Goal: Task Accomplishment & Management: Manage account settings

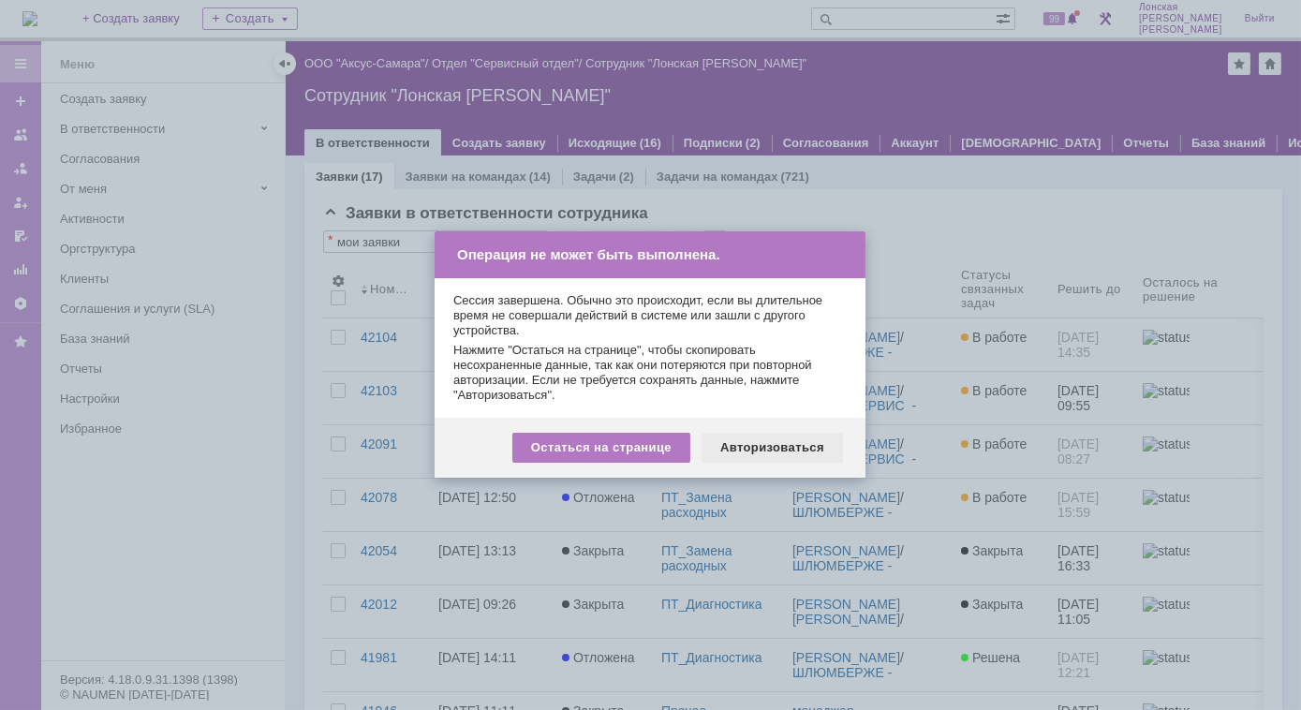
click at [766, 450] on div "Авторизоваться" at bounding box center [771, 448] width 141 height 30
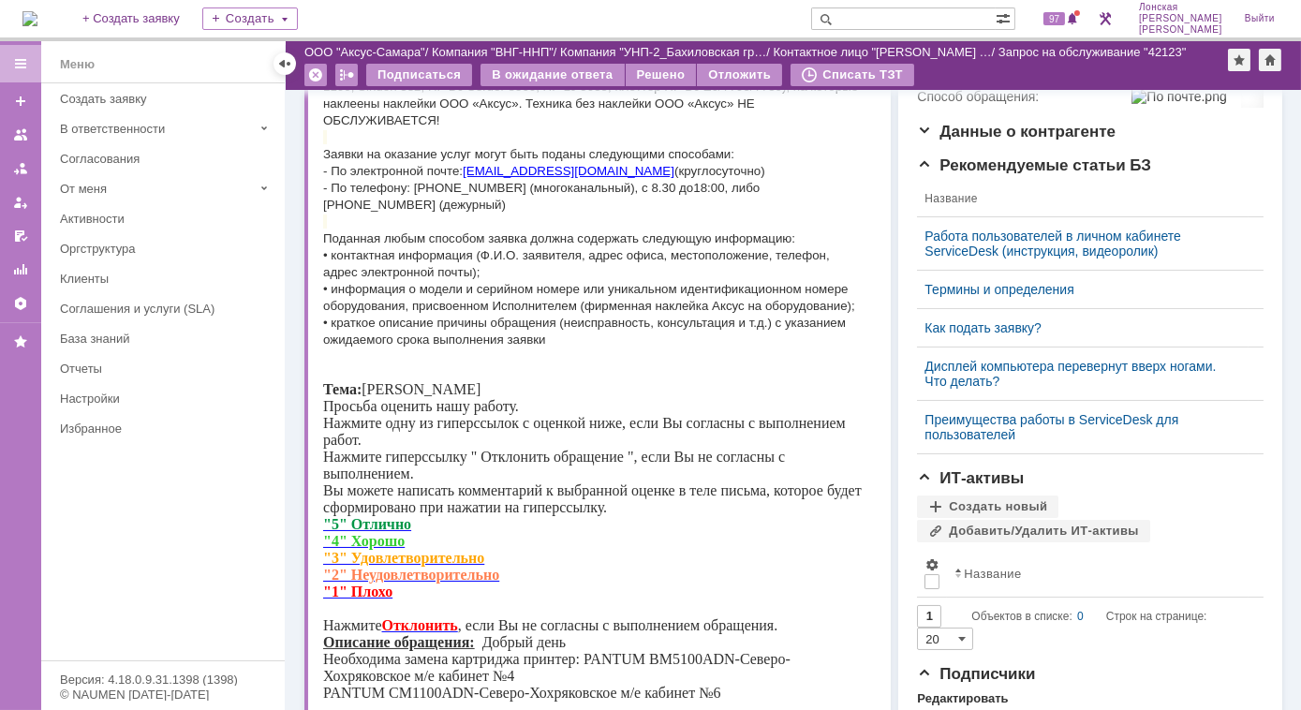
scroll to position [616, 0]
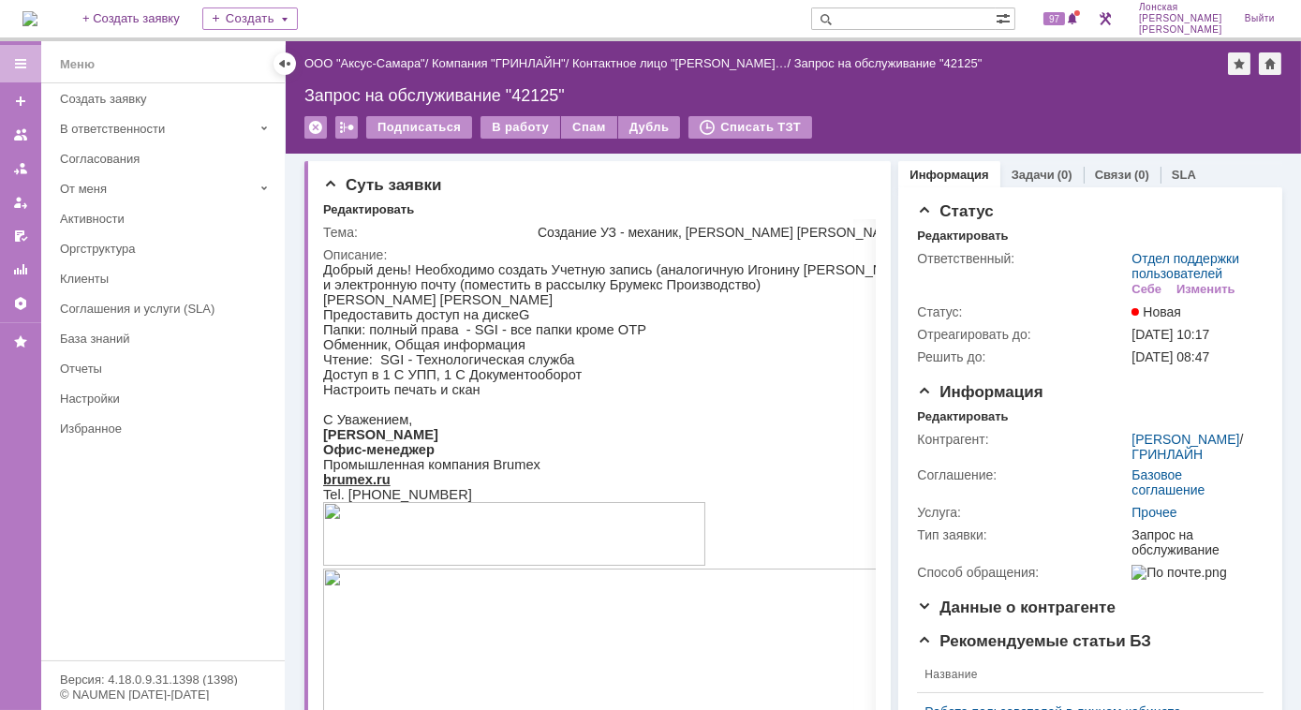
click at [37, 22] on img at bounding box center [29, 18] width 15 height 15
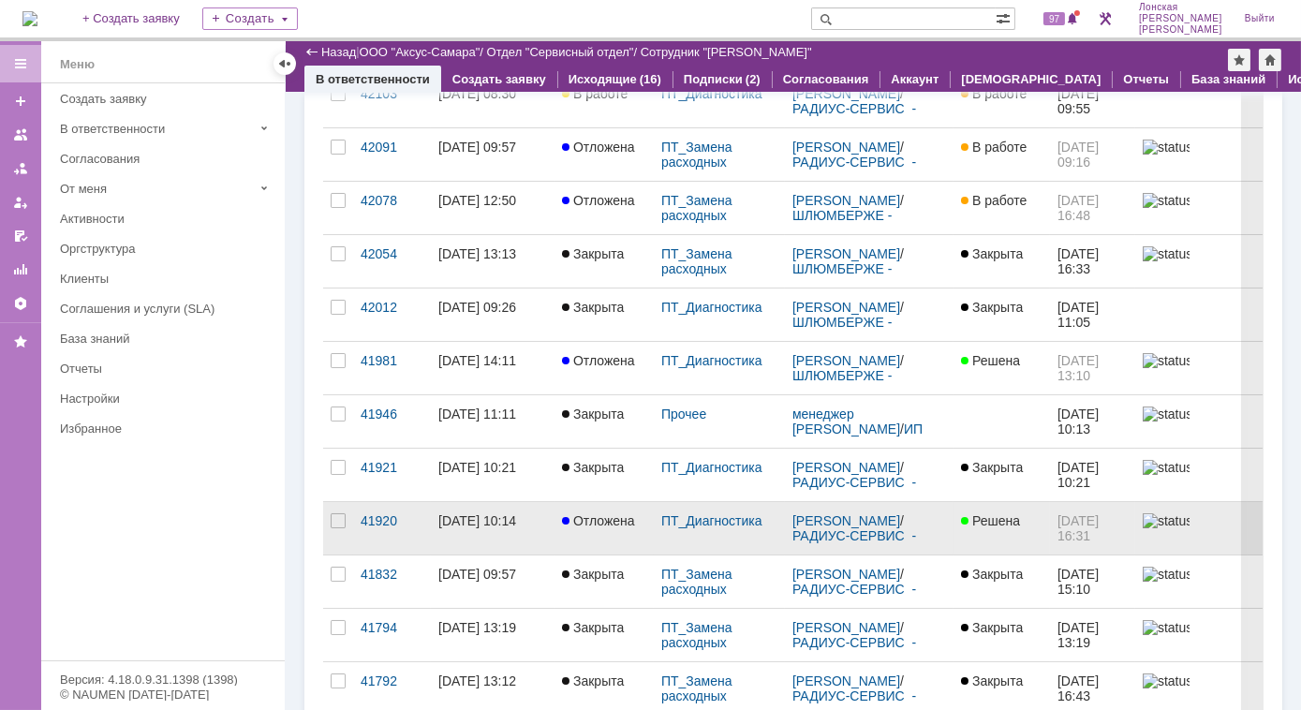
scroll to position [255, 0]
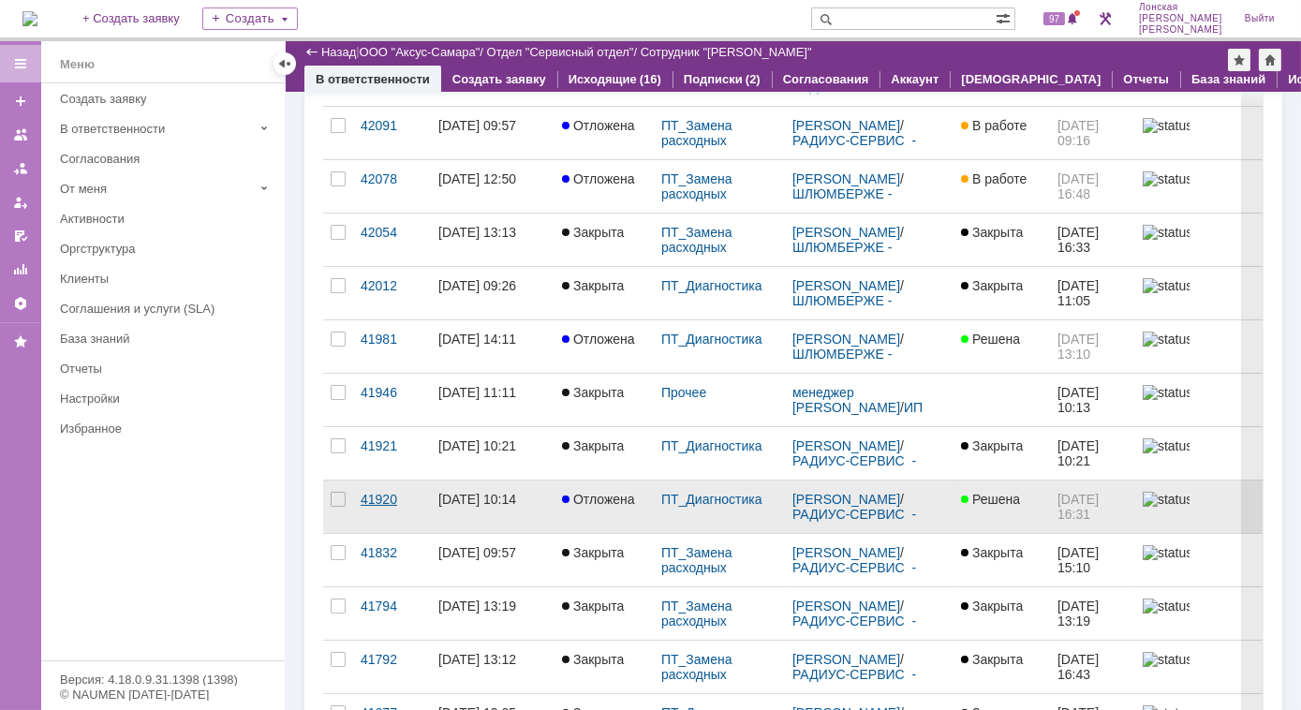
click at [384, 501] on div "41920" at bounding box center [391, 499] width 63 height 15
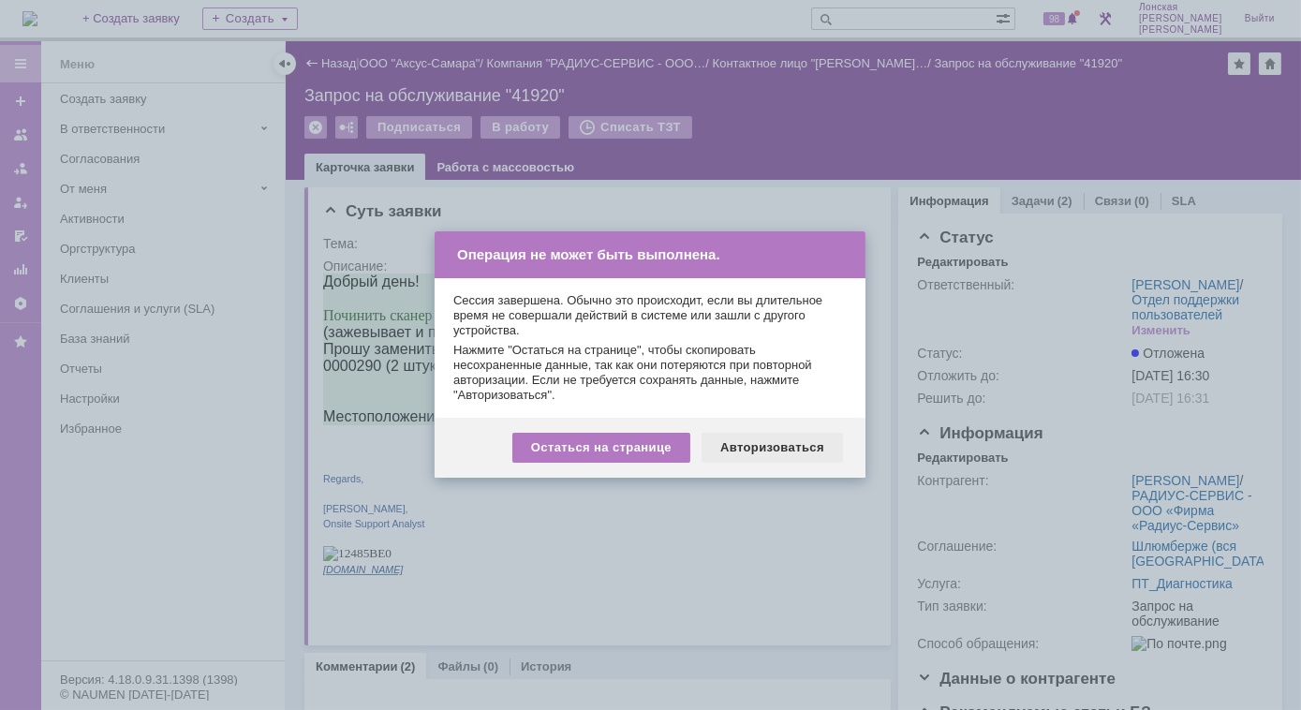
click at [758, 440] on div "Авторизоваться" at bounding box center [771, 448] width 141 height 30
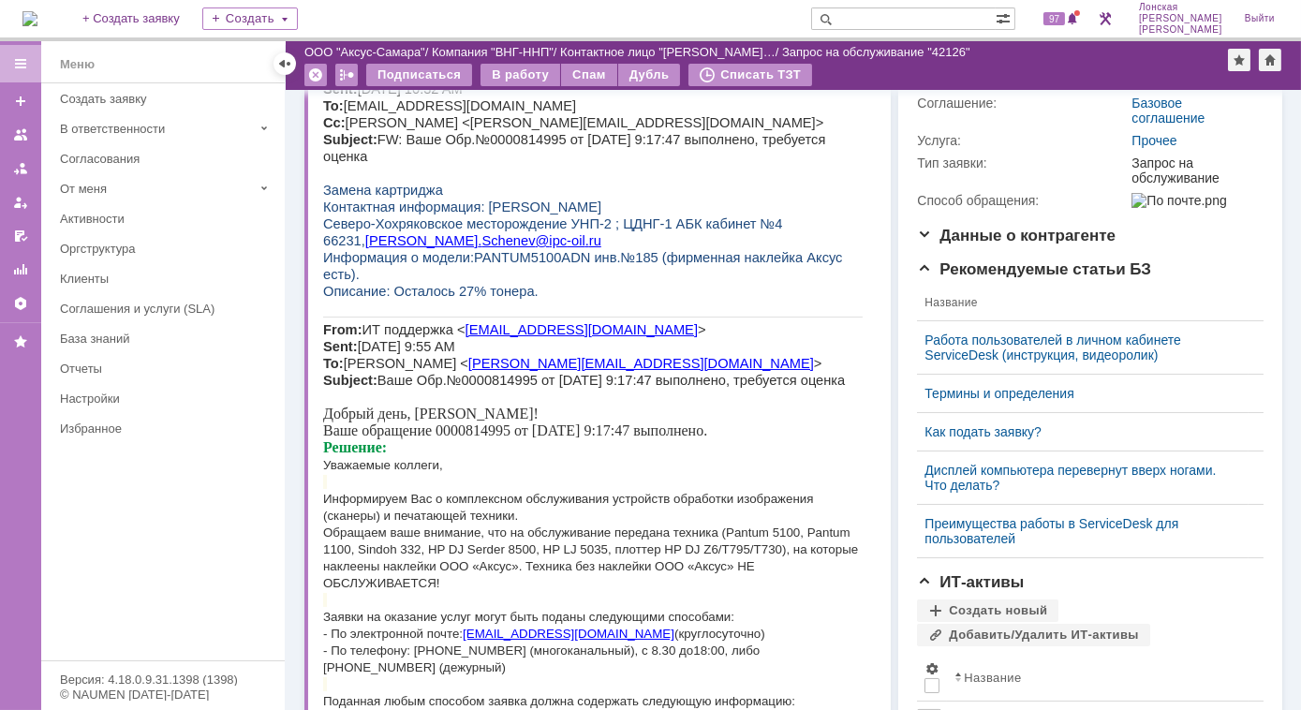
scroll to position [187, 0]
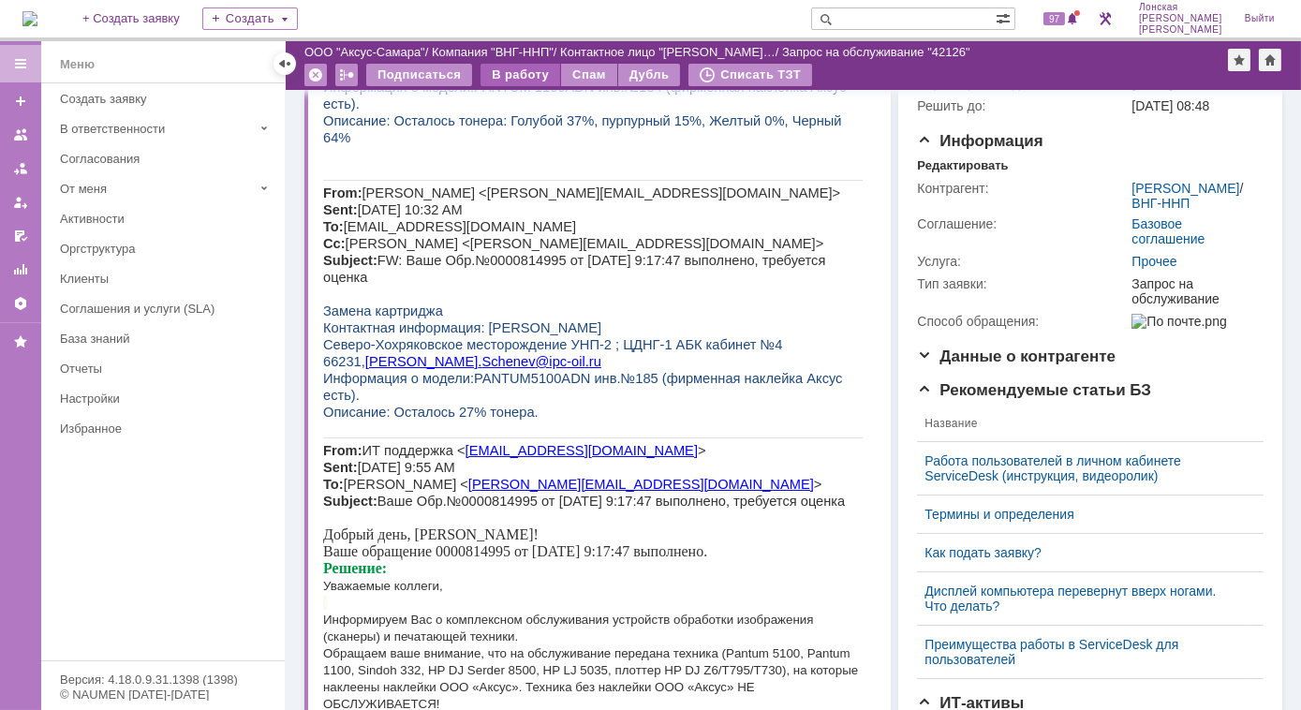
click at [509, 71] on div "В работу" at bounding box center [520, 75] width 80 height 22
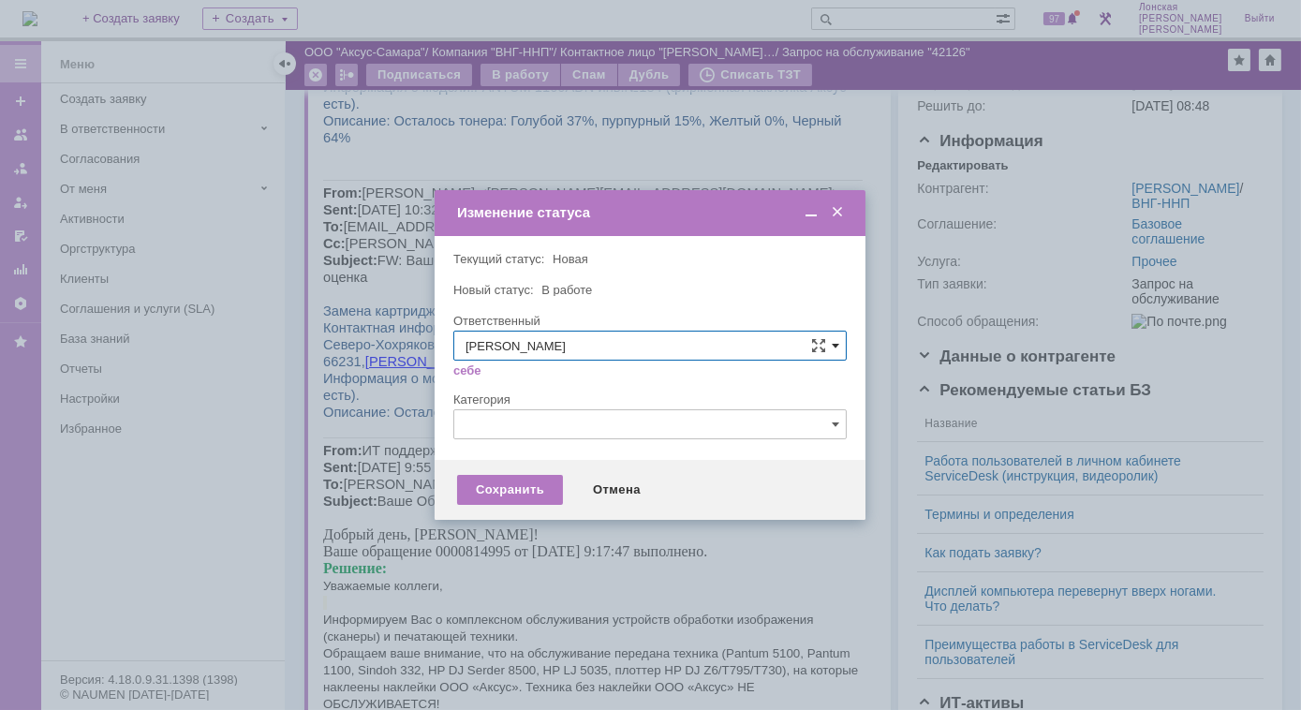
click at [835, 346] on span at bounding box center [834, 345] width 7 height 15
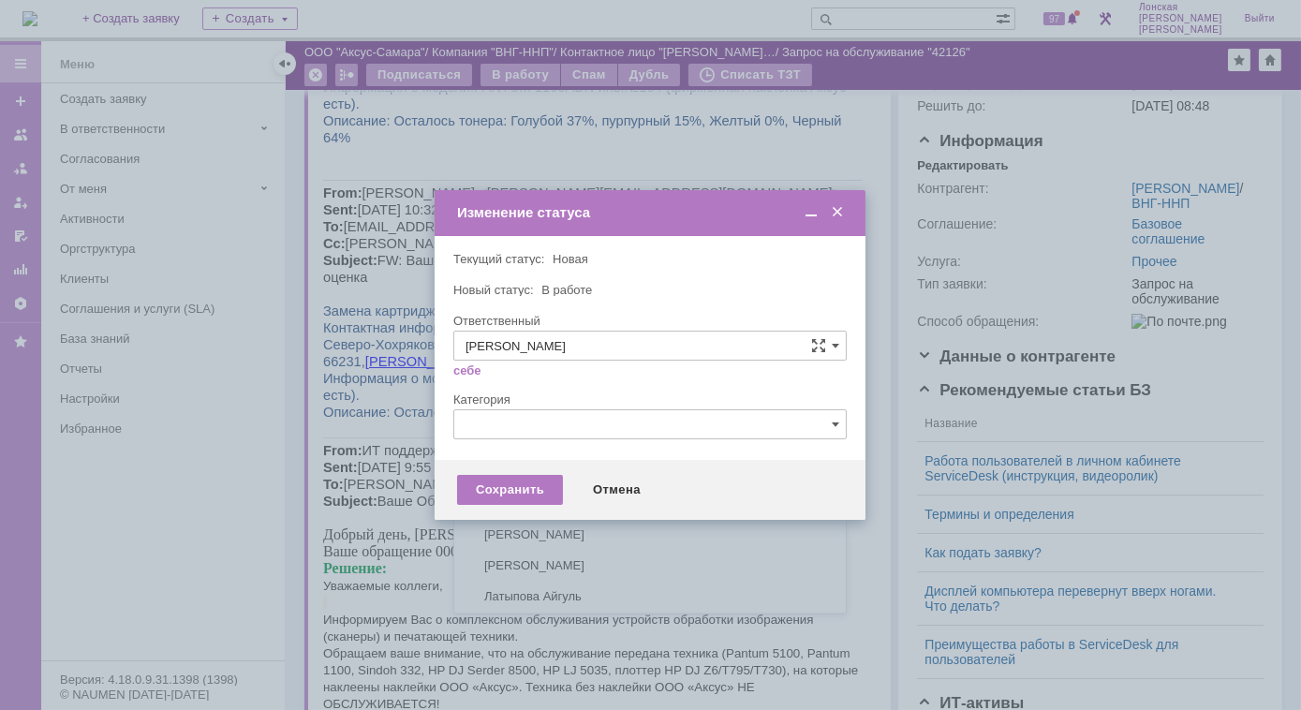
scroll to position [249, 0]
click at [516, 533] on span "[PERSON_NAME]" at bounding box center [649, 532] width 369 height 15
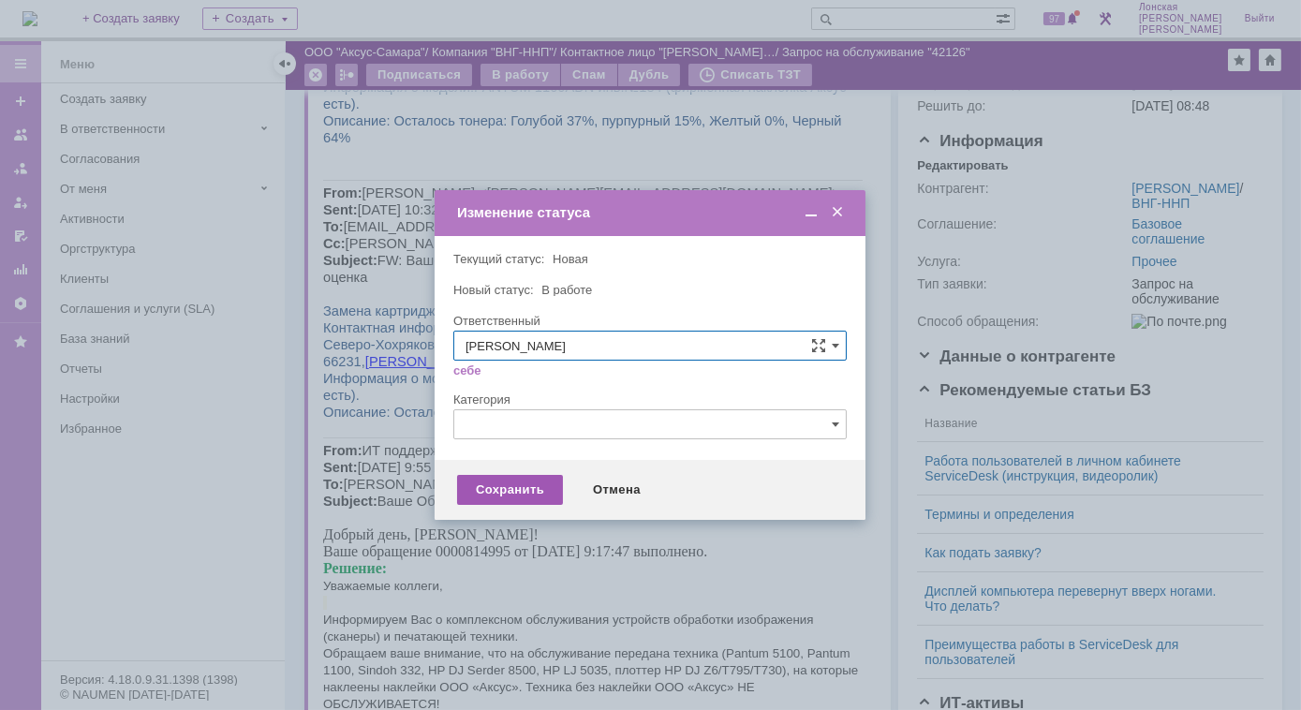
type input "[PERSON_NAME]"
click at [522, 494] on div "Сохранить" at bounding box center [510, 490] width 106 height 30
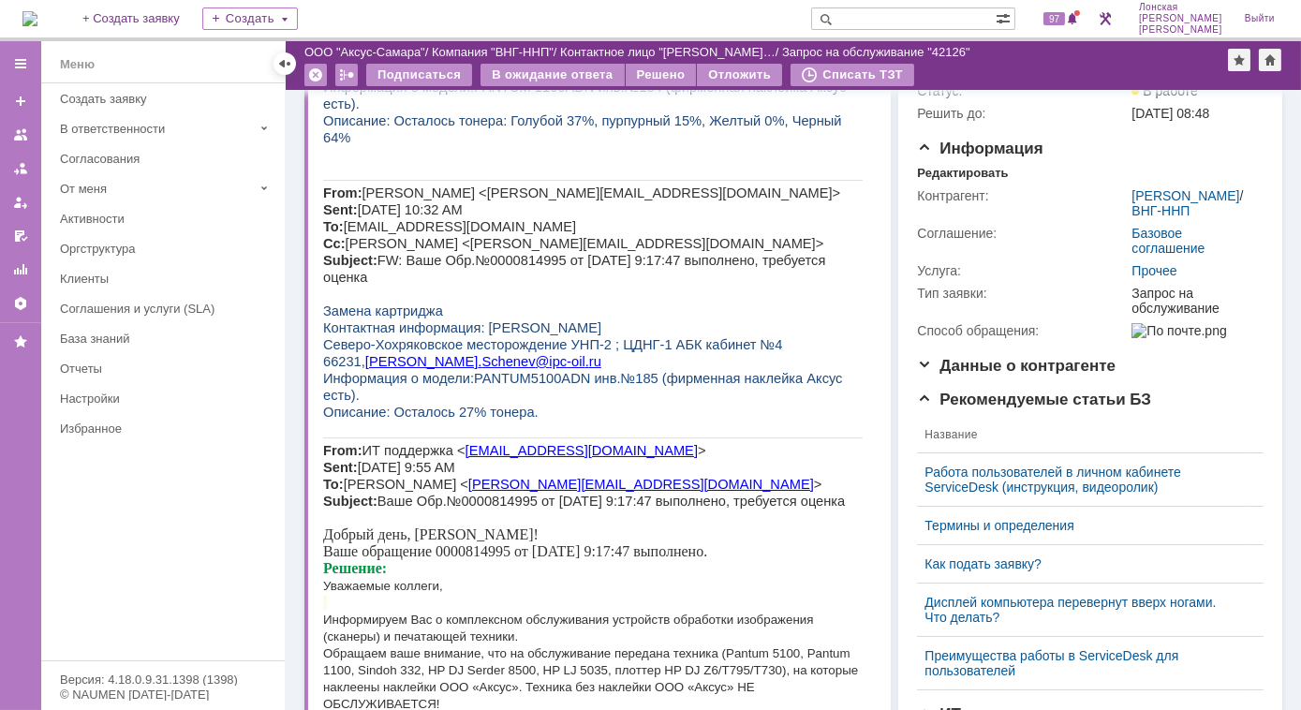
scroll to position [0, 0]
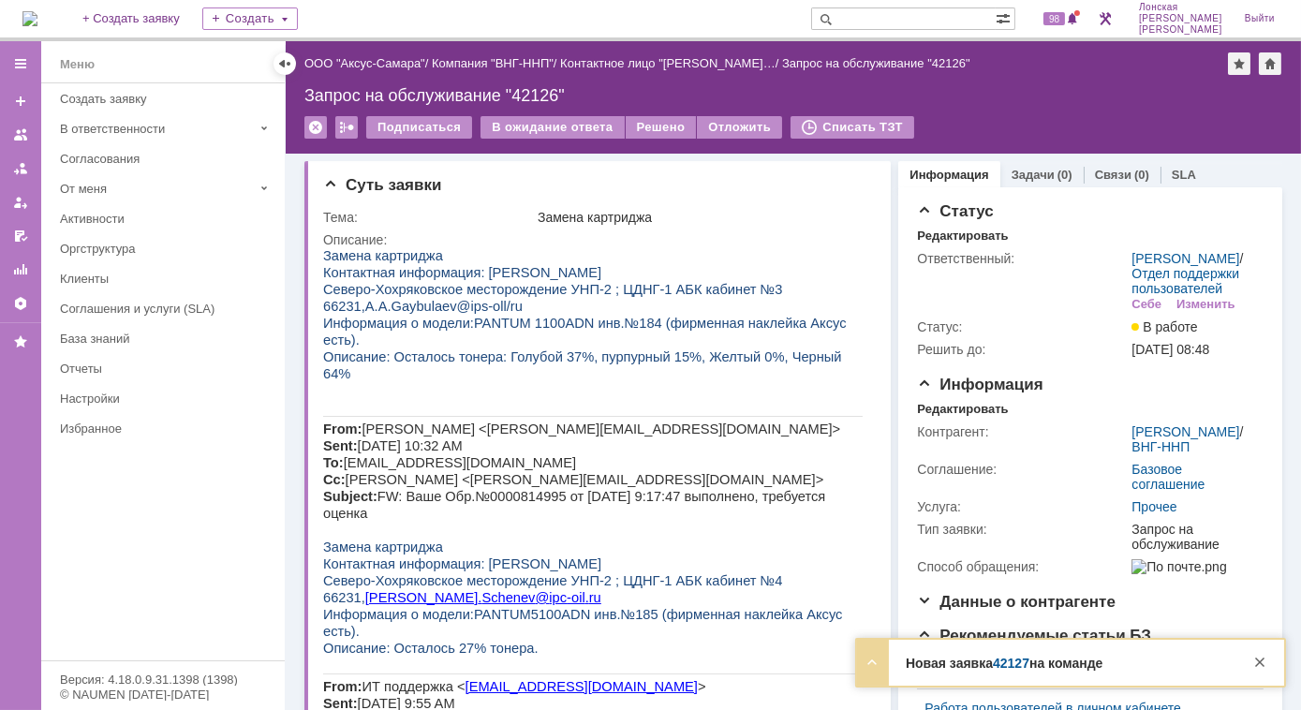
click at [954, 660] on strong "Новая заявка 42127 на команде" at bounding box center [1003, 662] width 197 height 15
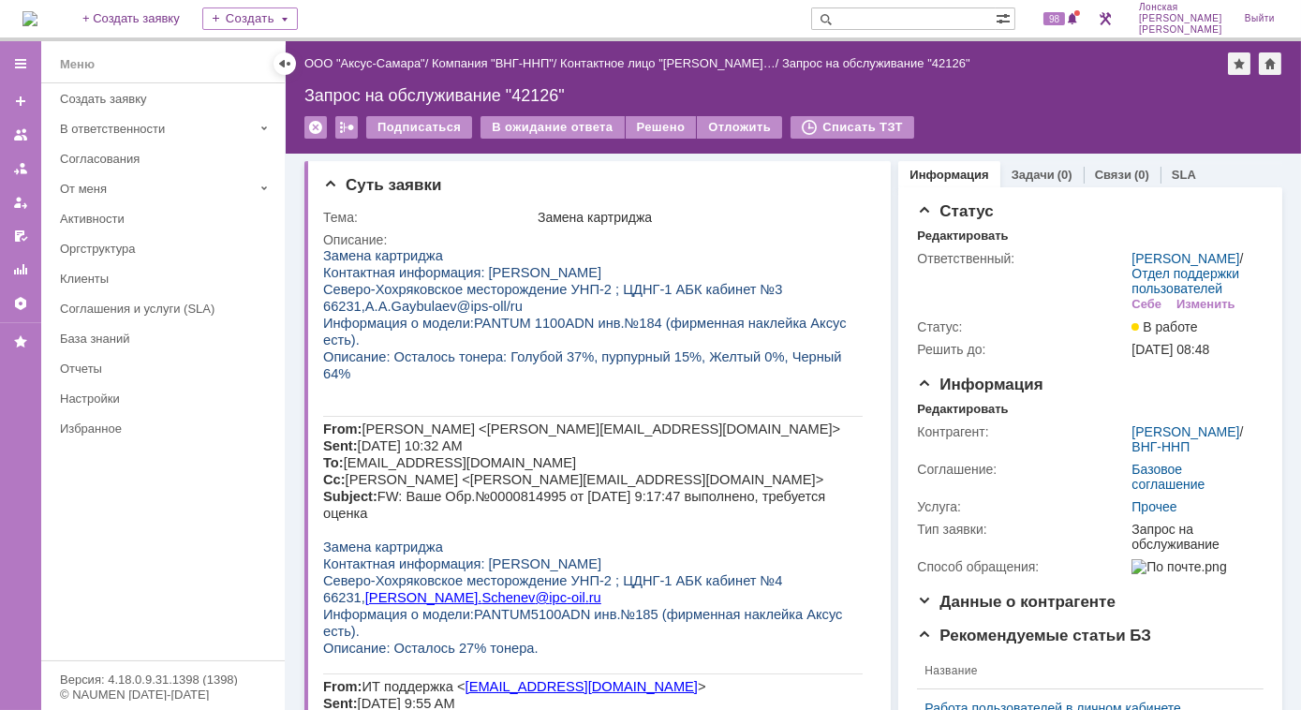
click at [37, 18] on img at bounding box center [29, 18] width 15 height 15
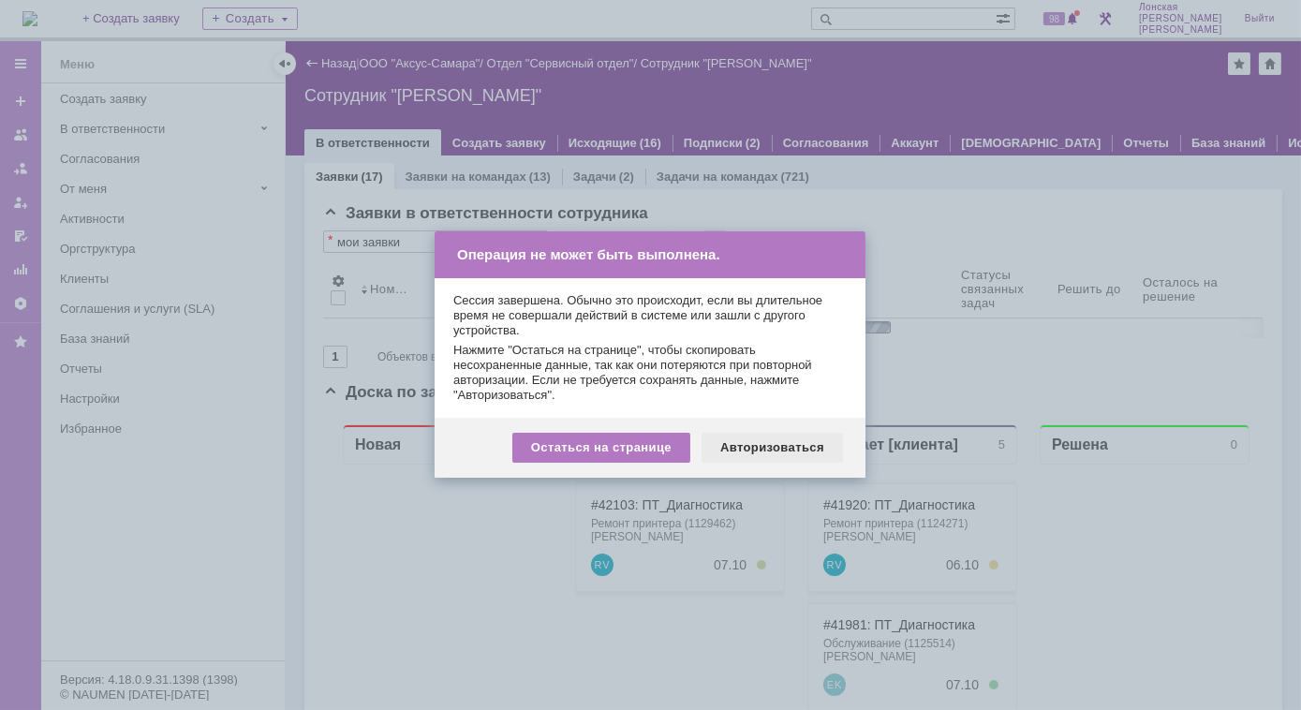
click at [781, 439] on div "Авторизоваться" at bounding box center [771, 448] width 141 height 30
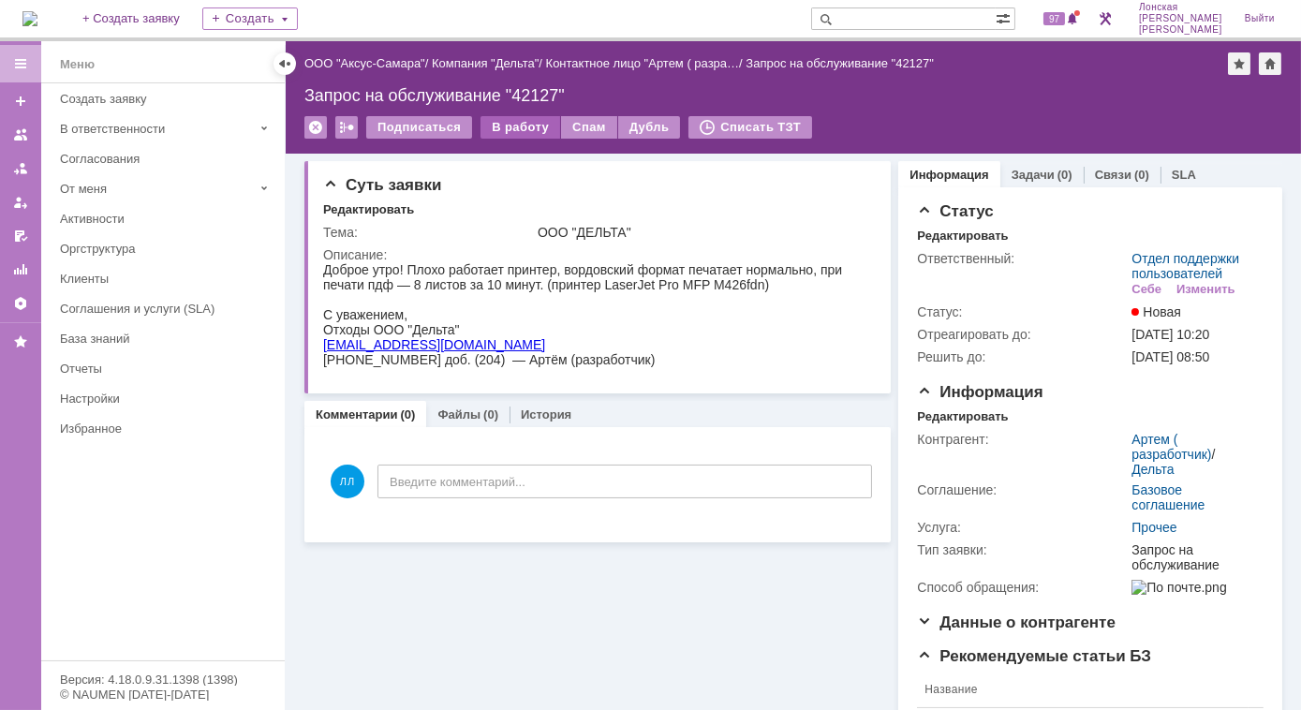
click at [514, 128] on div "В работу" at bounding box center [520, 127] width 80 height 22
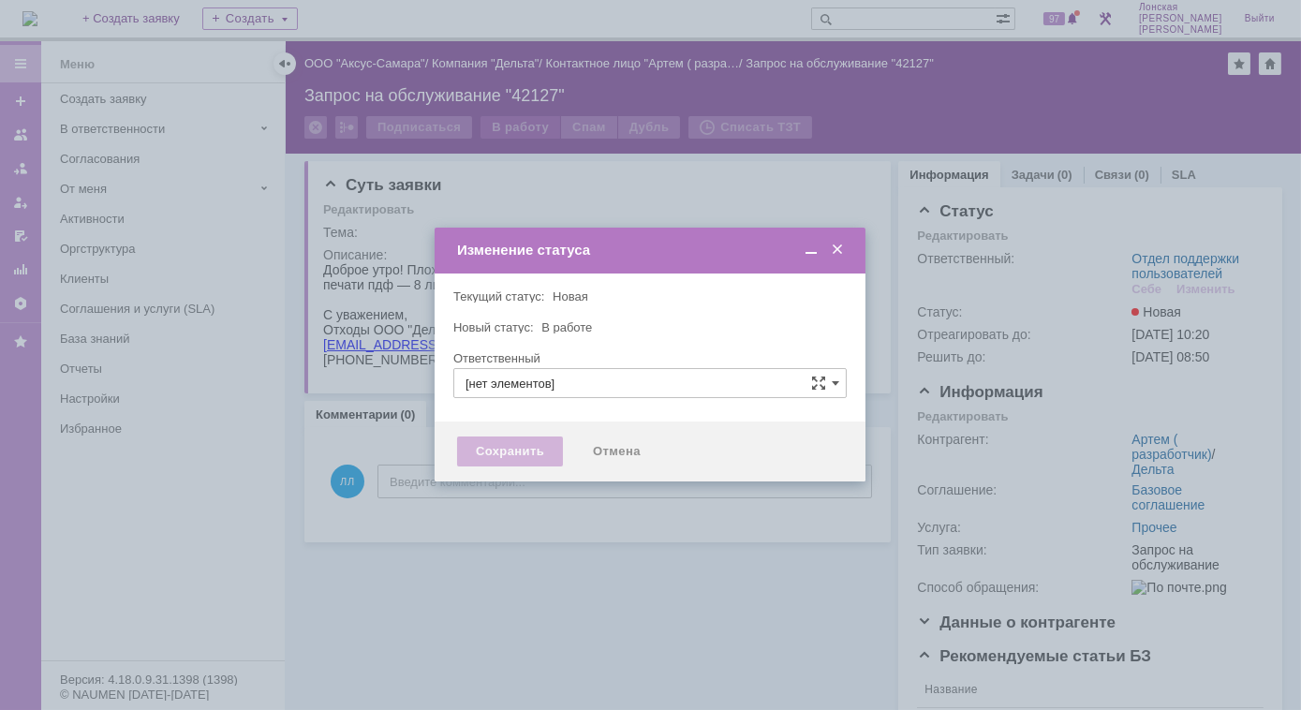
type input "Отдел поддержки пользователей"
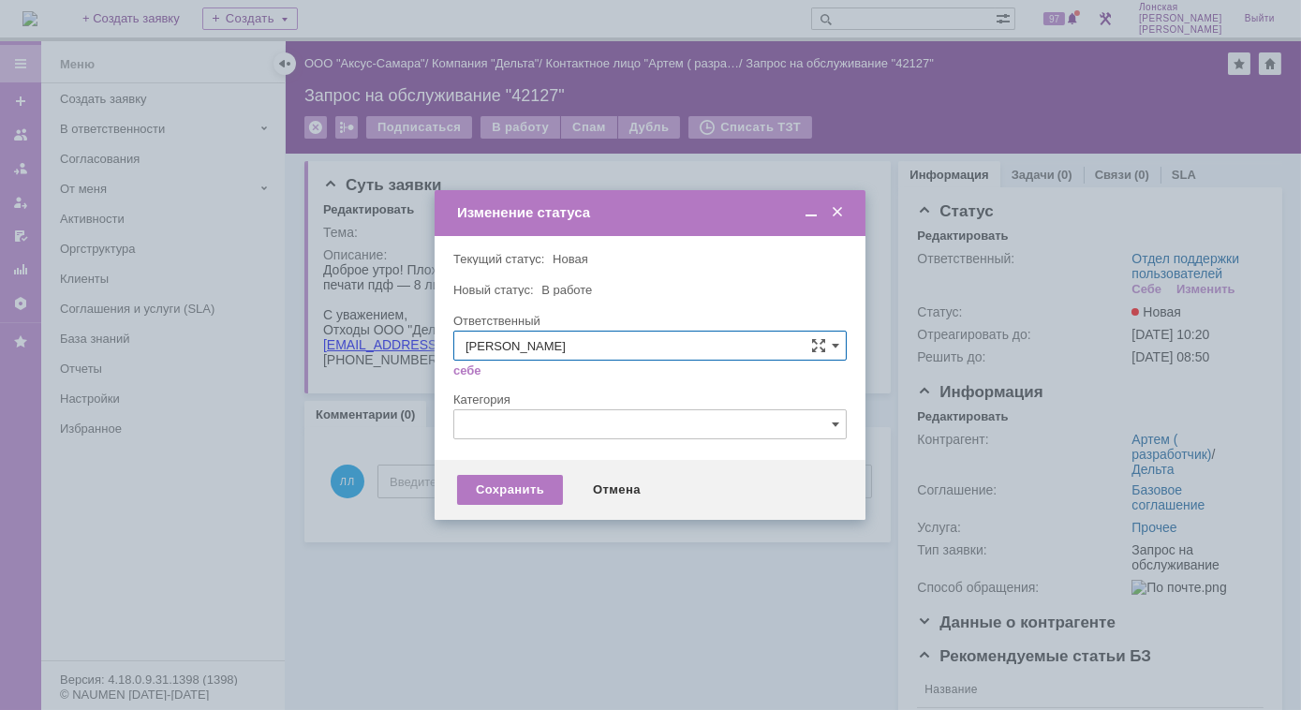
click at [841, 345] on input "[PERSON_NAME]" at bounding box center [649, 346] width 393 height 30
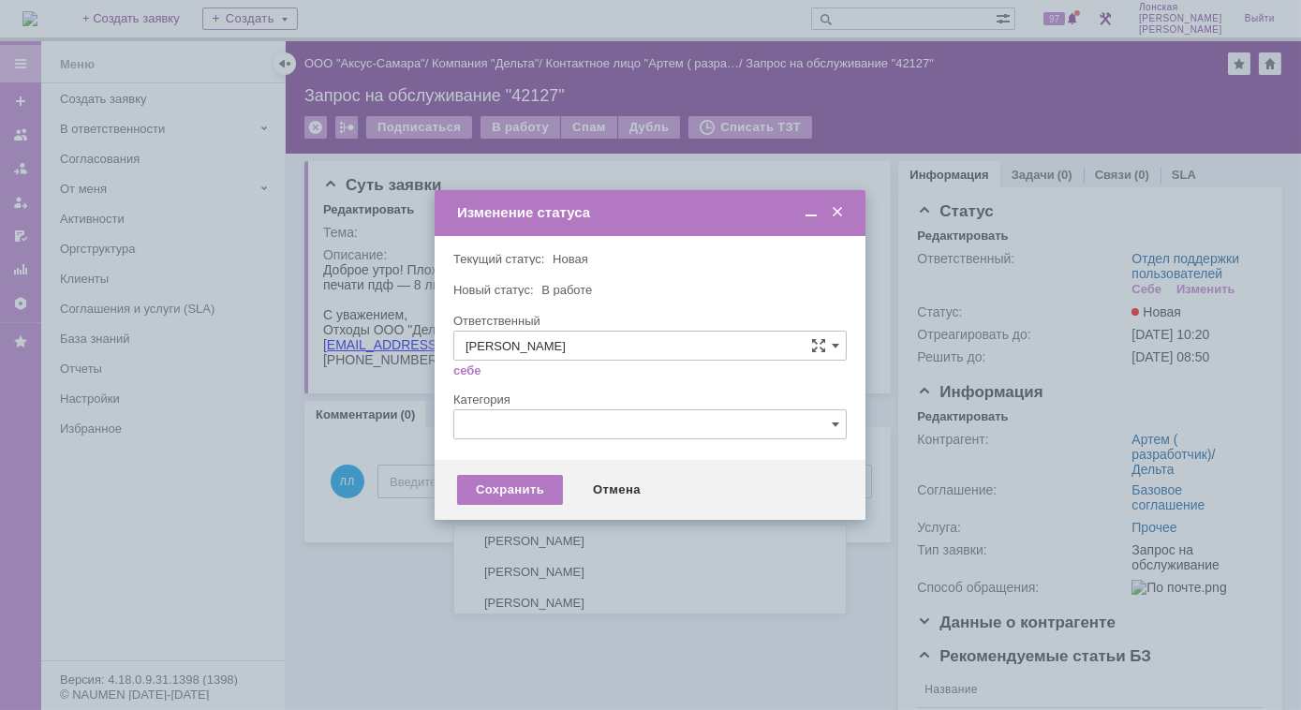
click at [539, 448] on span "[PERSON_NAME]" at bounding box center [649, 448] width 369 height 15
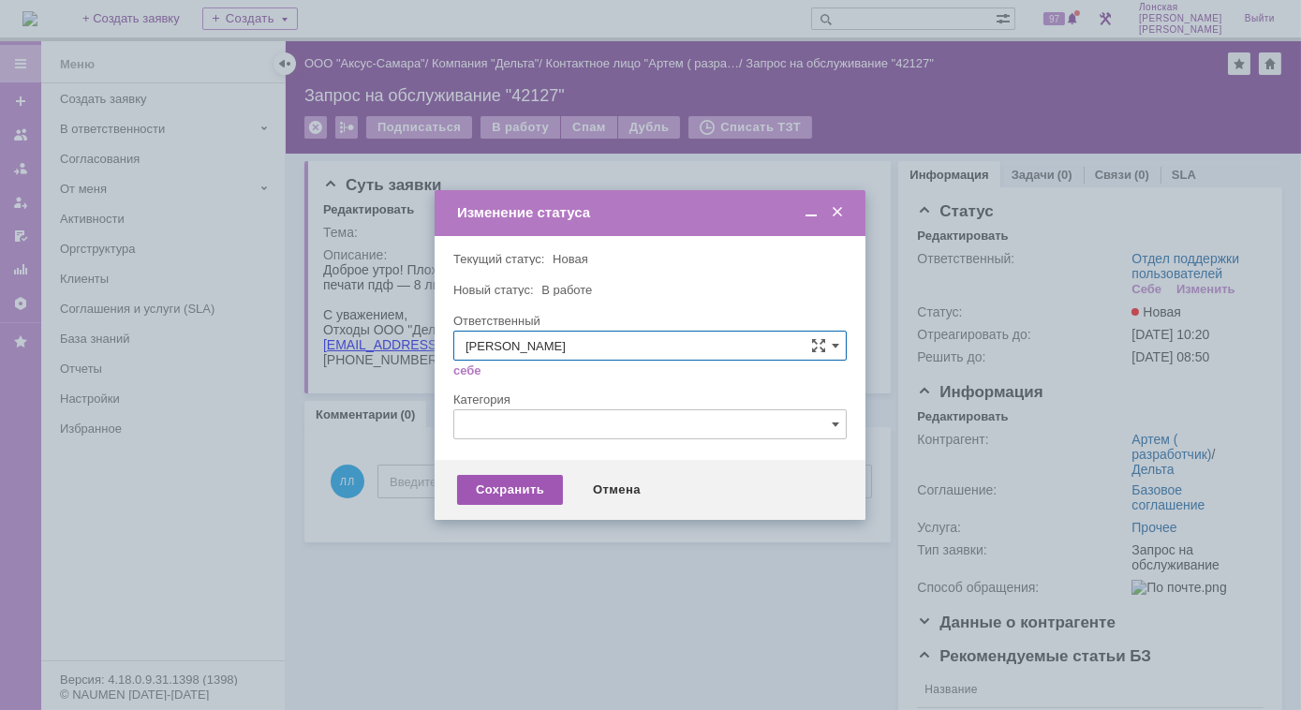
type input "[PERSON_NAME]"
click at [524, 498] on div "Сохранить" at bounding box center [510, 490] width 106 height 30
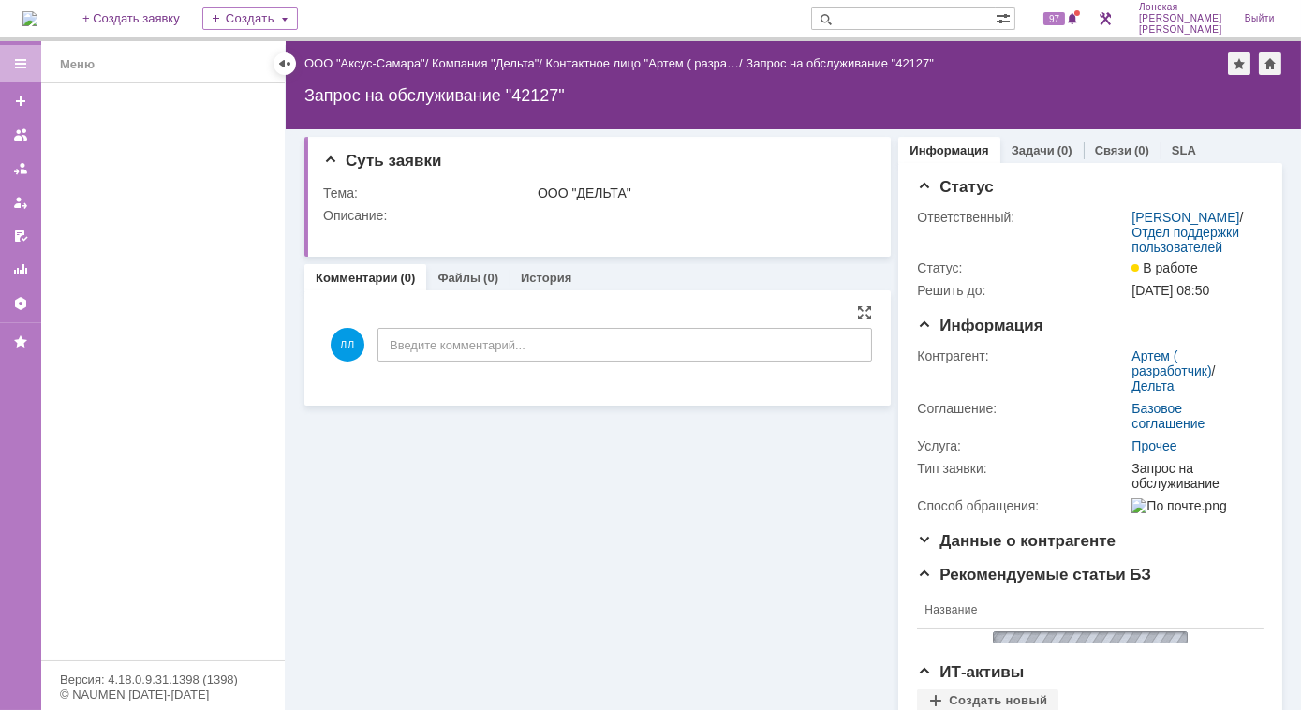
scroll to position [0, 0]
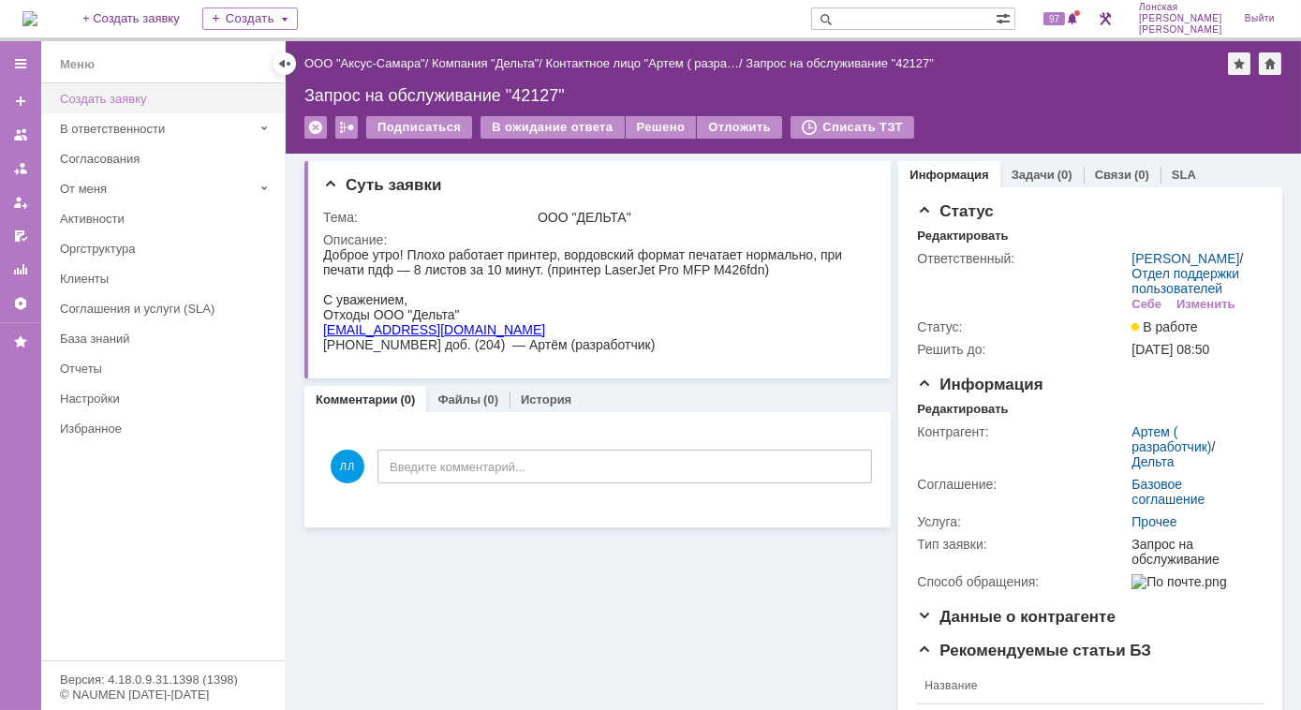
click at [72, 92] on div "Создать заявку" at bounding box center [166, 99] width 213 height 14
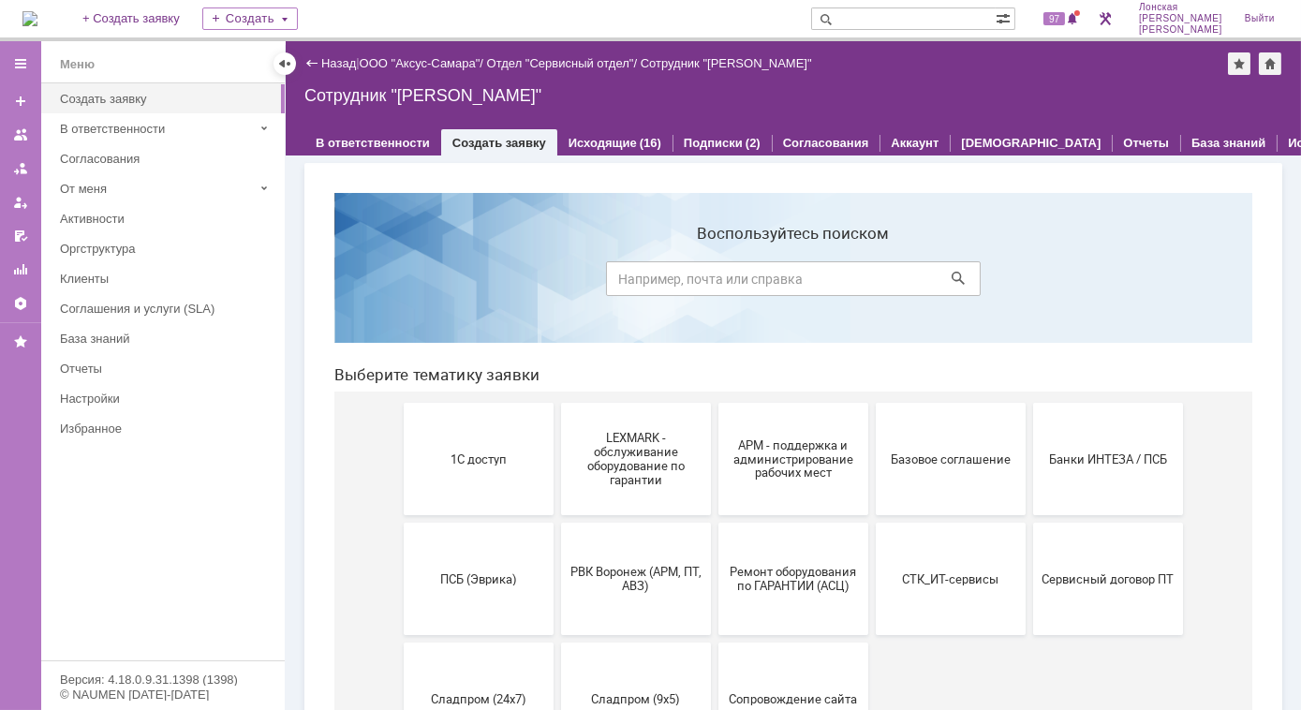
click at [37, 21] on img at bounding box center [29, 18] width 15 height 15
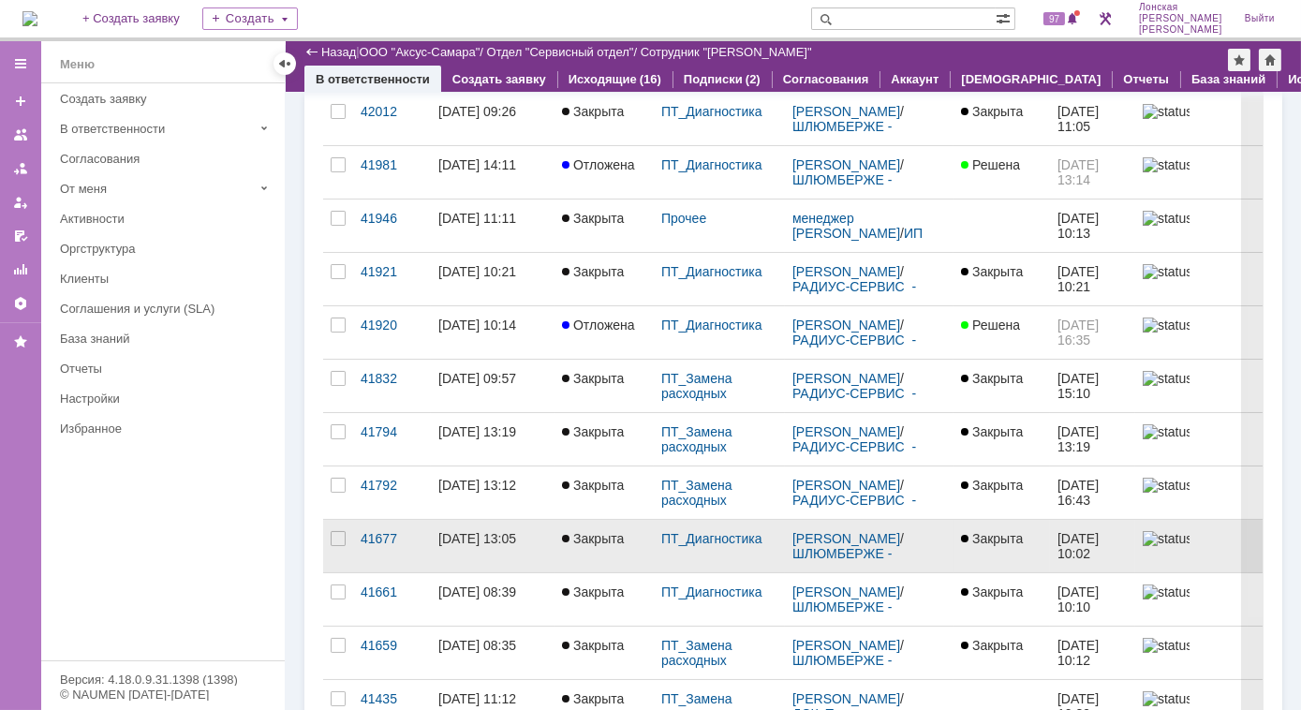
scroll to position [425, 0]
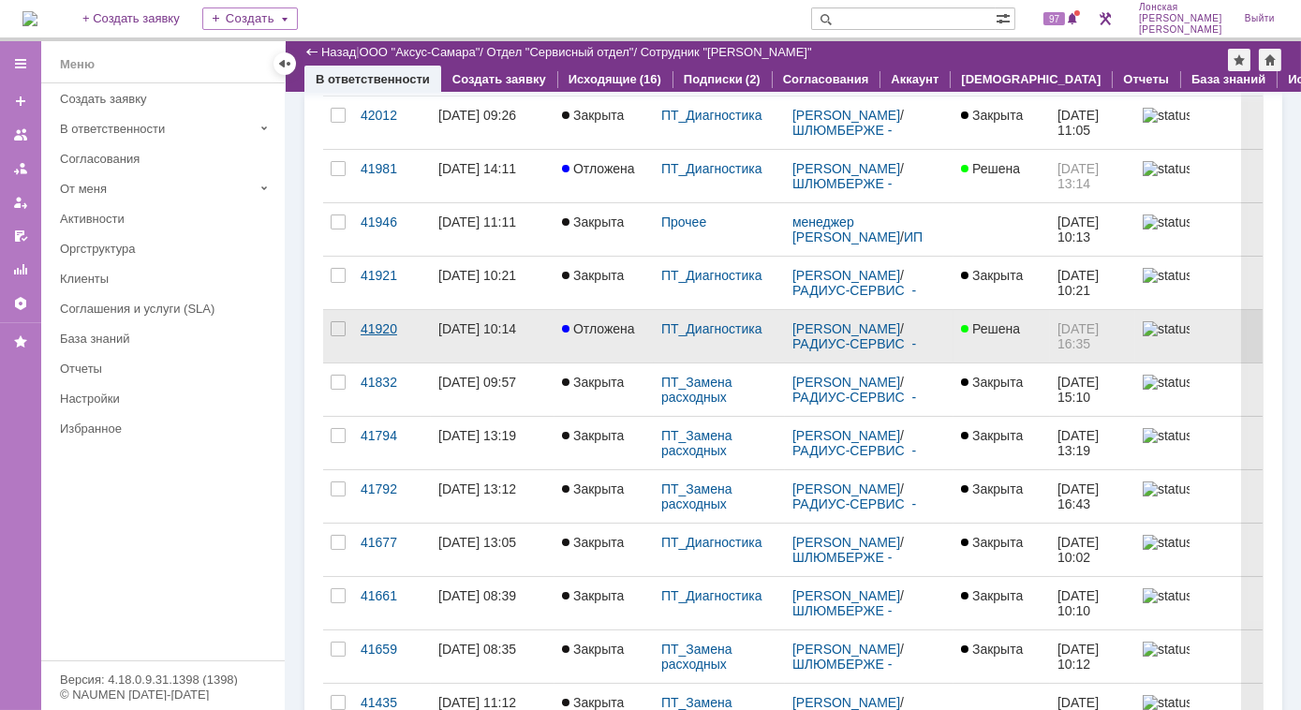
click at [375, 325] on div "41920" at bounding box center [391, 328] width 63 height 15
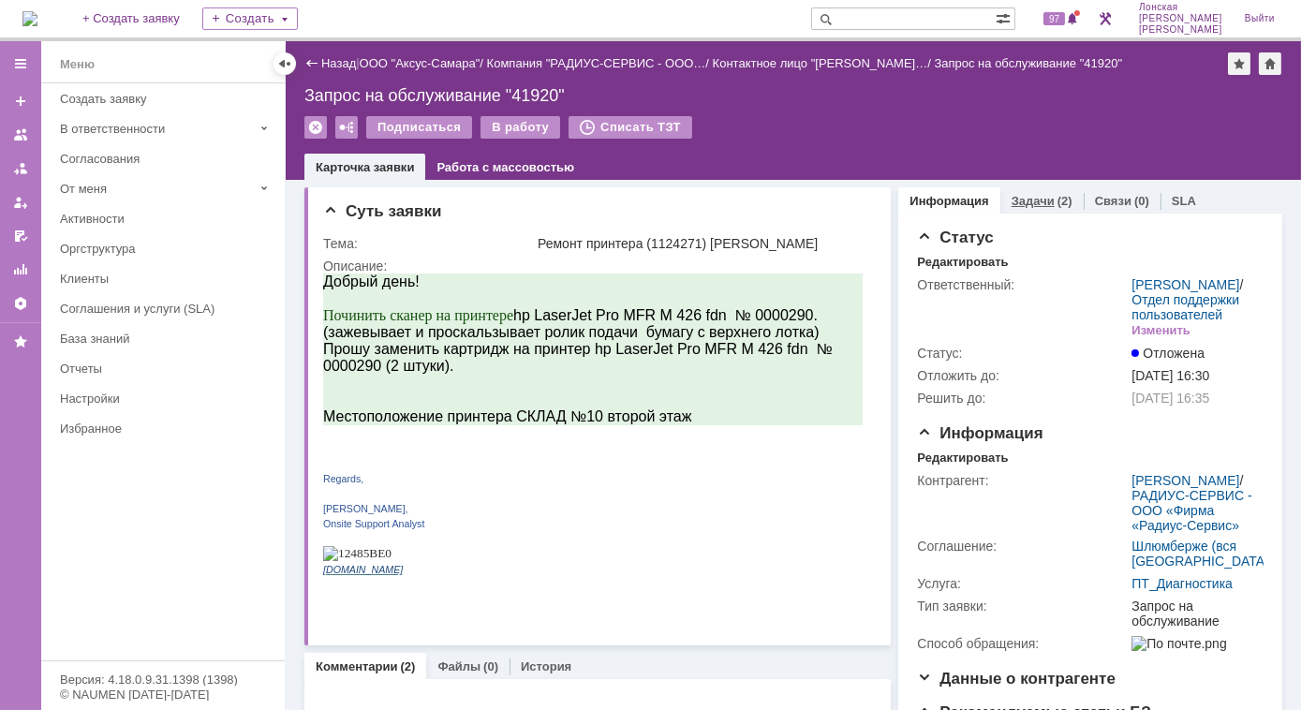
click at [1023, 201] on link "Задачи" at bounding box center [1032, 201] width 43 height 14
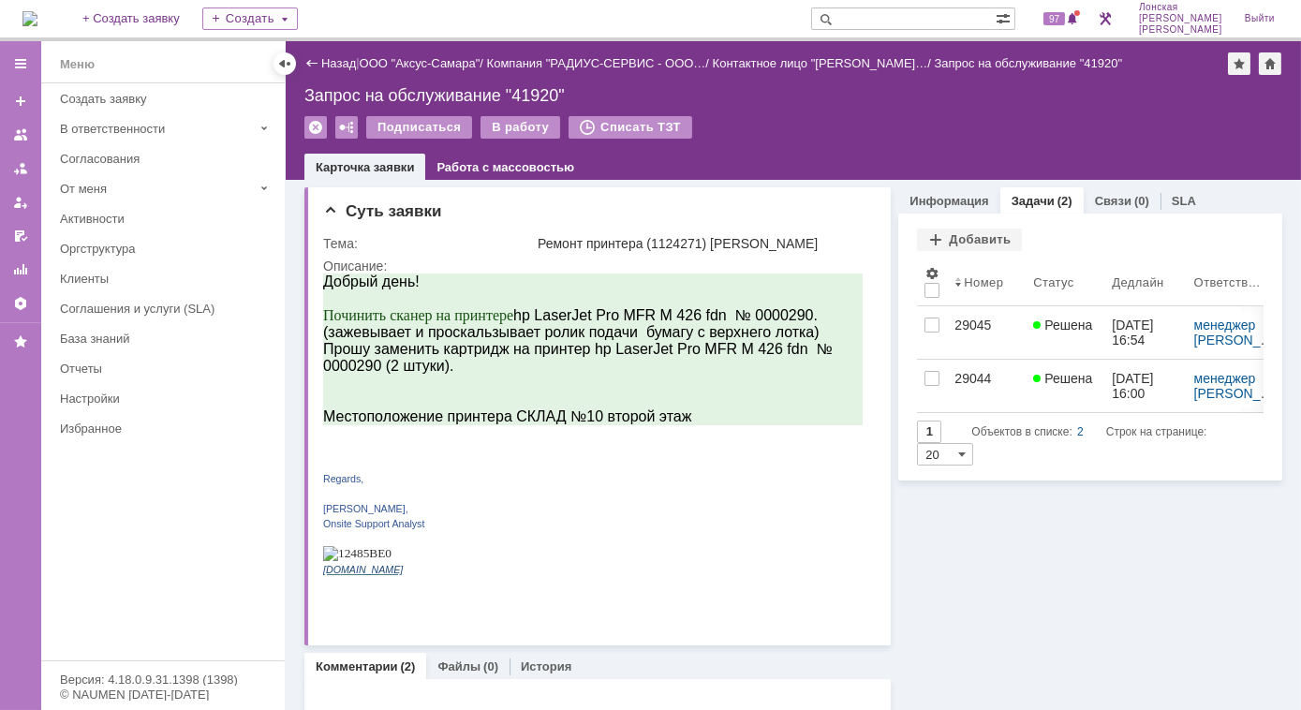
click at [37, 11] on img at bounding box center [29, 18] width 15 height 15
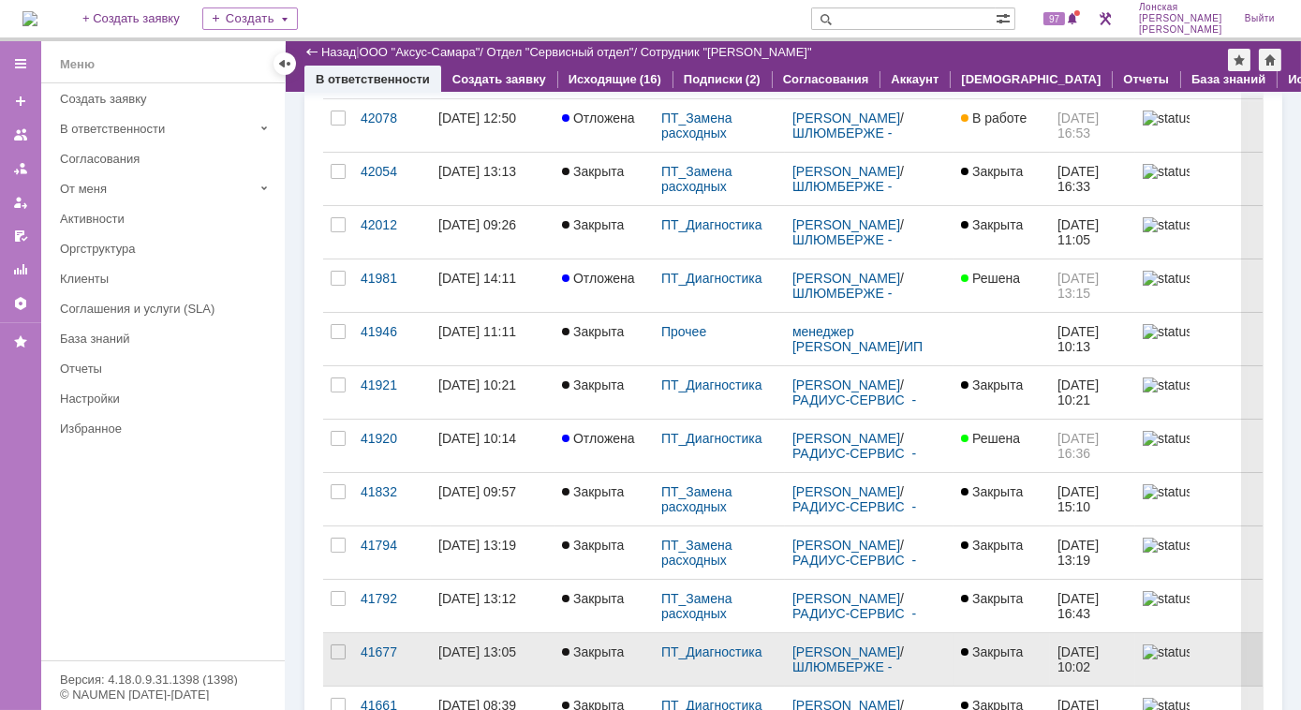
scroll to position [340, 0]
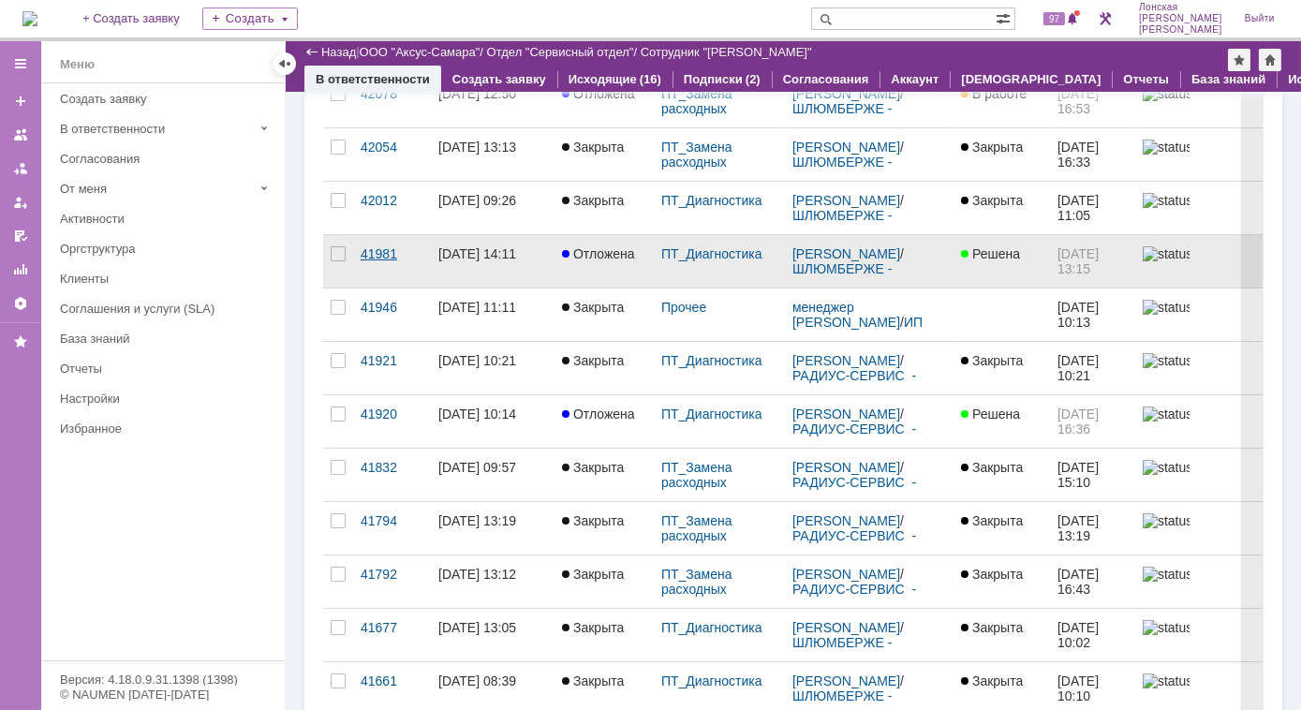
click at [379, 255] on div "41981" at bounding box center [391, 253] width 63 height 15
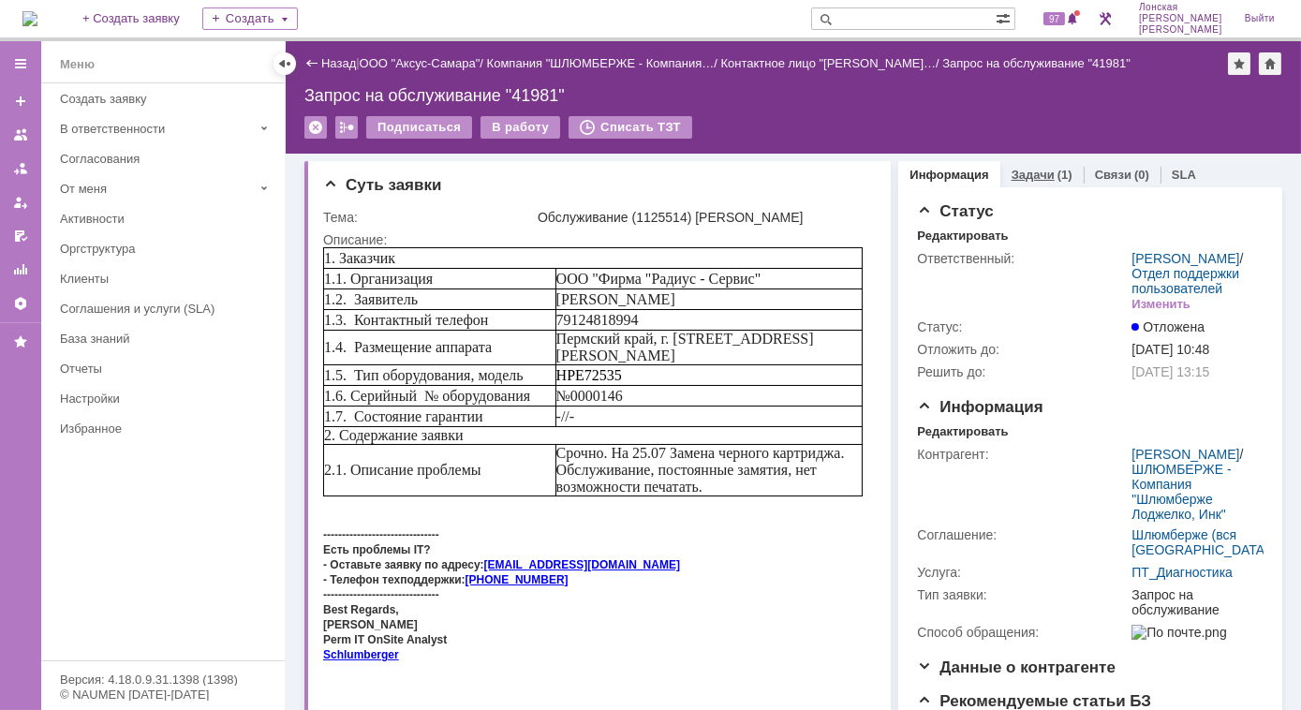
click at [1026, 168] on link "Задачи" at bounding box center [1032, 175] width 43 height 14
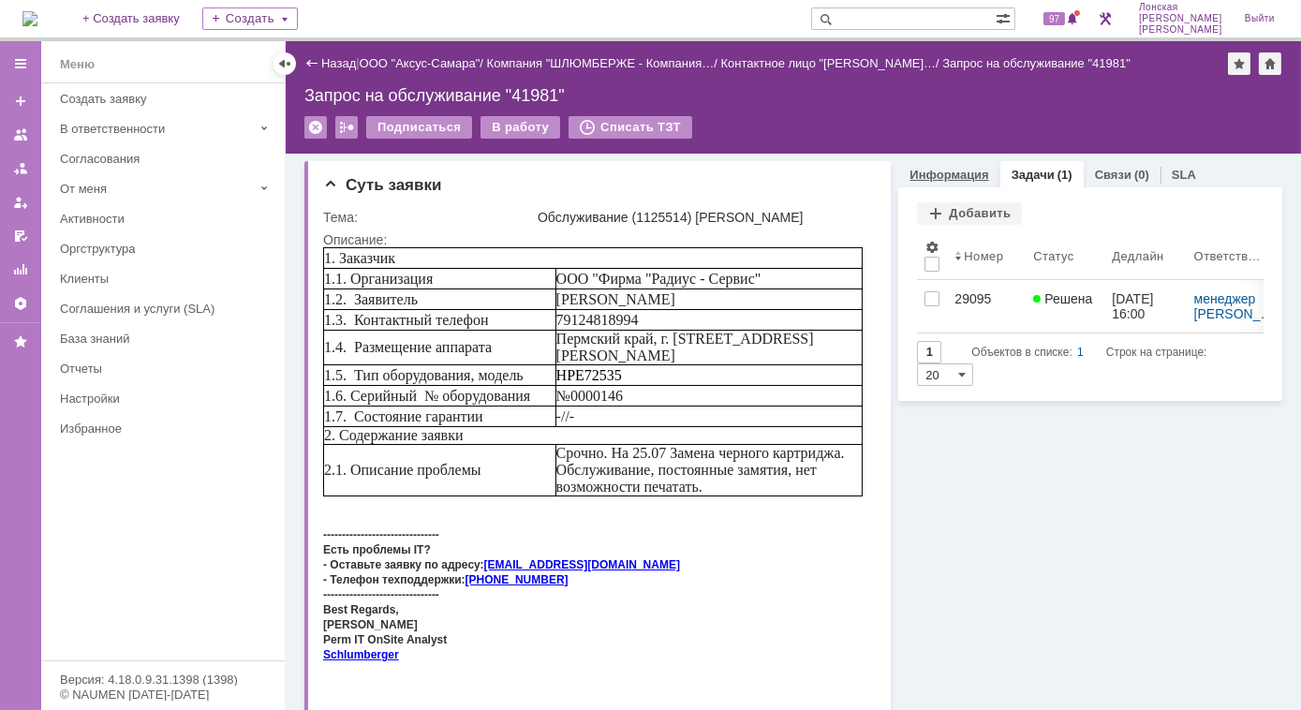
click at [941, 173] on link "Информация" at bounding box center [948, 175] width 79 height 14
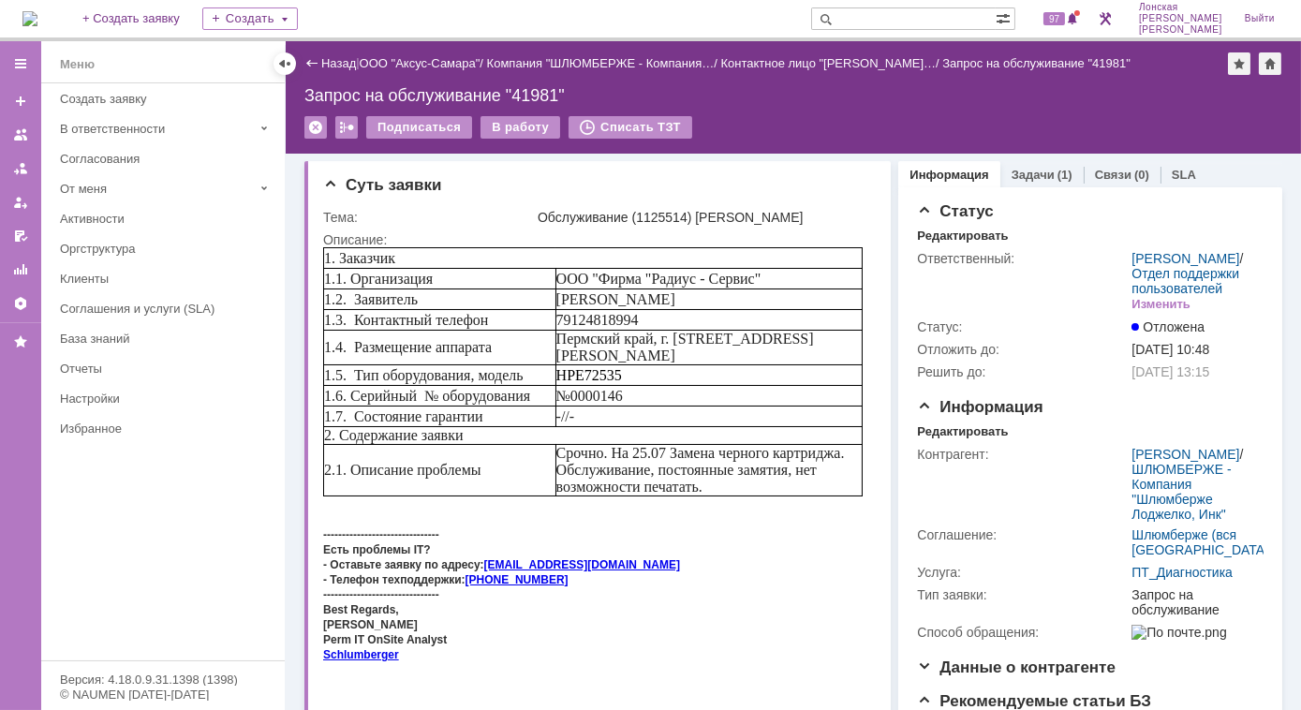
click at [37, 16] on img at bounding box center [29, 18] width 15 height 15
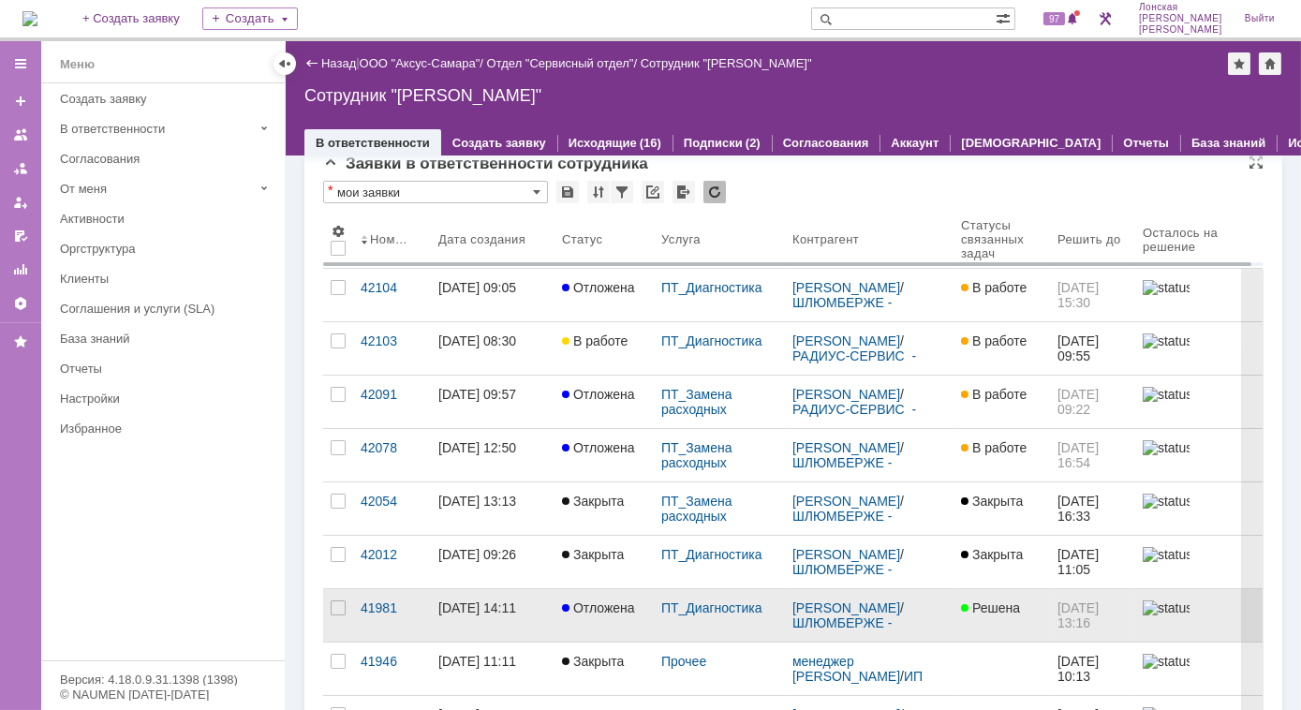
scroll to position [84, 0]
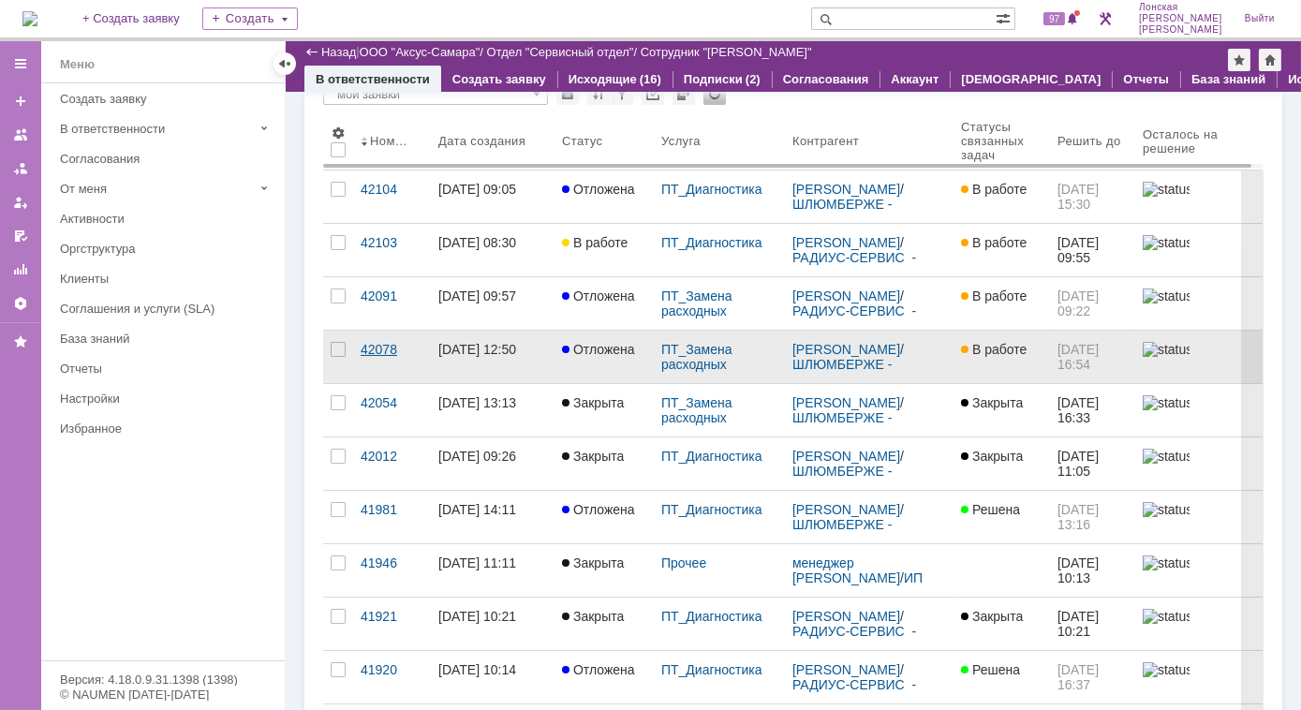
click at [390, 347] on div "42078" at bounding box center [391, 349] width 63 height 15
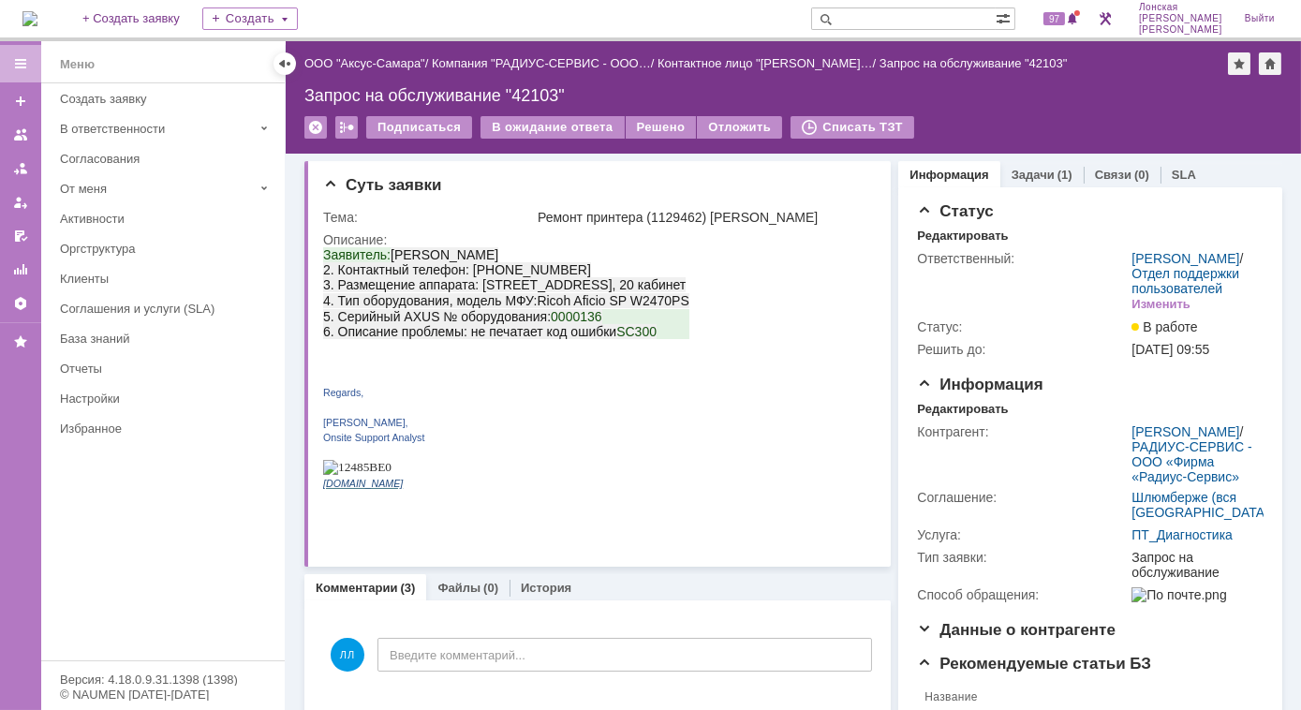
click at [37, 14] on img at bounding box center [29, 18] width 15 height 15
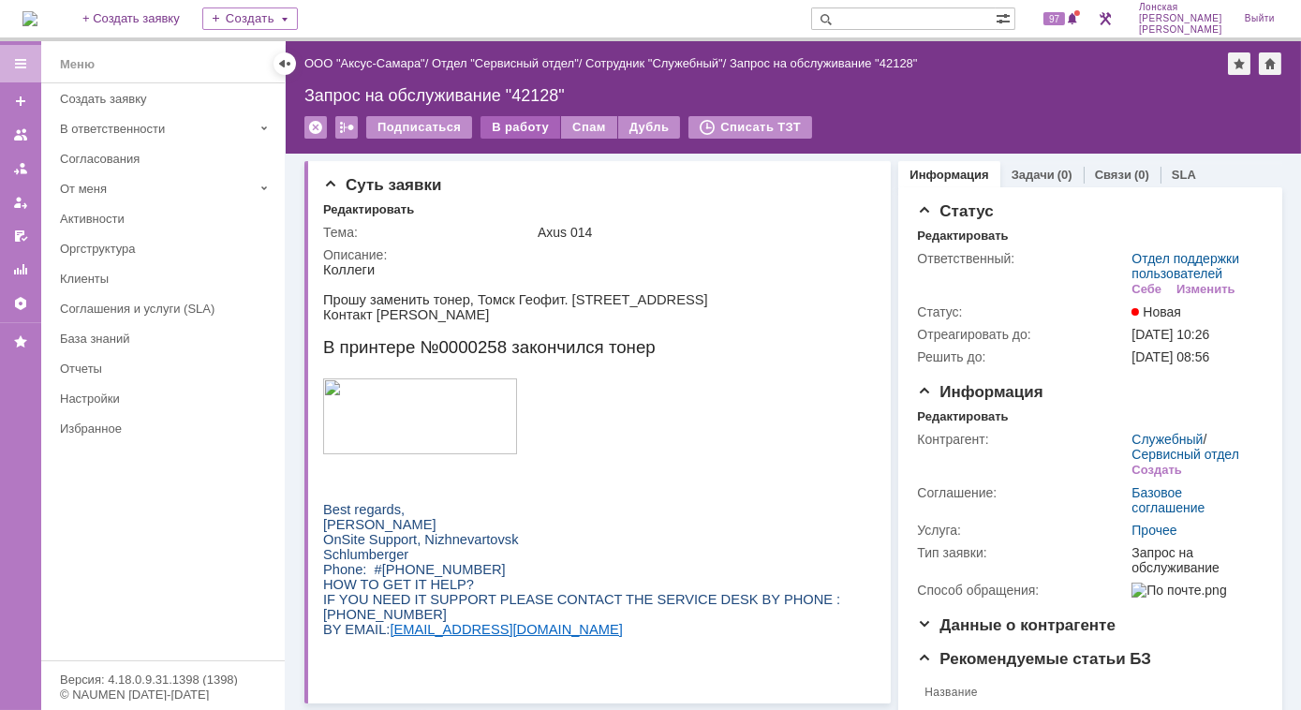
click at [515, 124] on div "В работу" at bounding box center [520, 127] width 80 height 22
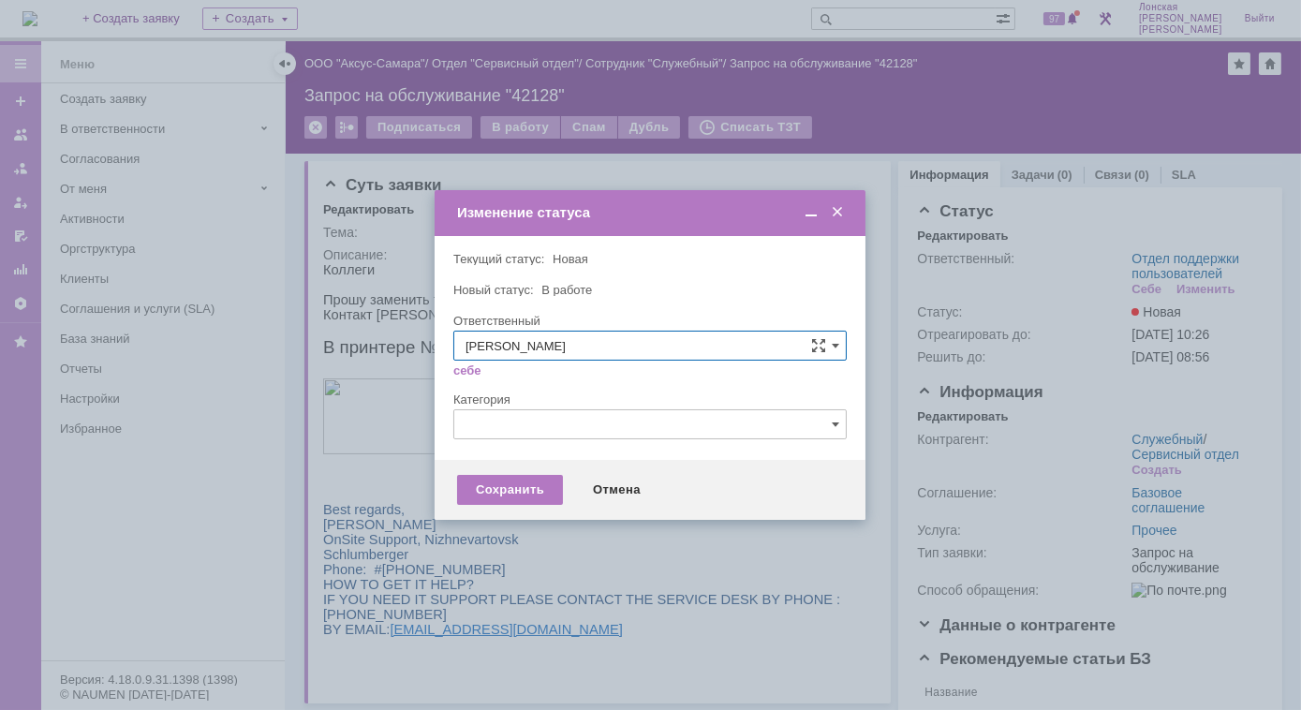
click at [839, 344] on input "[PERSON_NAME]" at bounding box center [649, 346] width 393 height 30
click at [595, 473] on span "Новоженова Наталья Алексеевна" at bounding box center [649, 470] width 369 height 15
type input "Новоженова Наталья Алексеевна"
click at [524, 494] on div "Сохранить" at bounding box center [510, 490] width 106 height 30
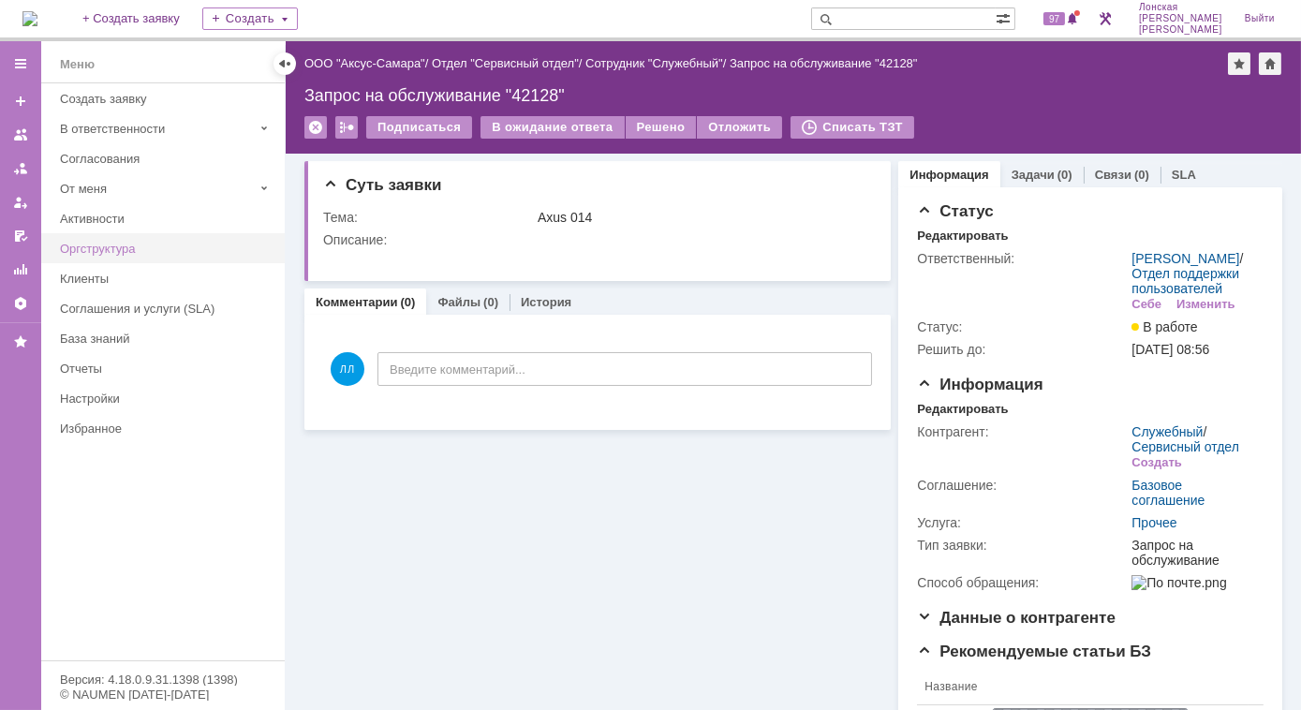
scroll to position [0, 0]
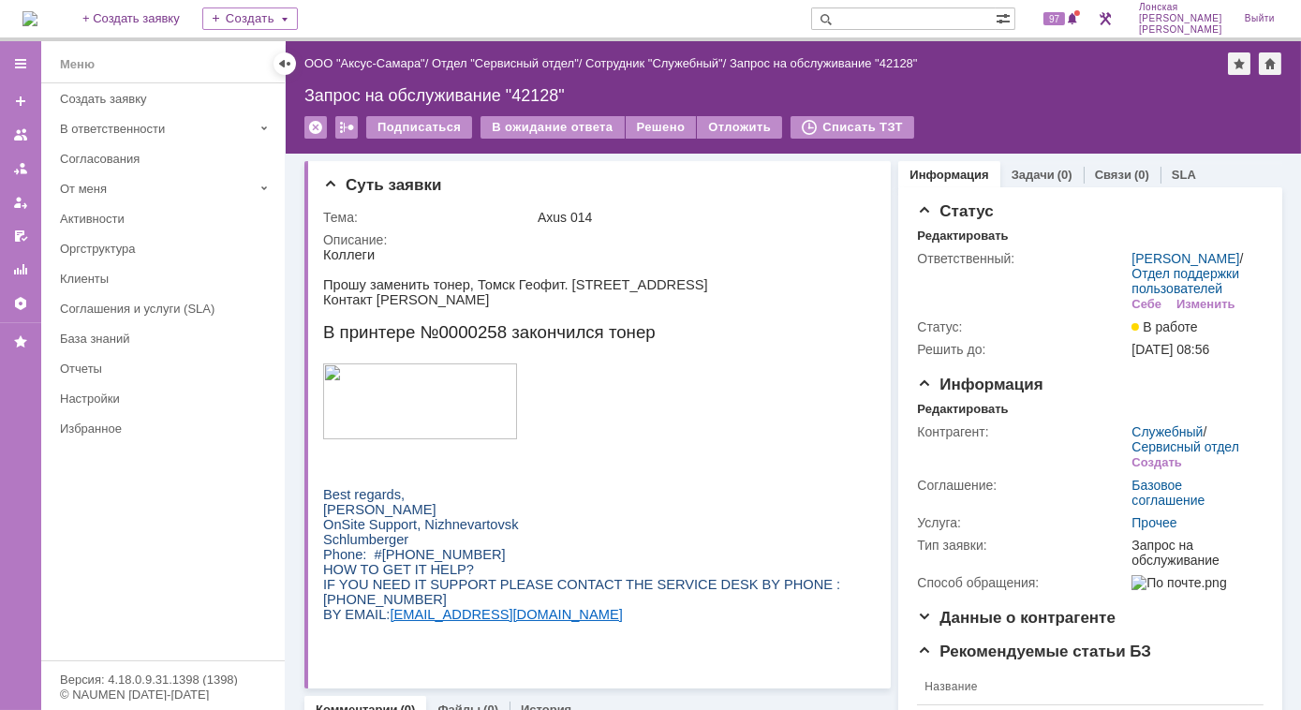
click at [37, 11] on img at bounding box center [29, 18] width 15 height 15
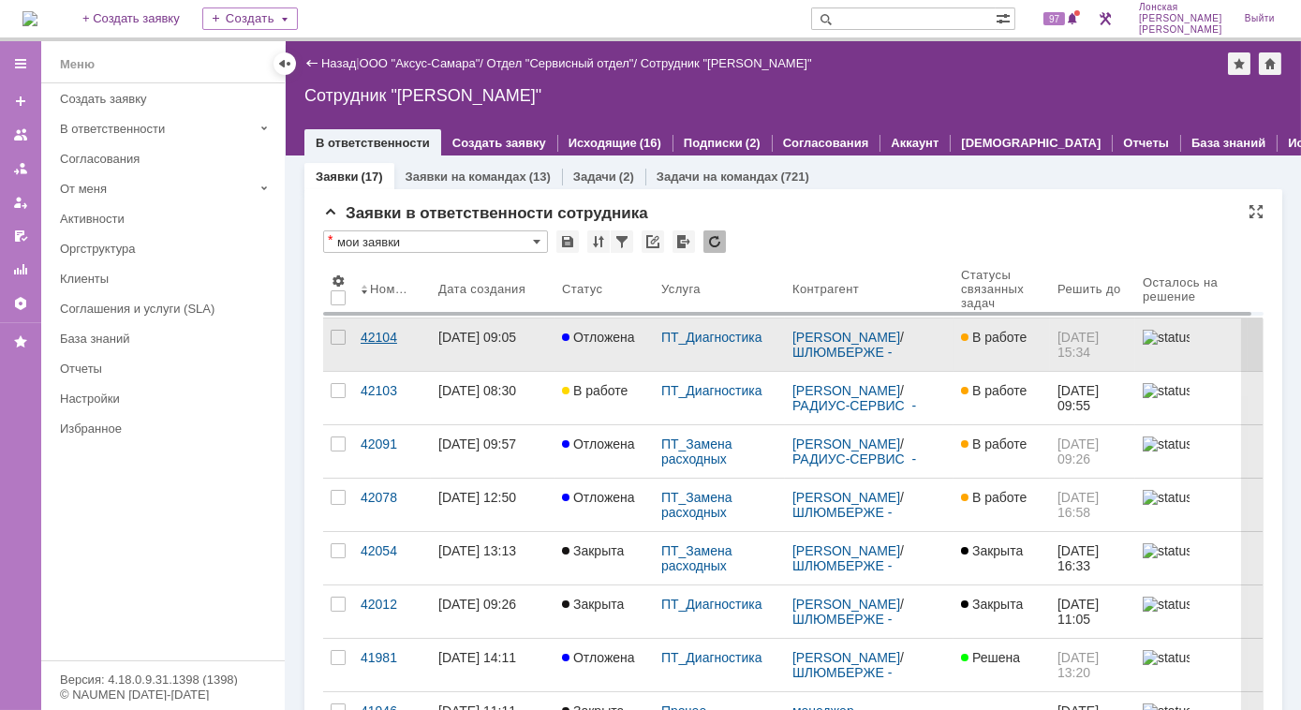
click at [379, 341] on div "42104" at bounding box center [391, 337] width 63 height 15
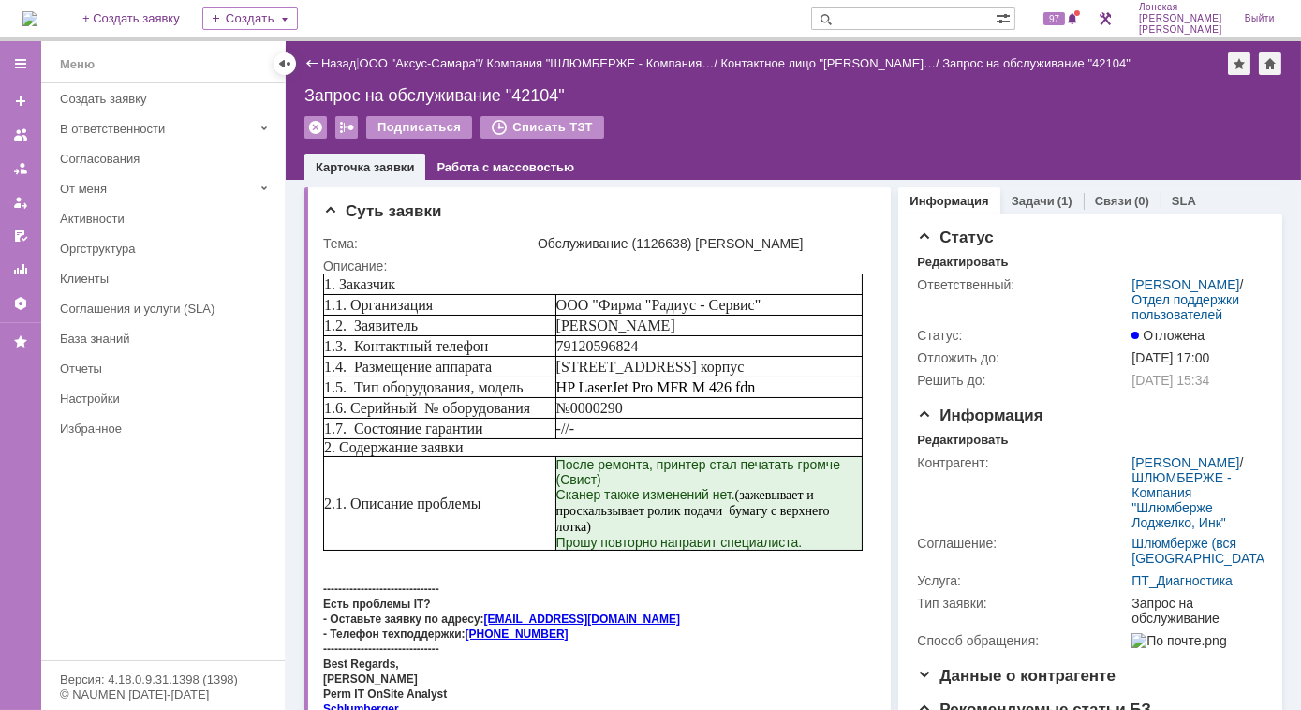
click at [37, 11] on img at bounding box center [29, 18] width 15 height 15
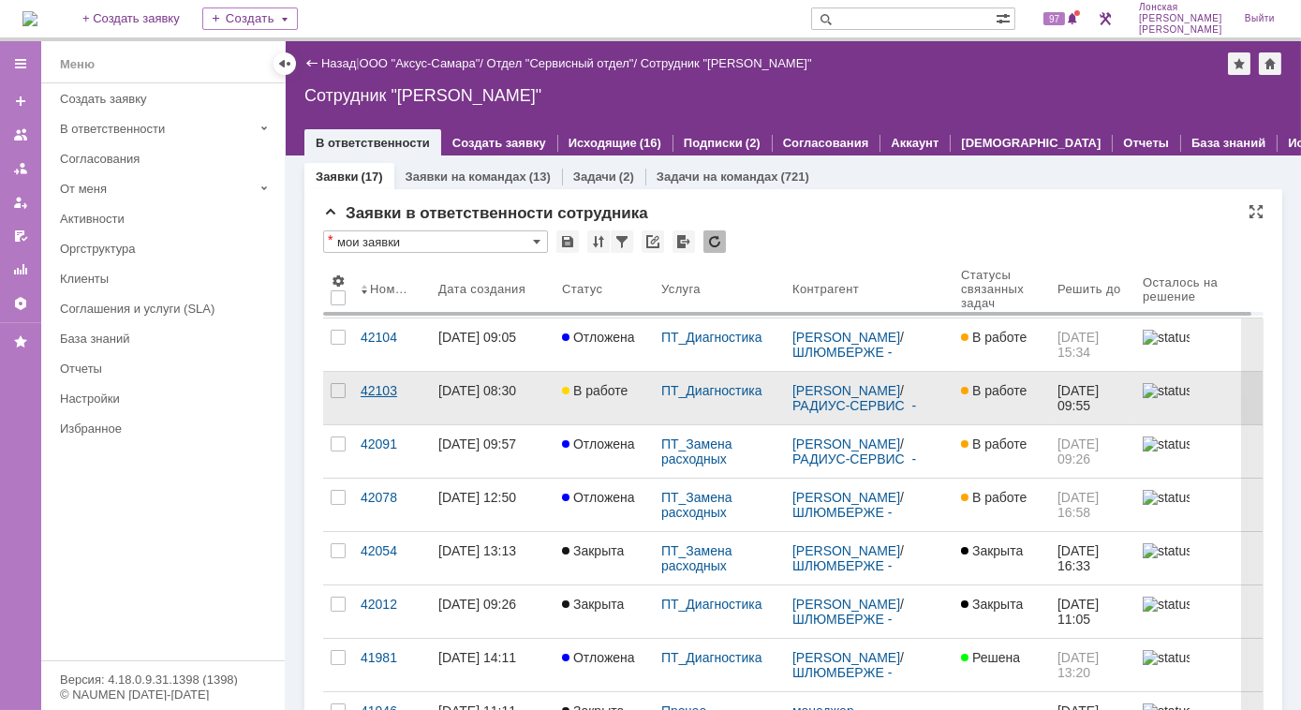
click at [384, 386] on div "42103" at bounding box center [391, 390] width 63 height 15
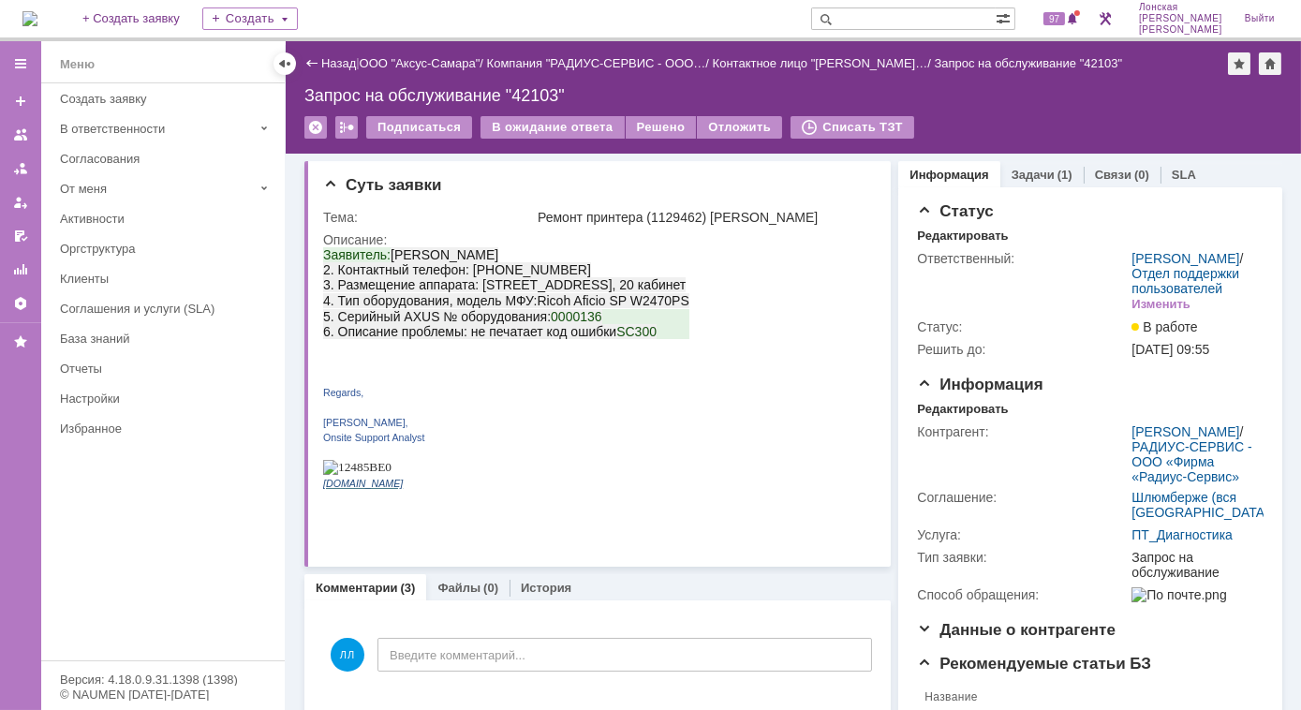
click at [37, 13] on img at bounding box center [29, 18] width 15 height 15
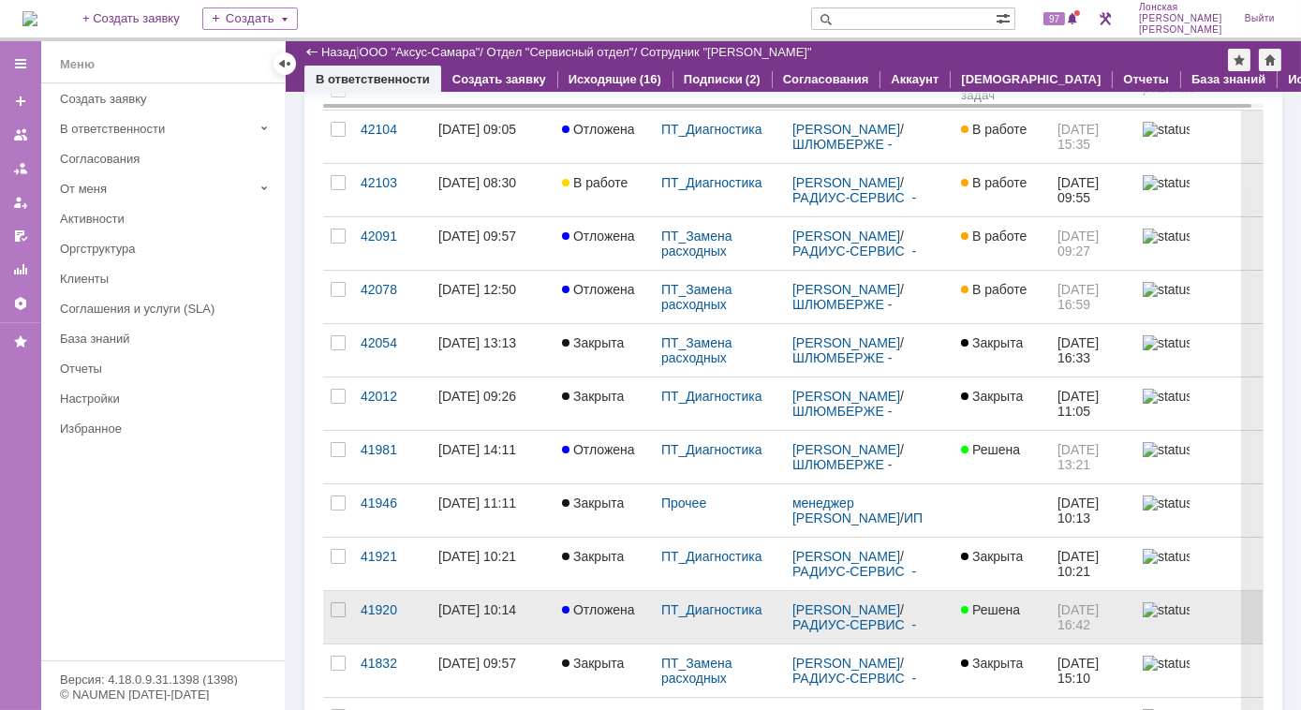
scroll to position [169, 0]
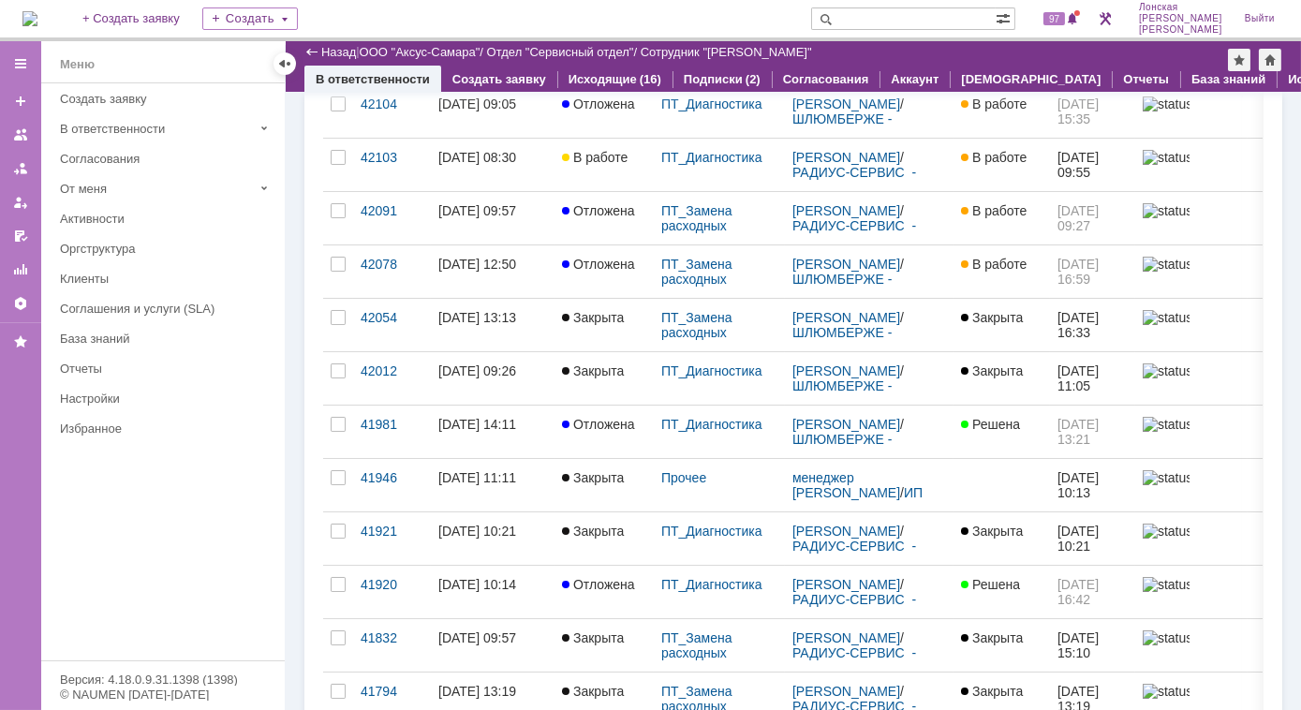
click at [382, 430] on link "41981" at bounding box center [392, 431] width 78 height 52
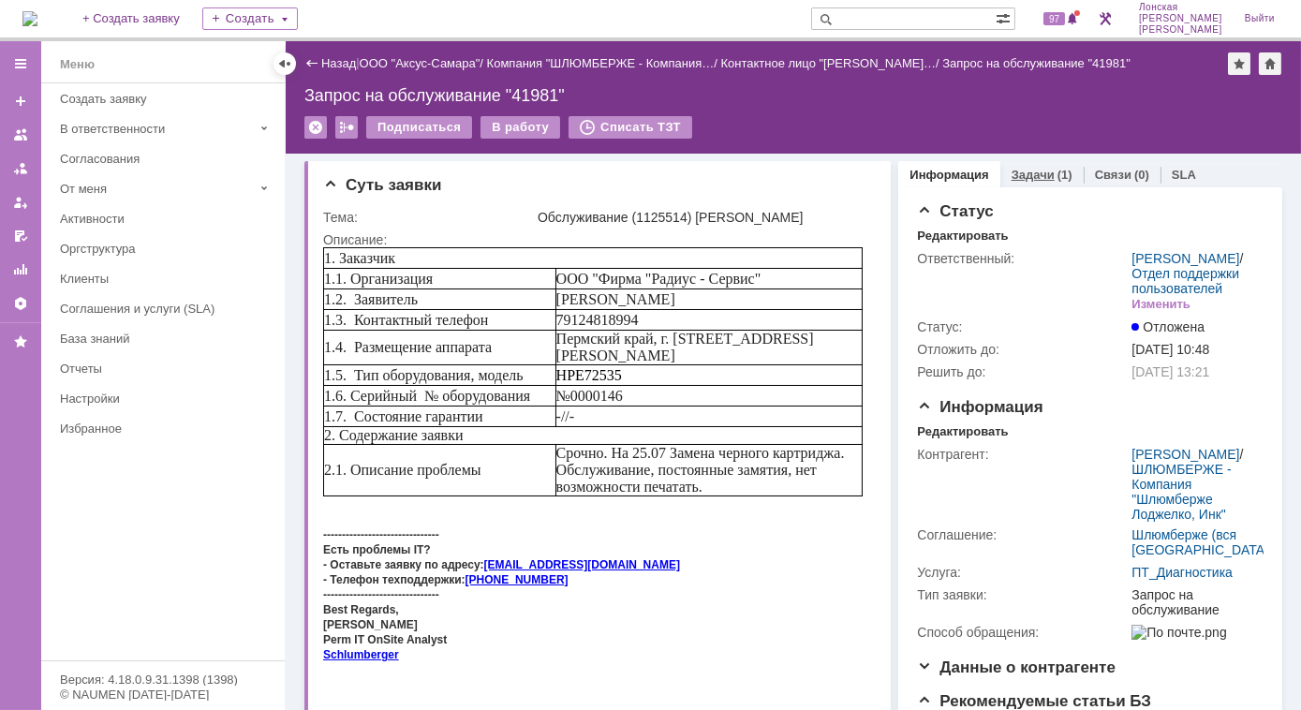
click at [1023, 173] on link "Задачи" at bounding box center [1032, 175] width 43 height 14
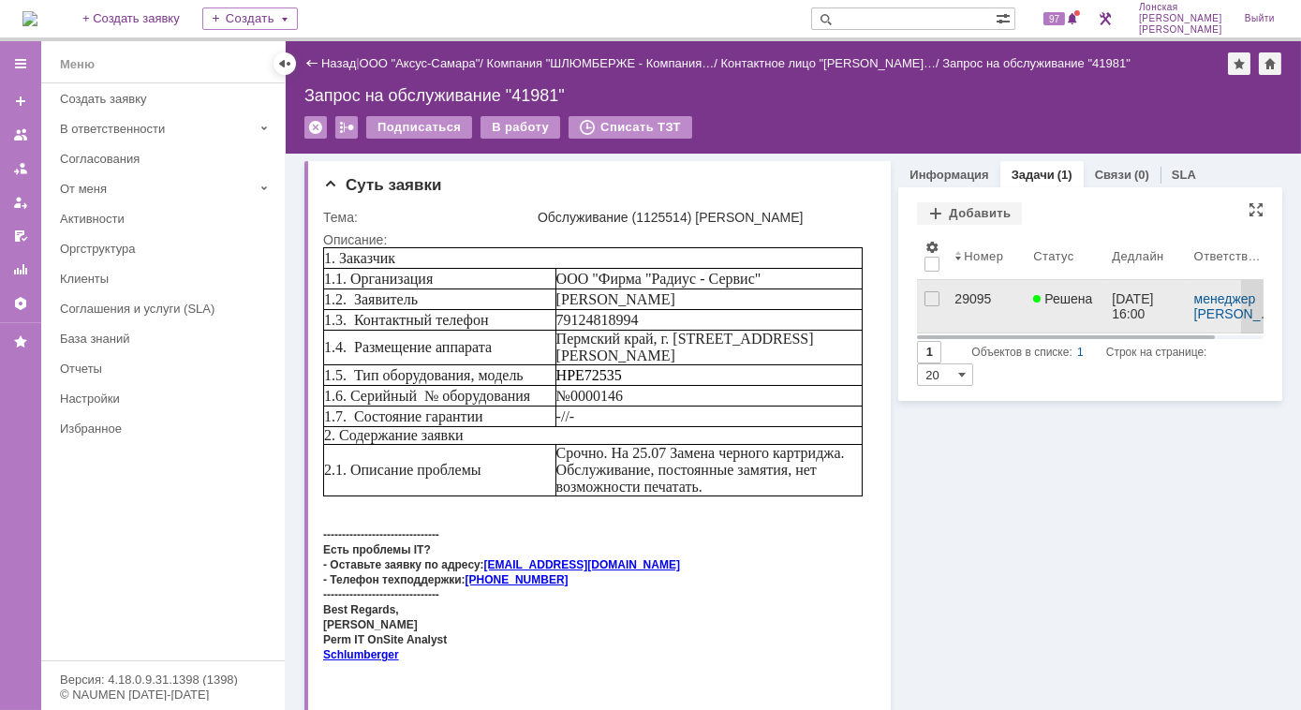
click at [954, 305] on div "29095" at bounding box center [986, 298] width 64 height 15
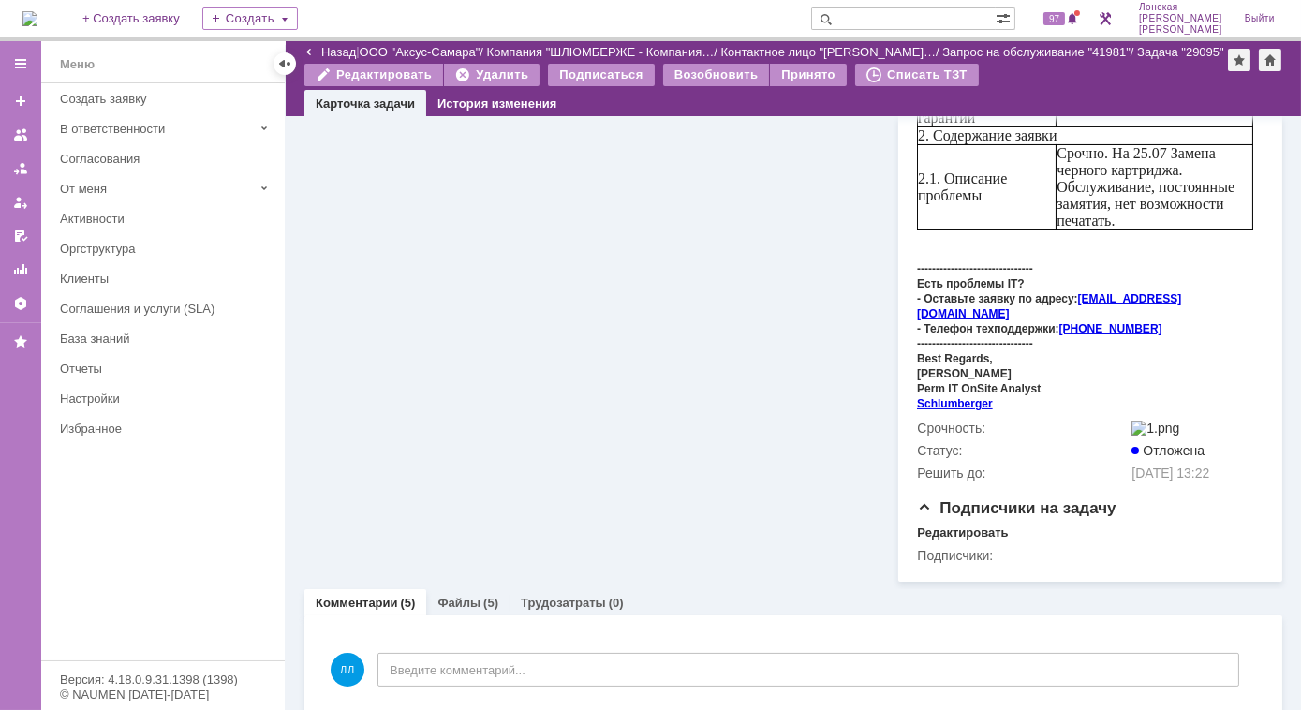
scroll to position [936, 0]
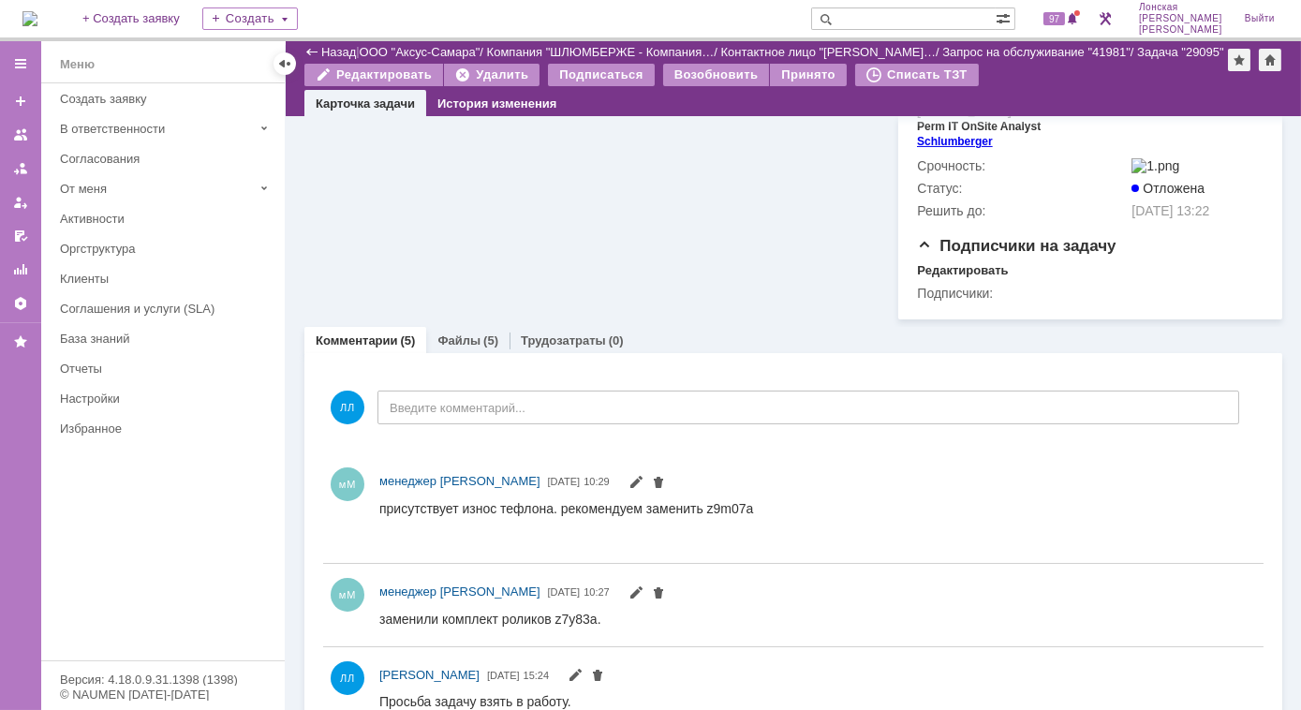
click at [37, 21] on img at bounding box center [29, 18] width 15 height 15
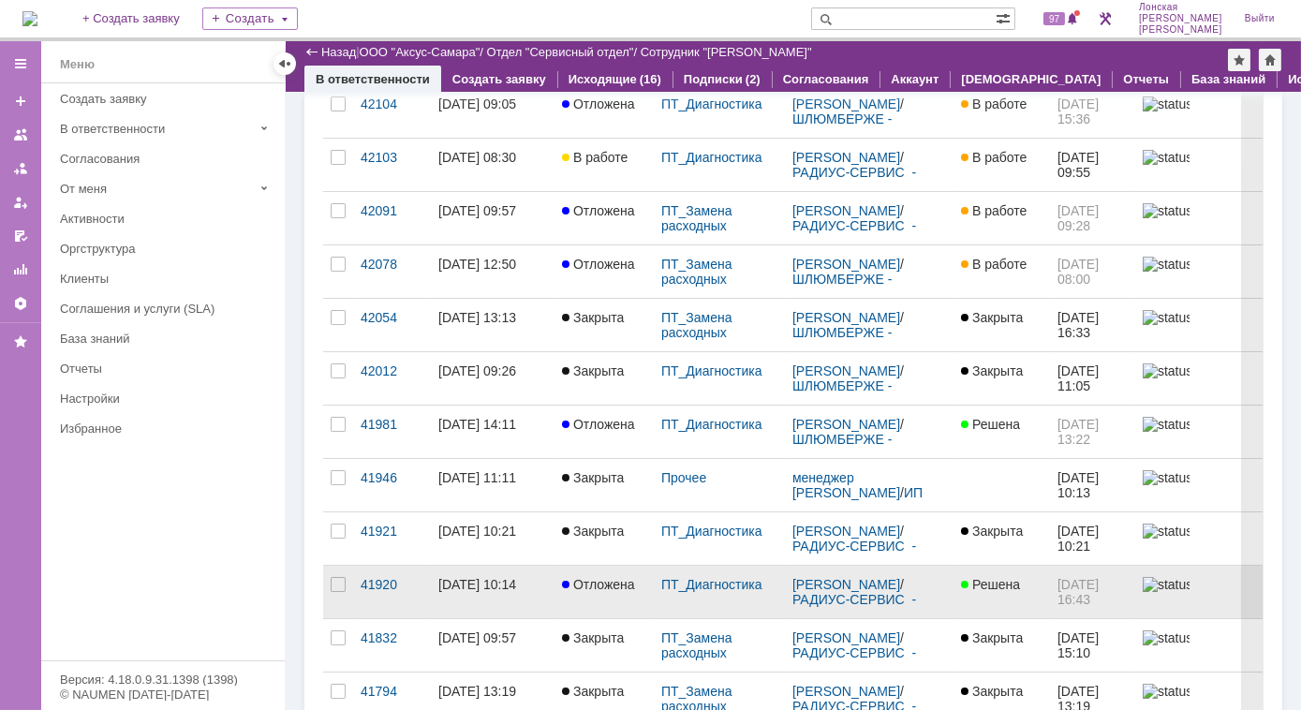
scroll to position [255, 0]
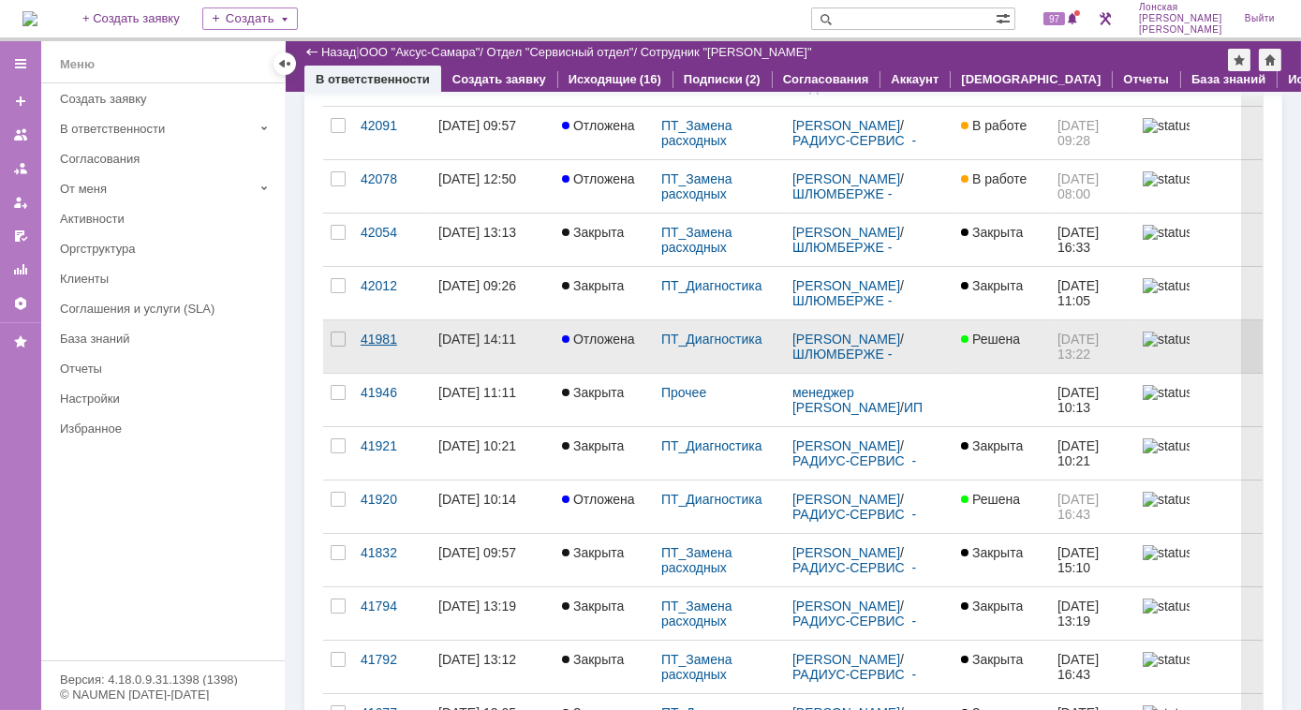
click at [420, 335] on div "41981" at bounding box center [391, 338] width 63 height 15
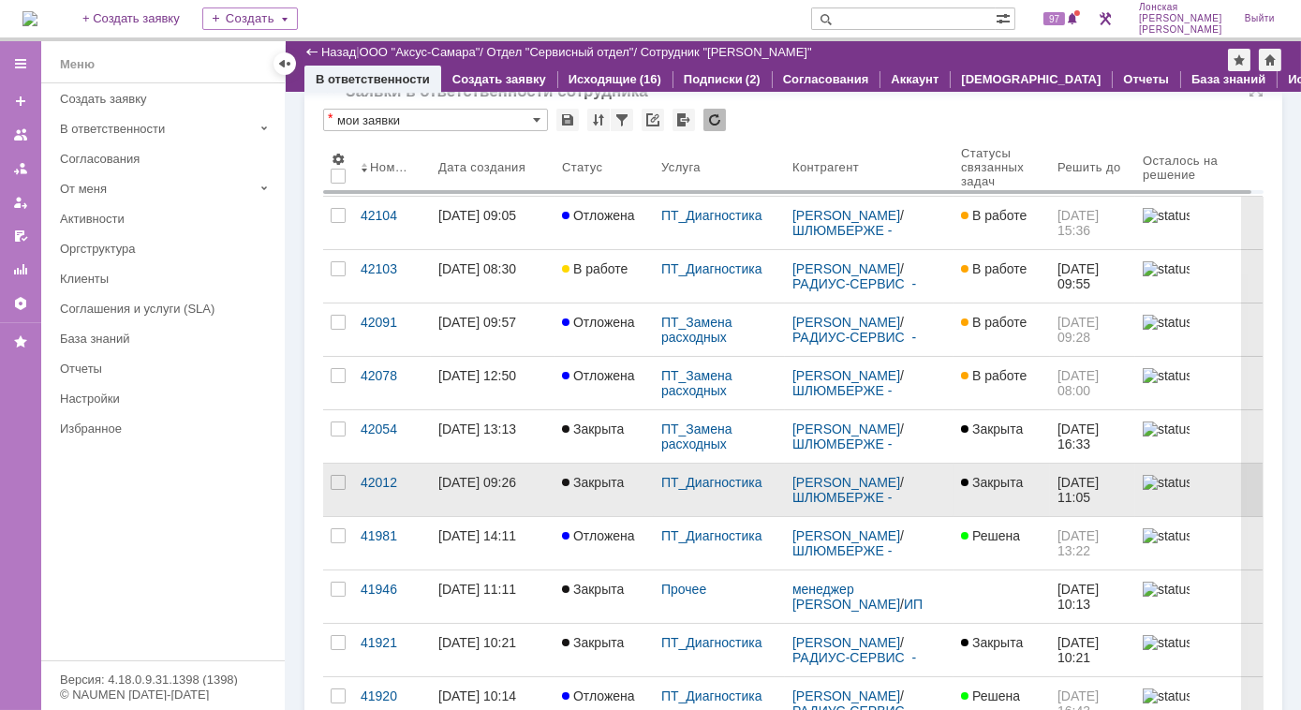
scroll to position [84, 0]
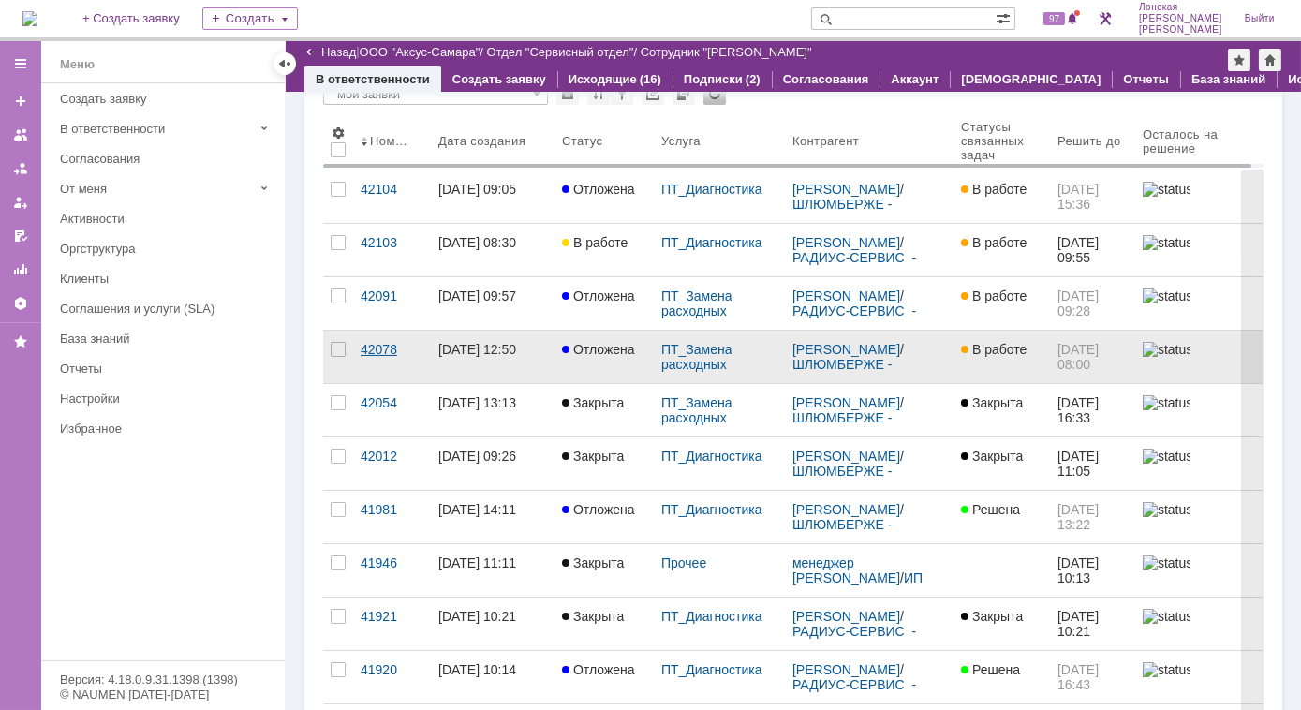
click at [380, 348] on div "42078" at bounding box center [391, 349] width 63 height 15
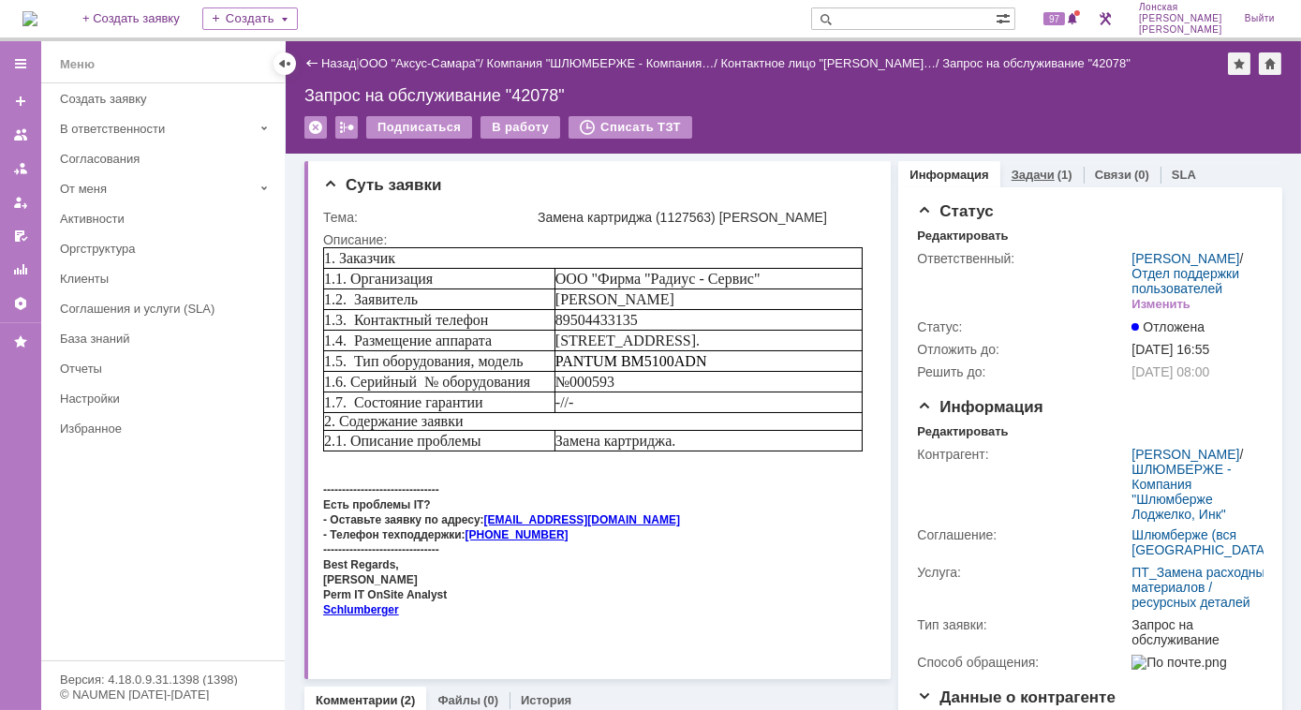
click at [1031, 183] on div "Задачи (1)" at bounding box center [1041, 174] width 83 height 27
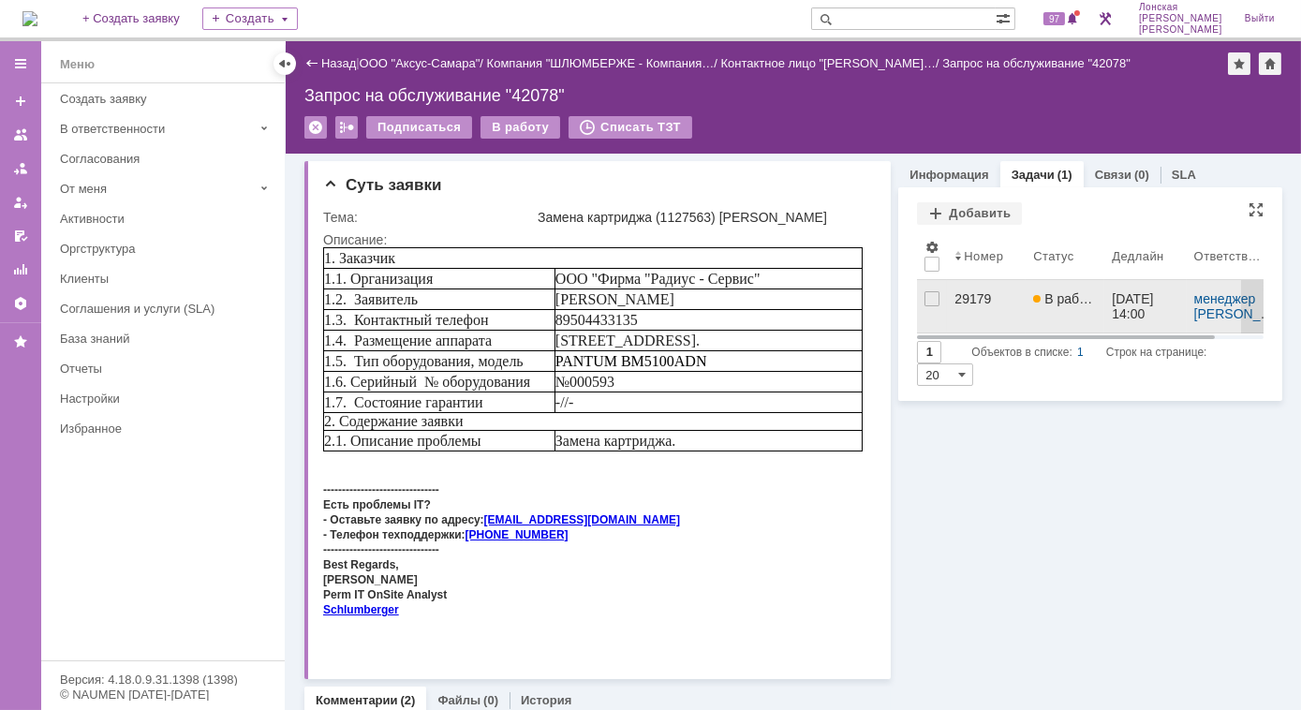
click at [959, 291] on div "29179" at bounding box center [986, 298] width 64 height 15
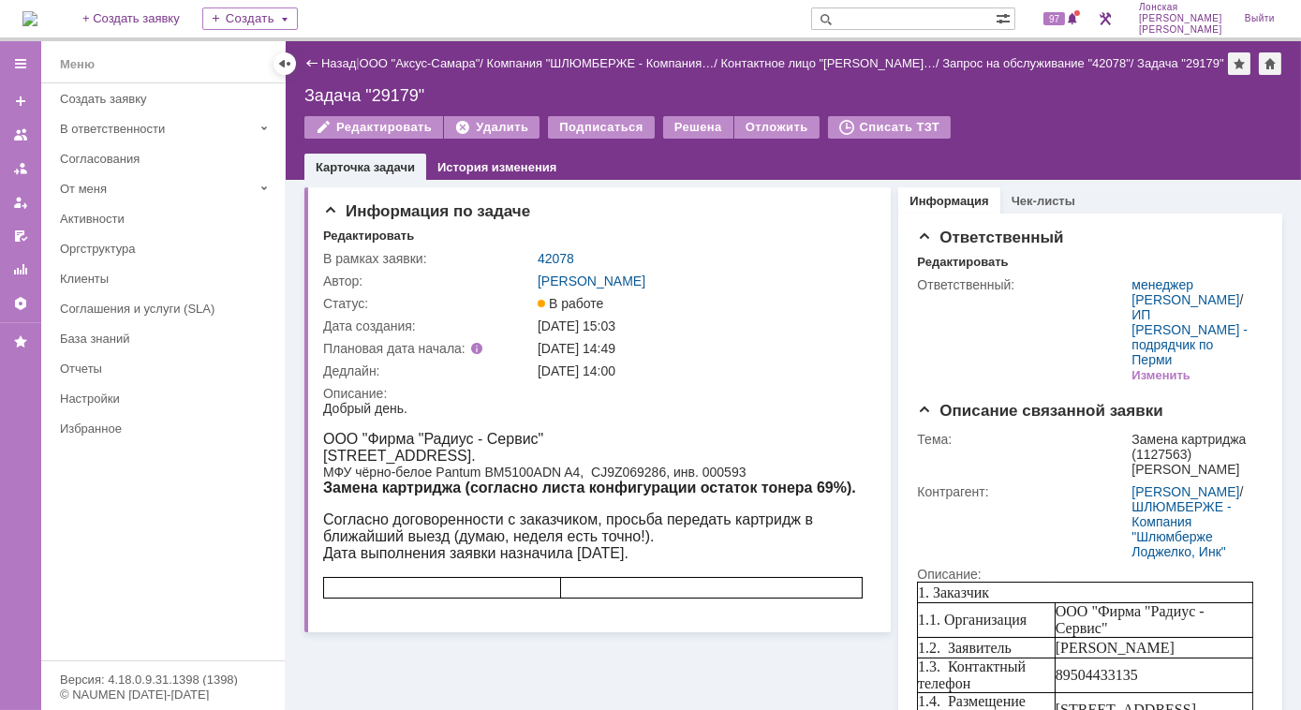
click at [37, 11] on img at bounding box center [29, 18] width 15 height 15
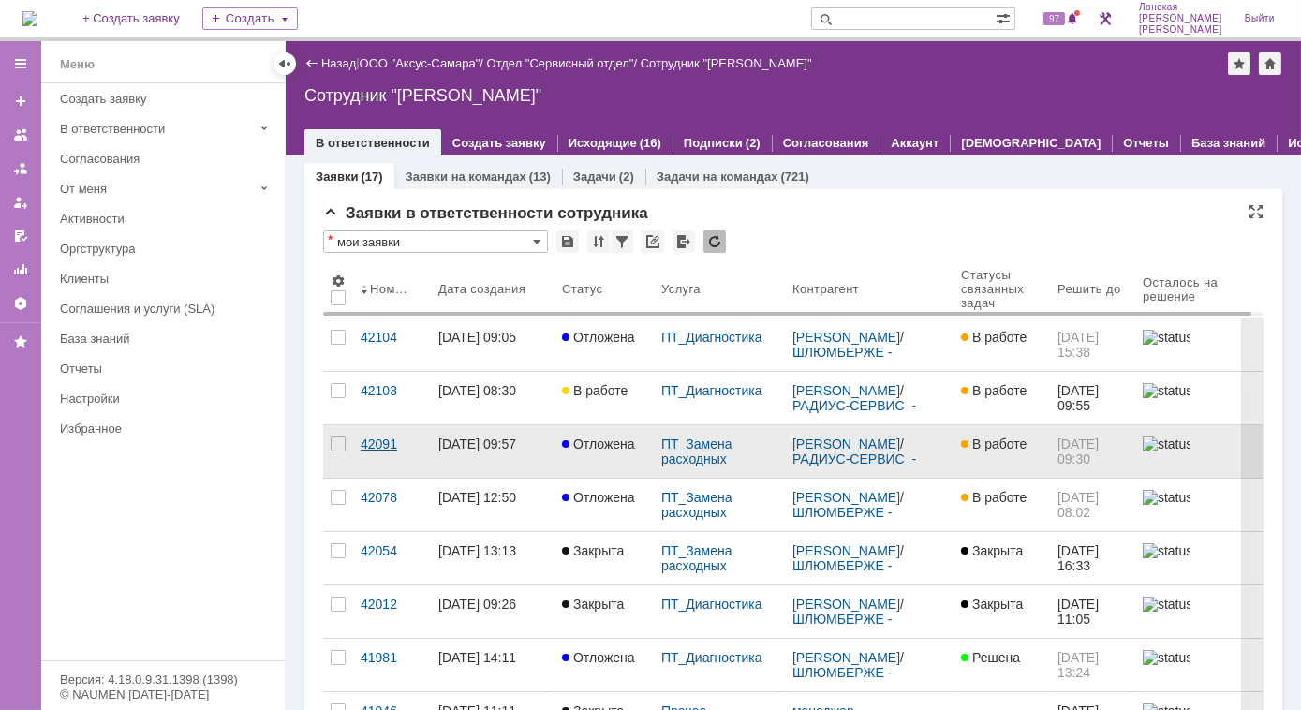
click at [387, 443] on div "42091" at bounding box center [391, 443] width 63 height 15
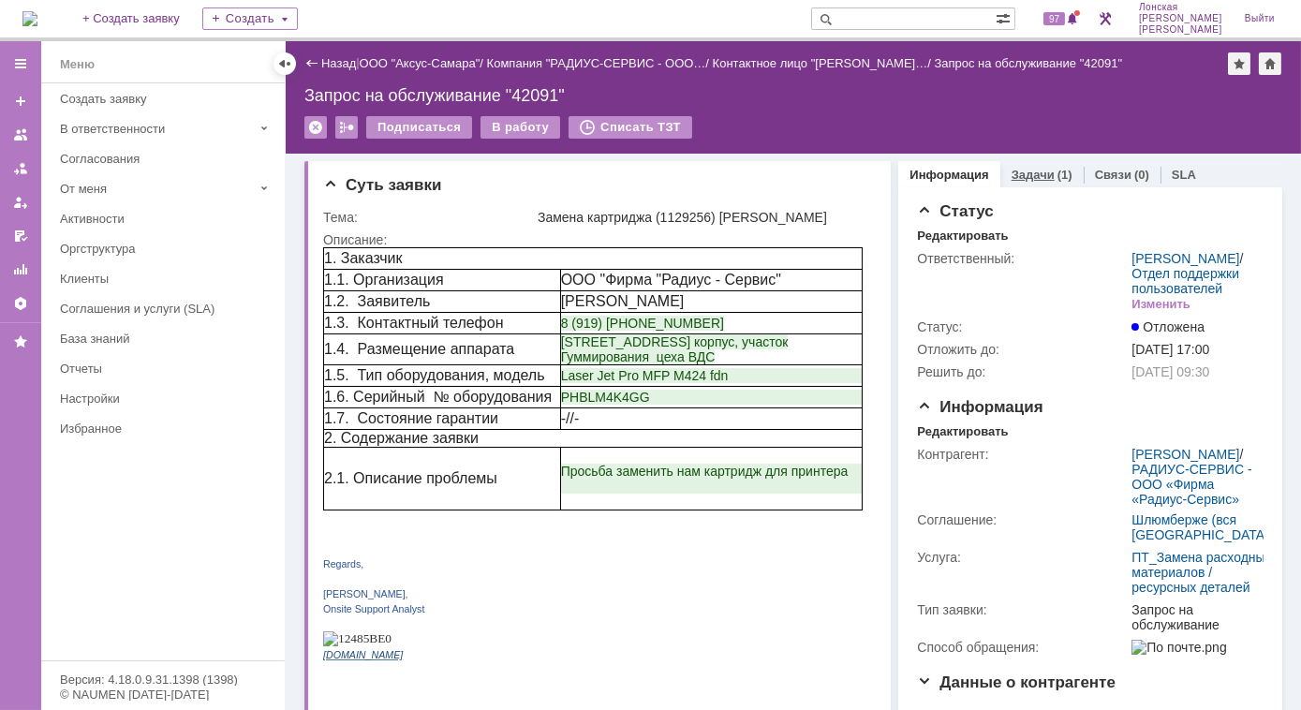
click at [1043, 181] on div "Задачи (1)" at bounding box center [1041, 174] width 83 height 27
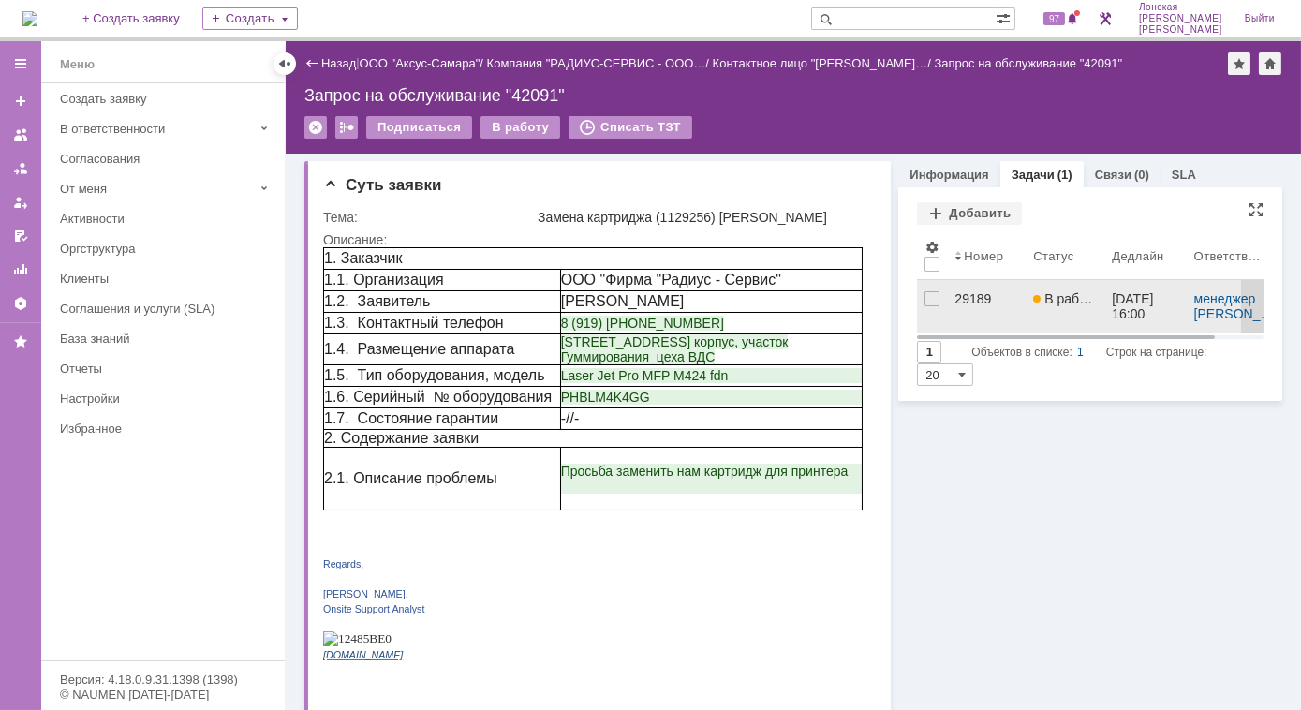
click at [968, 305] on div "29189" at bounding box center [986, 298] width 64 height 15
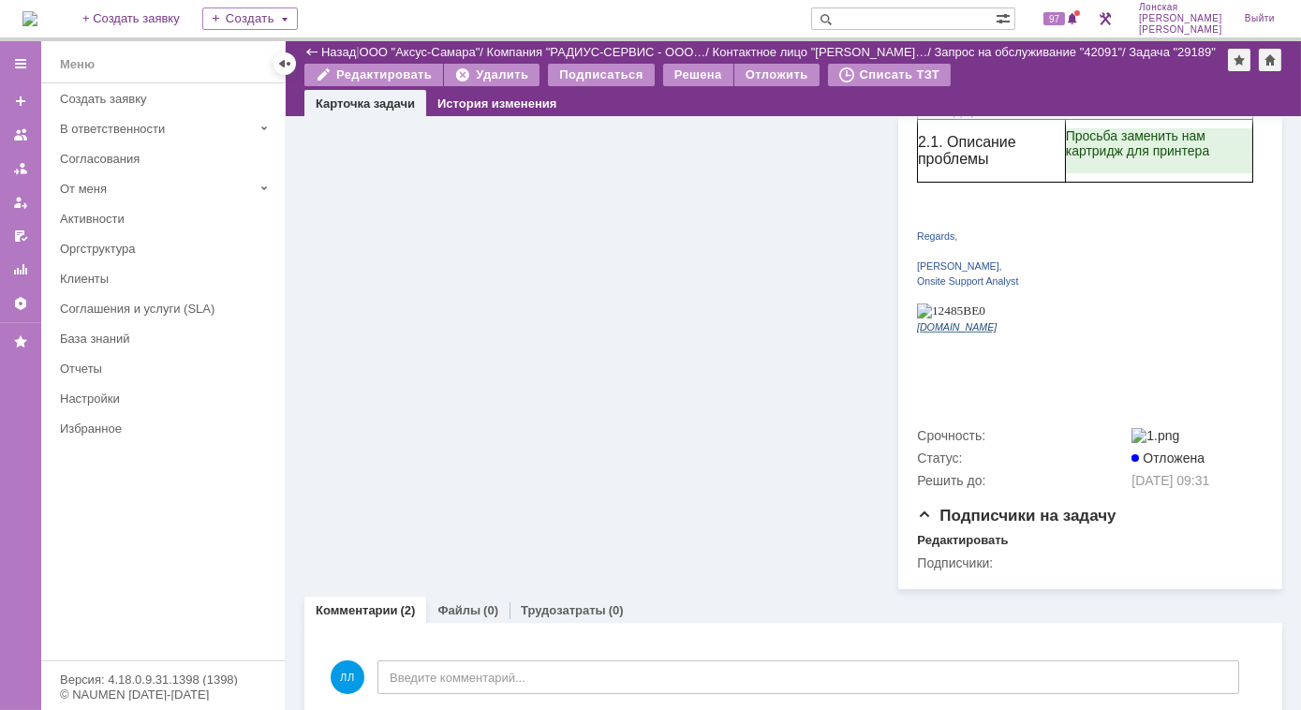
scroll to position [859, 0]
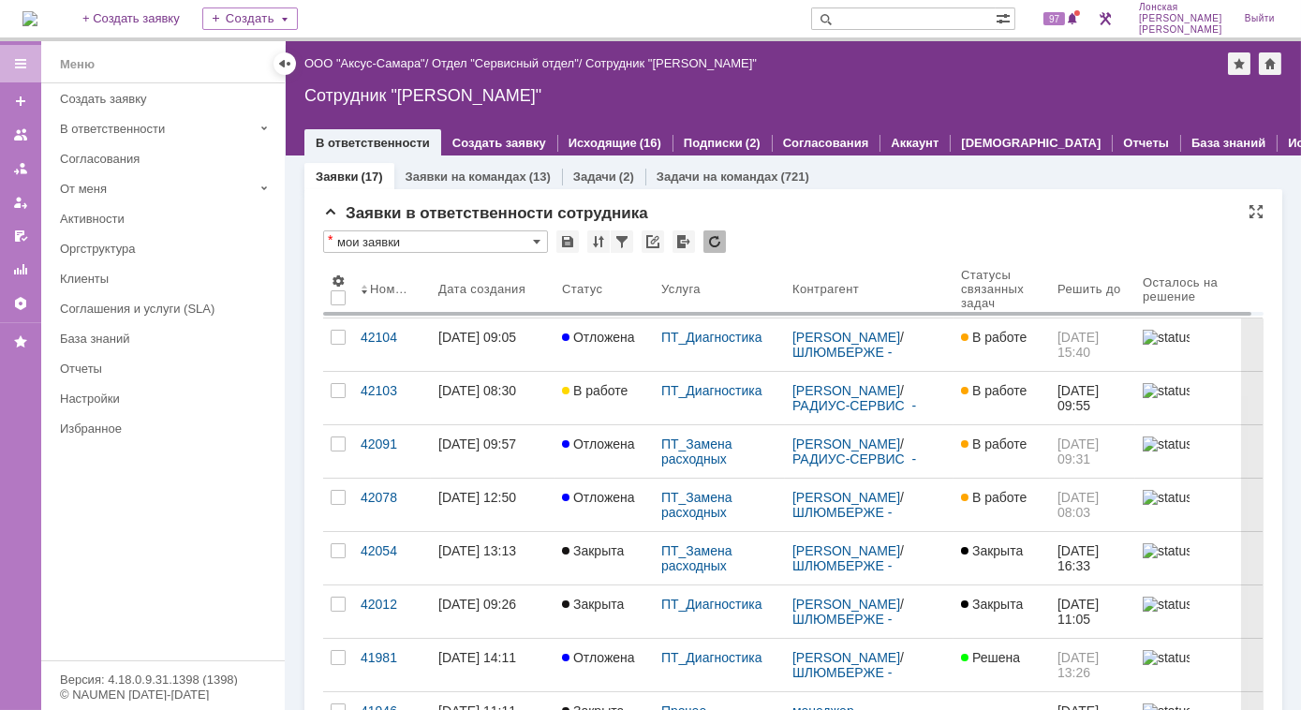
click at [26, 16] on img at bounding box center [29, 18] width 15 height 15
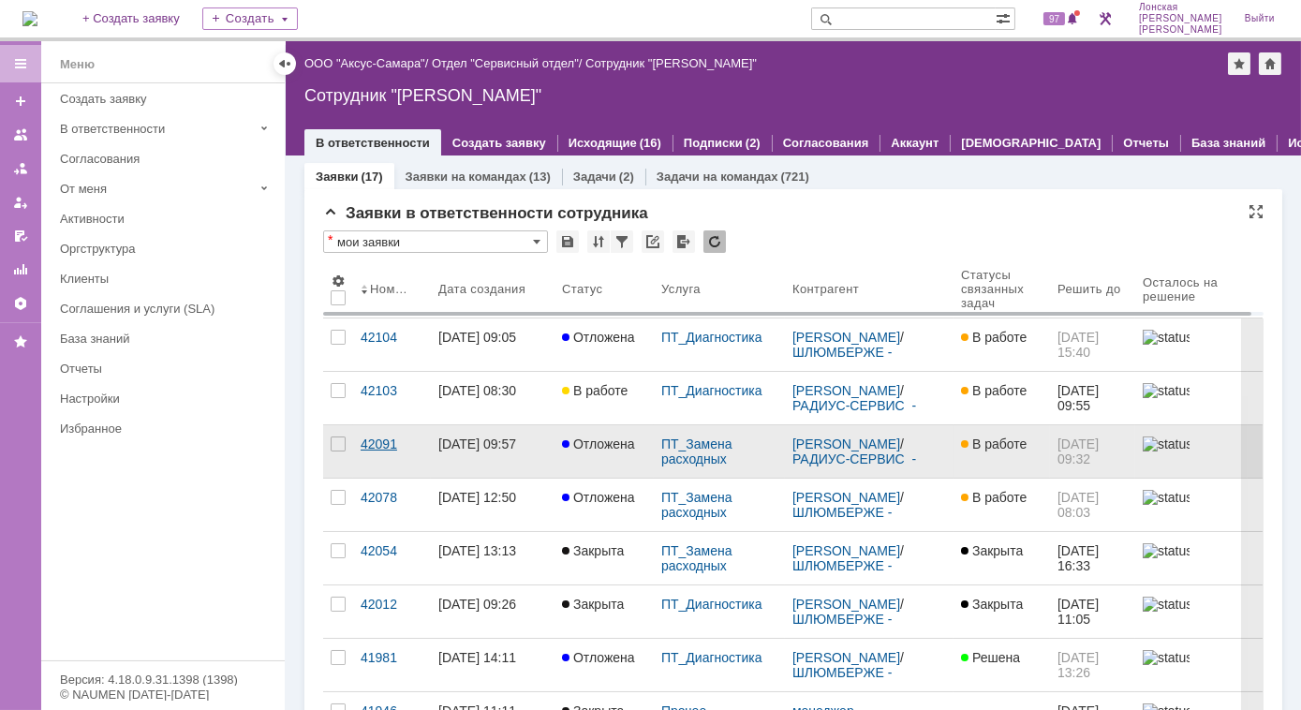
click at [372, 443] on div "42091" at bounding box center [391, 443] width 63 height 15
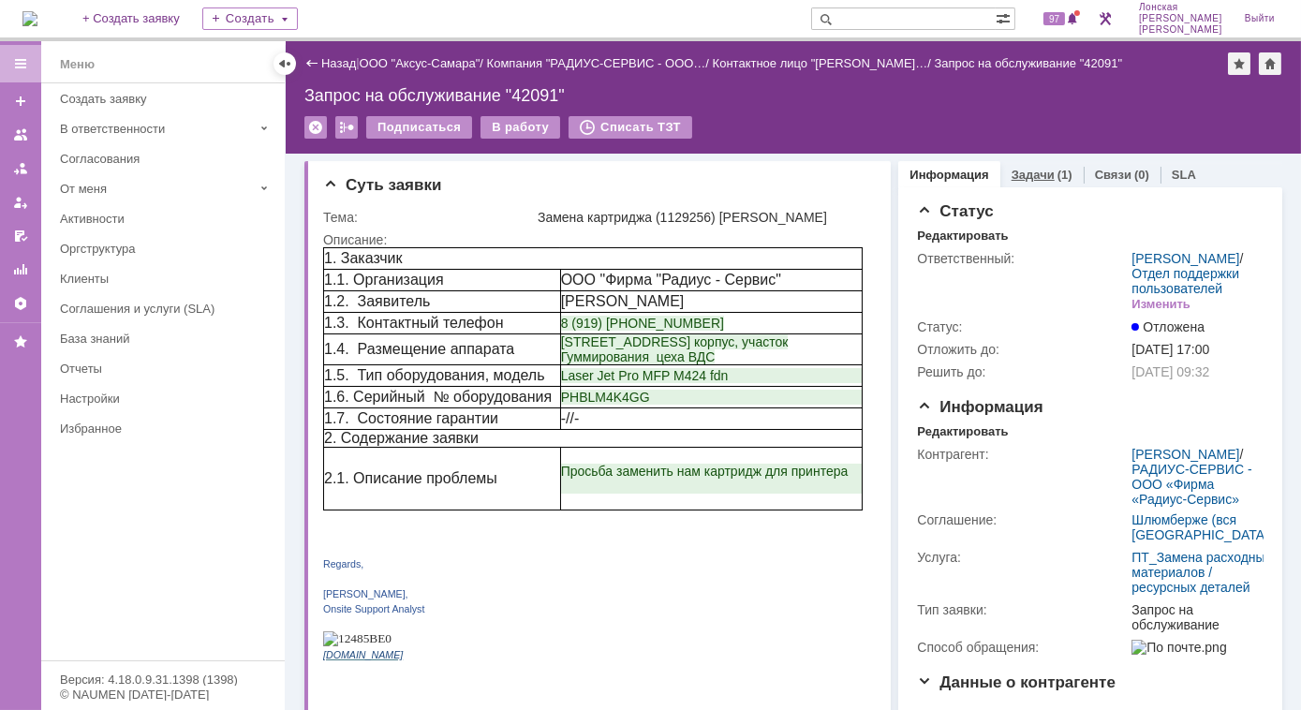
click at [1040, 173] on link "Задачи" at bounding box center [1032, 175] width 43 height 14
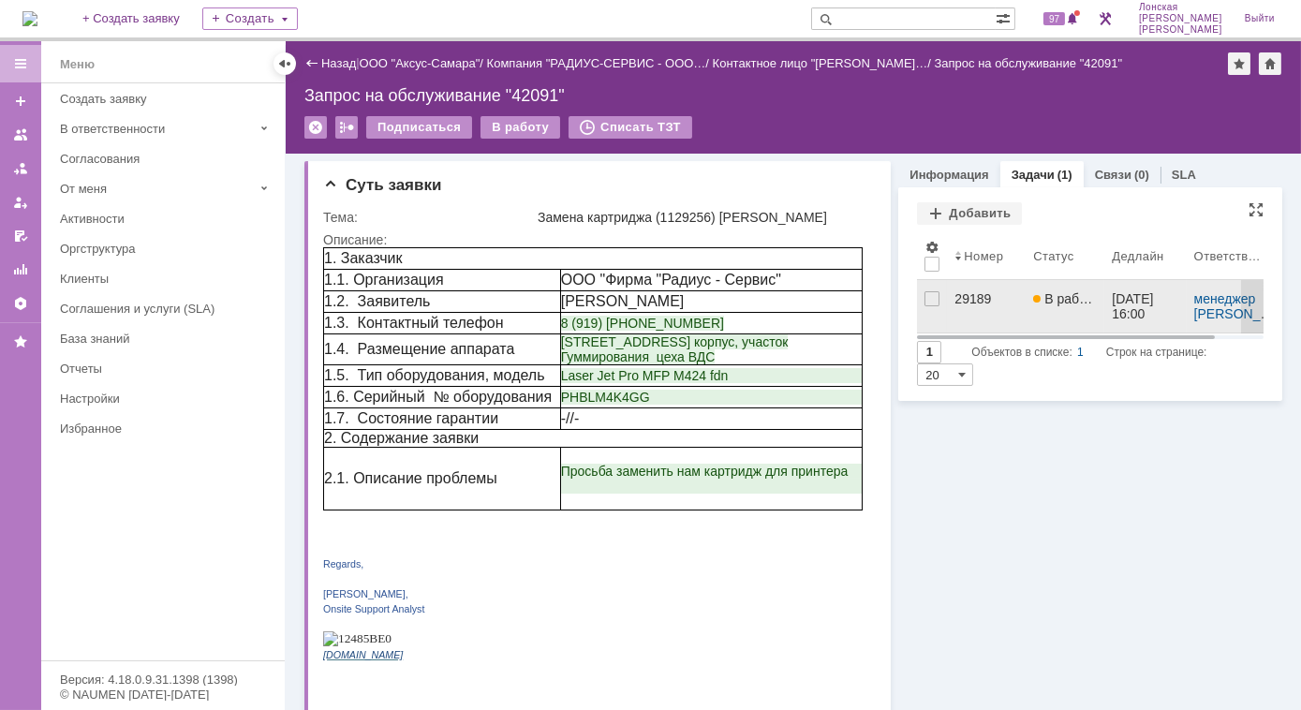
click at [1042, 295] on span "В работе" at bounding box center [1066, 298] width 66 height 15
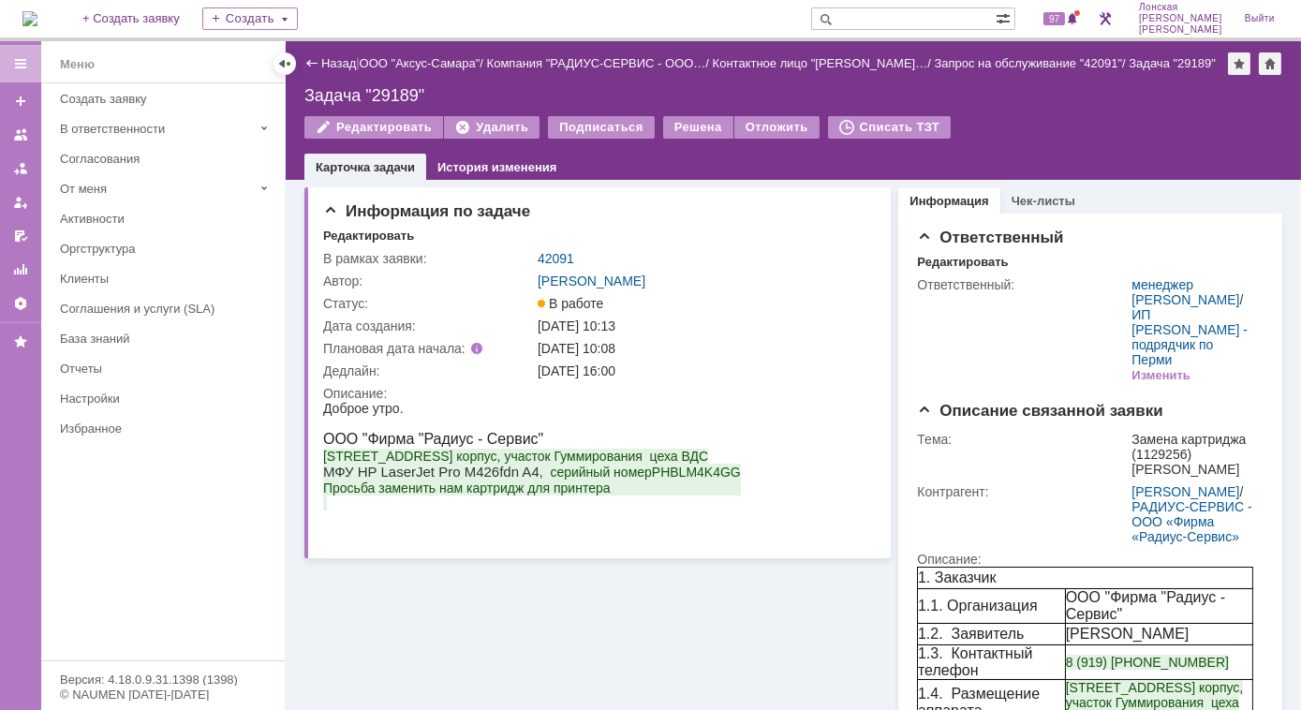
click at [37, 15] on img at bounding box center [29, 18] width 15 height 15
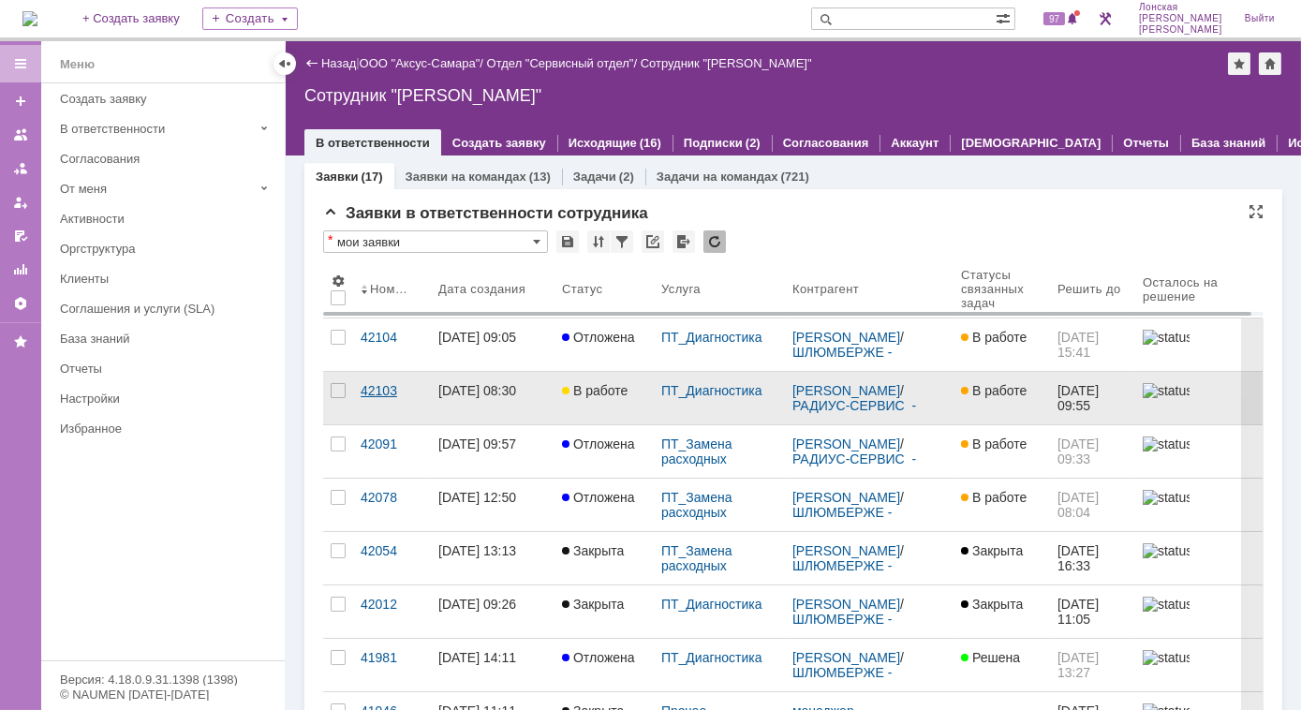
click at [391, 390] on div "42103" at bounding box center [391, 390] width 63 height 15
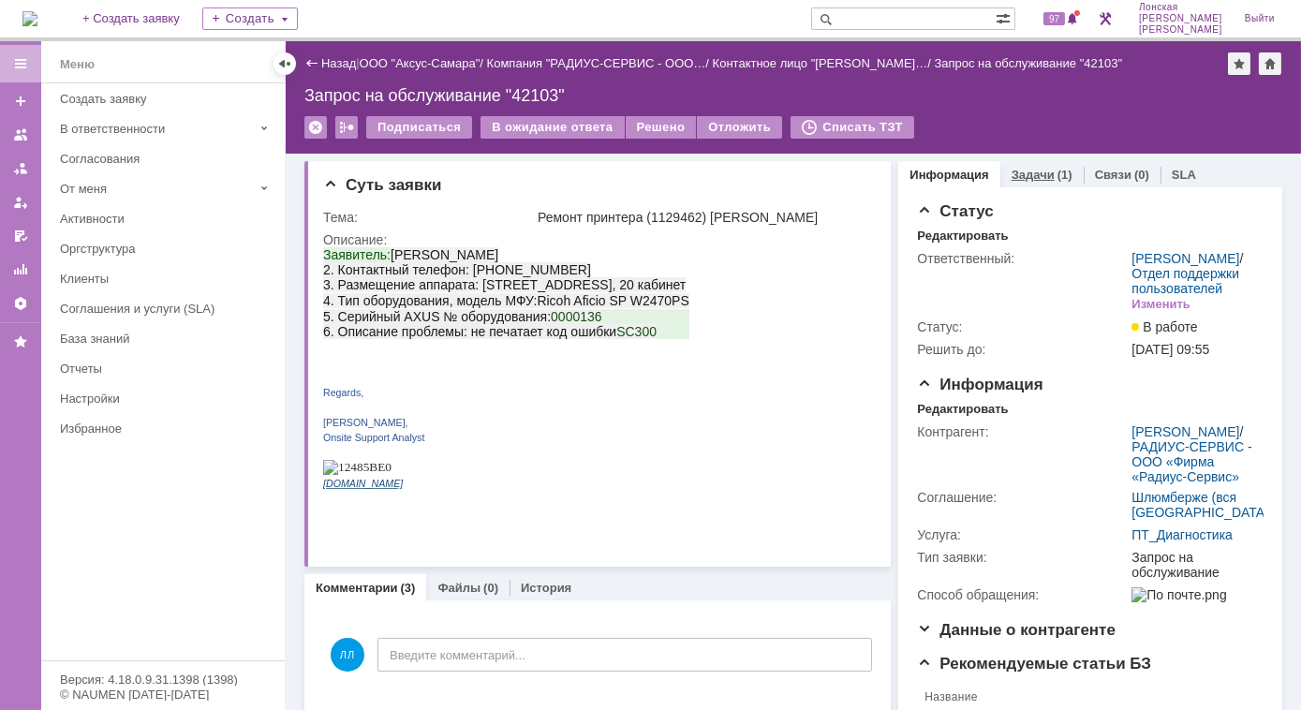
click at [1026, 169] on link "Задачи" at bounding box center [1032, 175] width 43 height 14
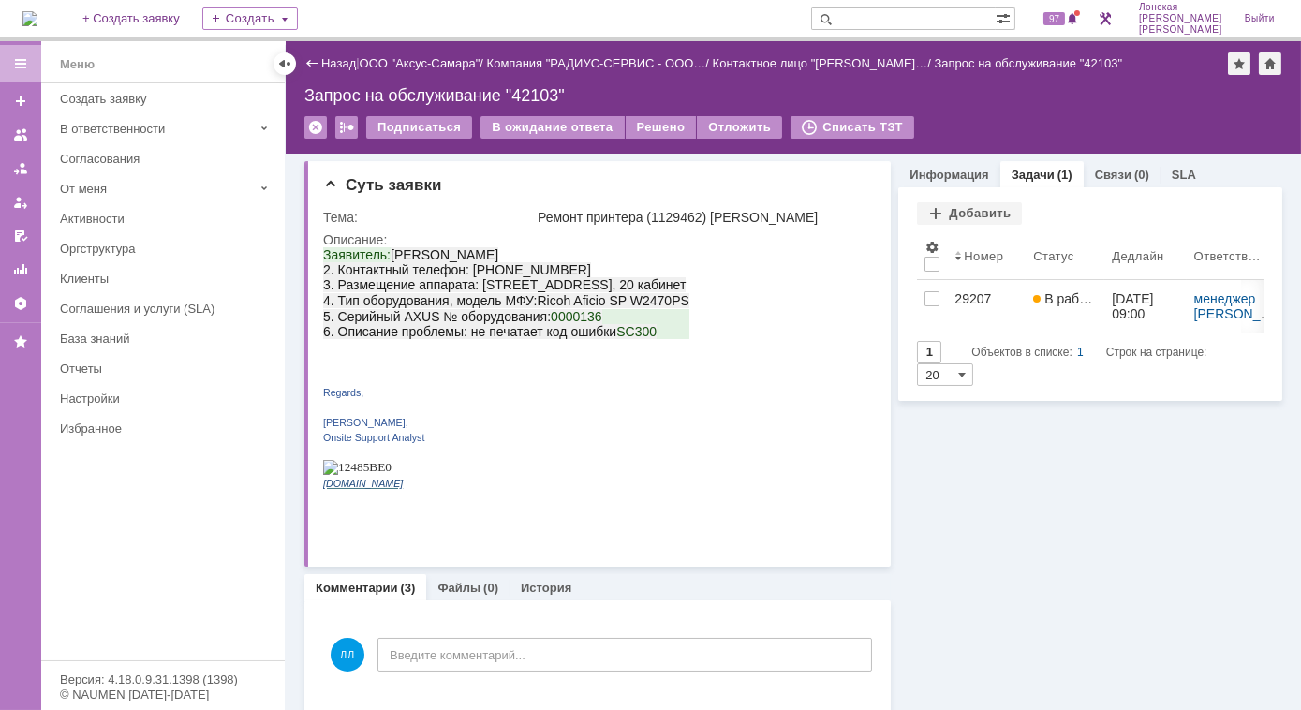
click at [37, 11] on img at bounding box center [29, 18] width 15 height 15
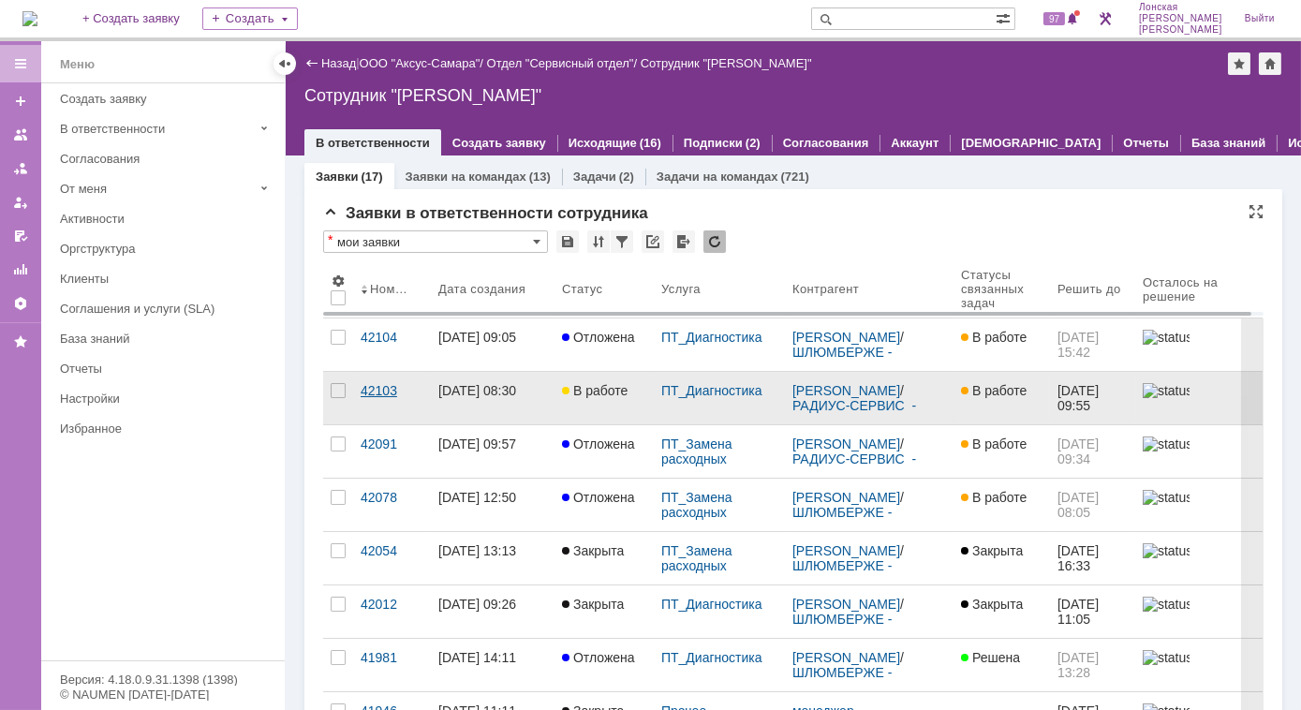
click at [392, 390] on div "42103" at bounding box center [391, 390] width 63 height 15
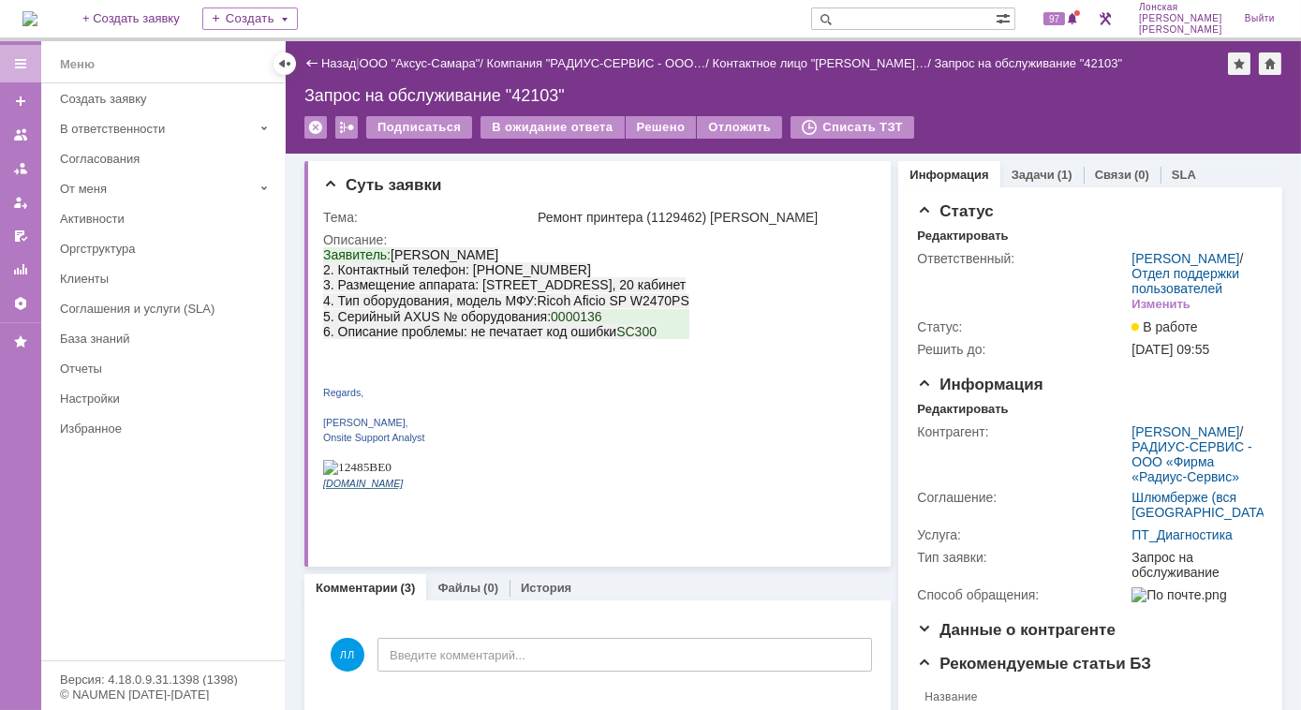
click at [37, 20] on img at bounding box center [29, 18] width 15 height 15
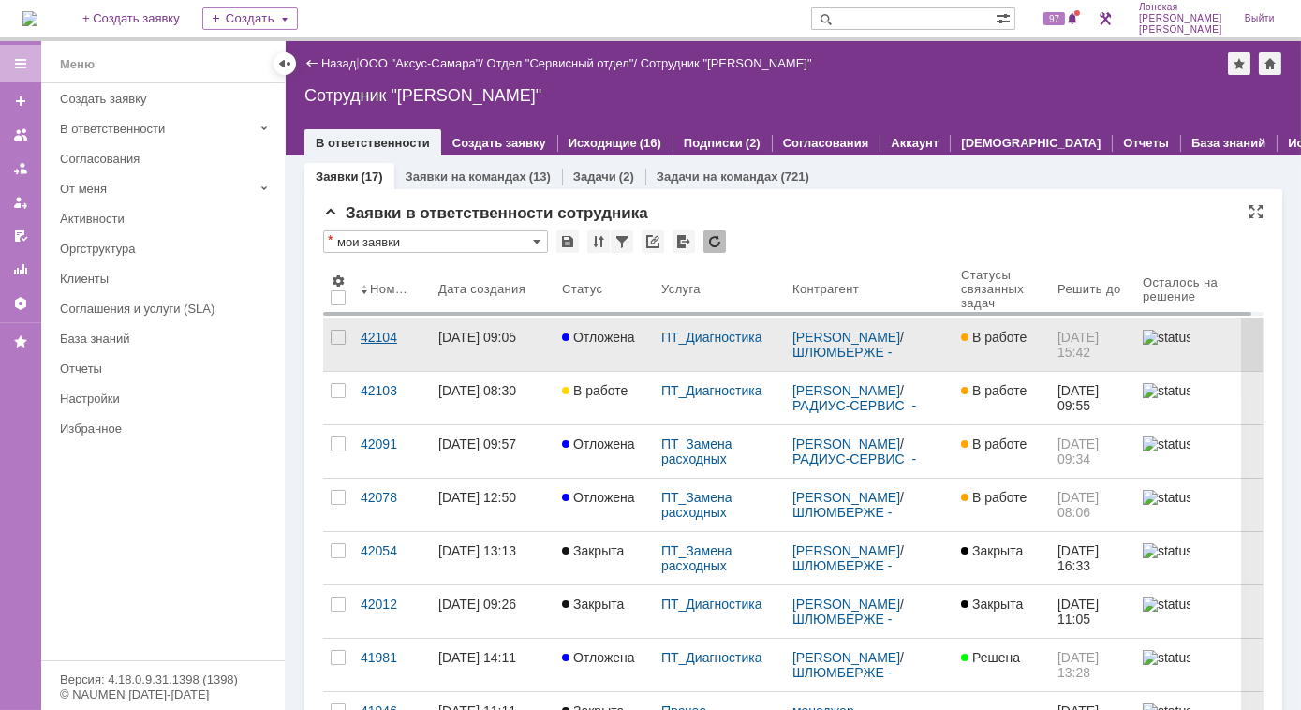
click at [375, 340] on div "42104" at bounding box center [391, 337] width 63 height 15
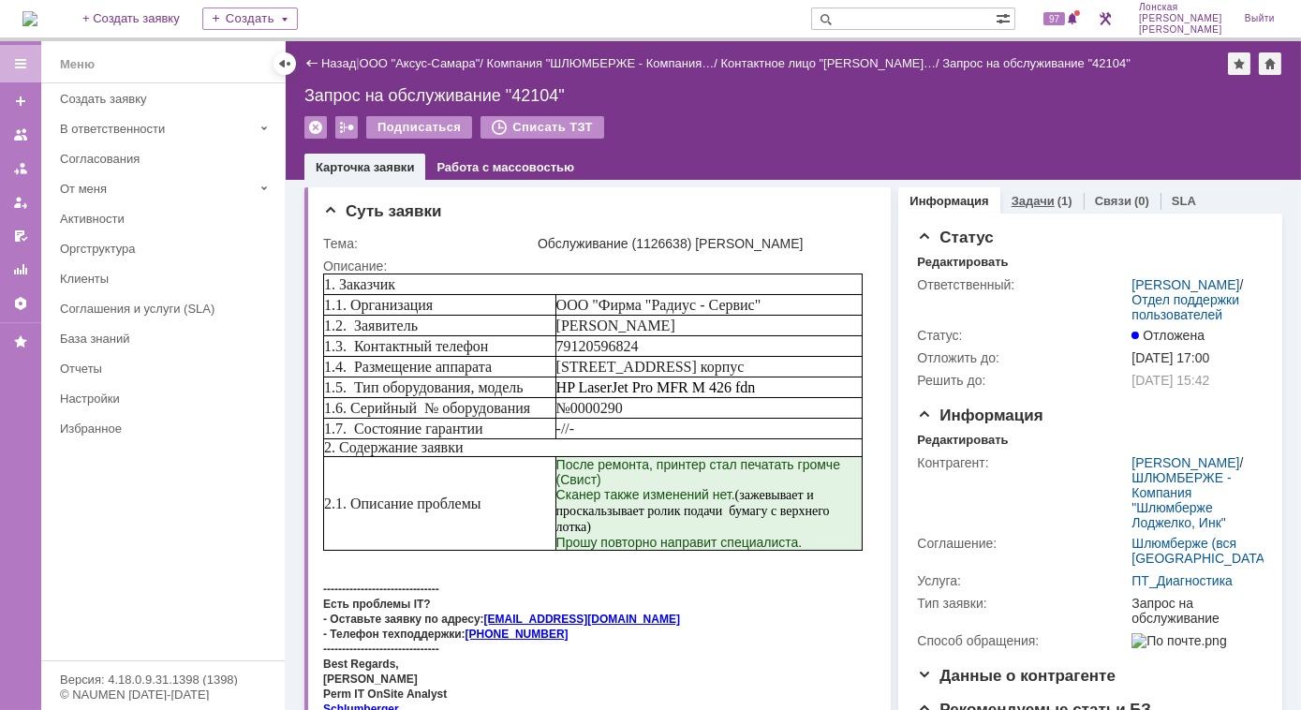
click at [1011, 197] on link "Задачи" at bounding box center [1032, 201] width 43 height 14
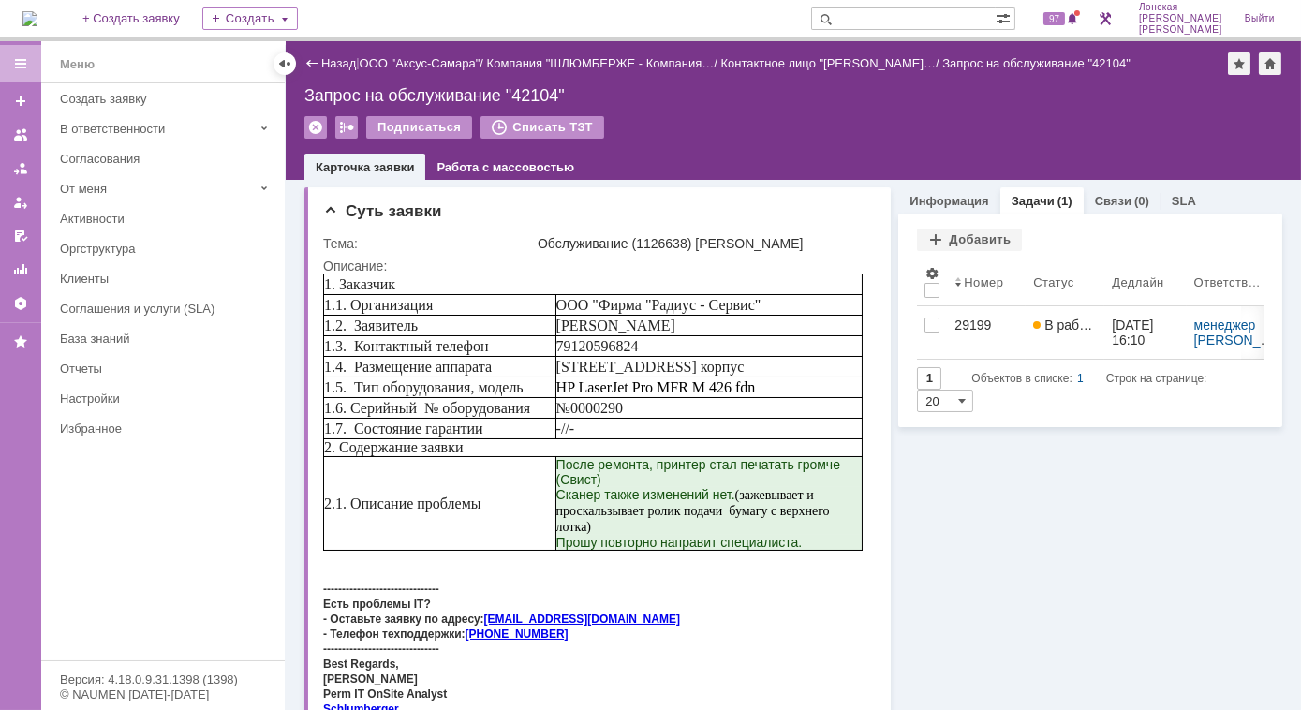
click at [961, 326] on div "29199" at bounding box center [986, 324] width 64 height 15
click at [494, 241] on div "Тема:" at bounding box center [428, 243] width 211 height 15
click at [471, 161] on link "Работа с массовостью" at bounding box center [505, 167] width 138 height 14
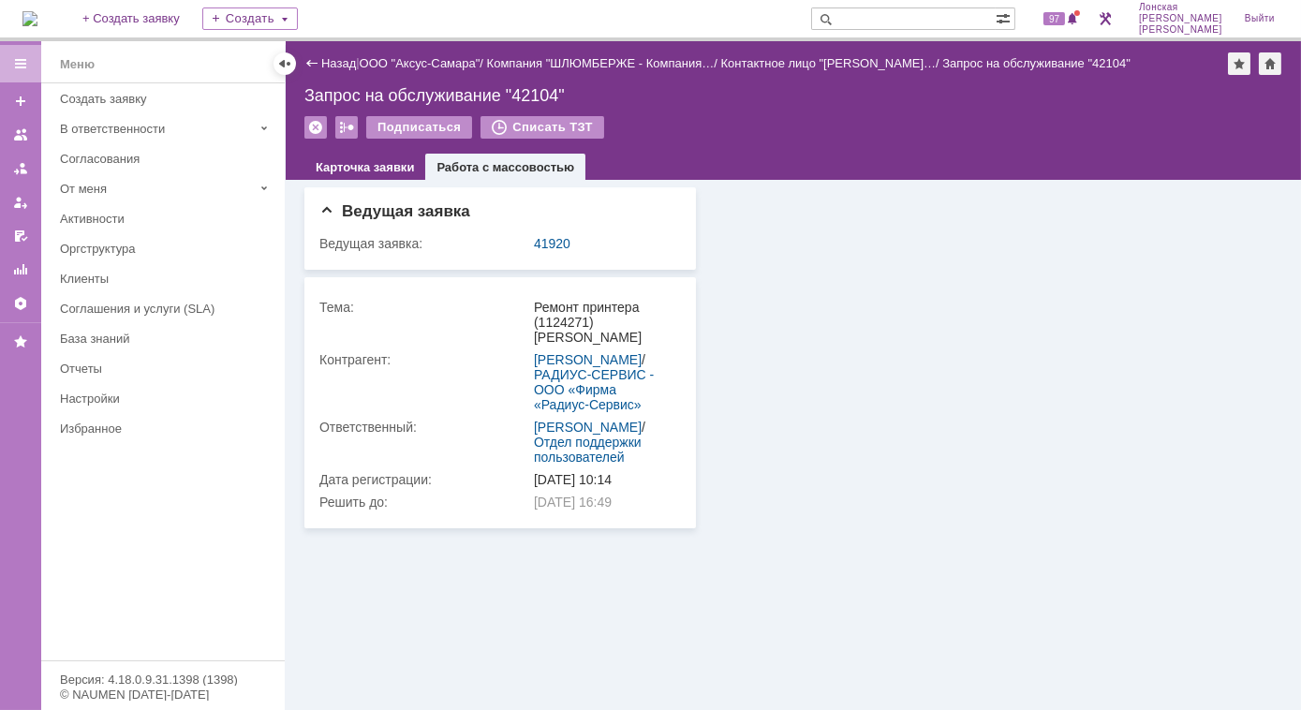
click at [32, 12] on img at bounding box center [29, 18] width 15 height 15
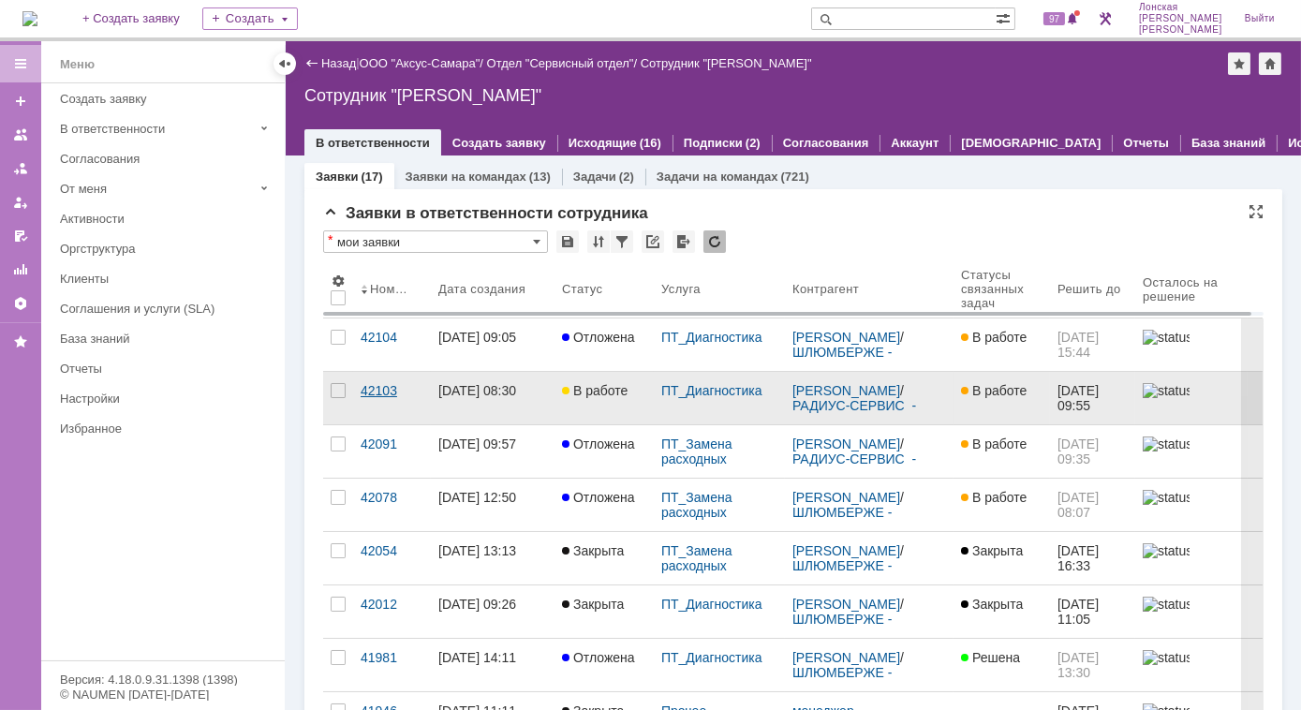
click at [375, 388] on div "42103" at bounding box center [391, 390] width 63 height 15
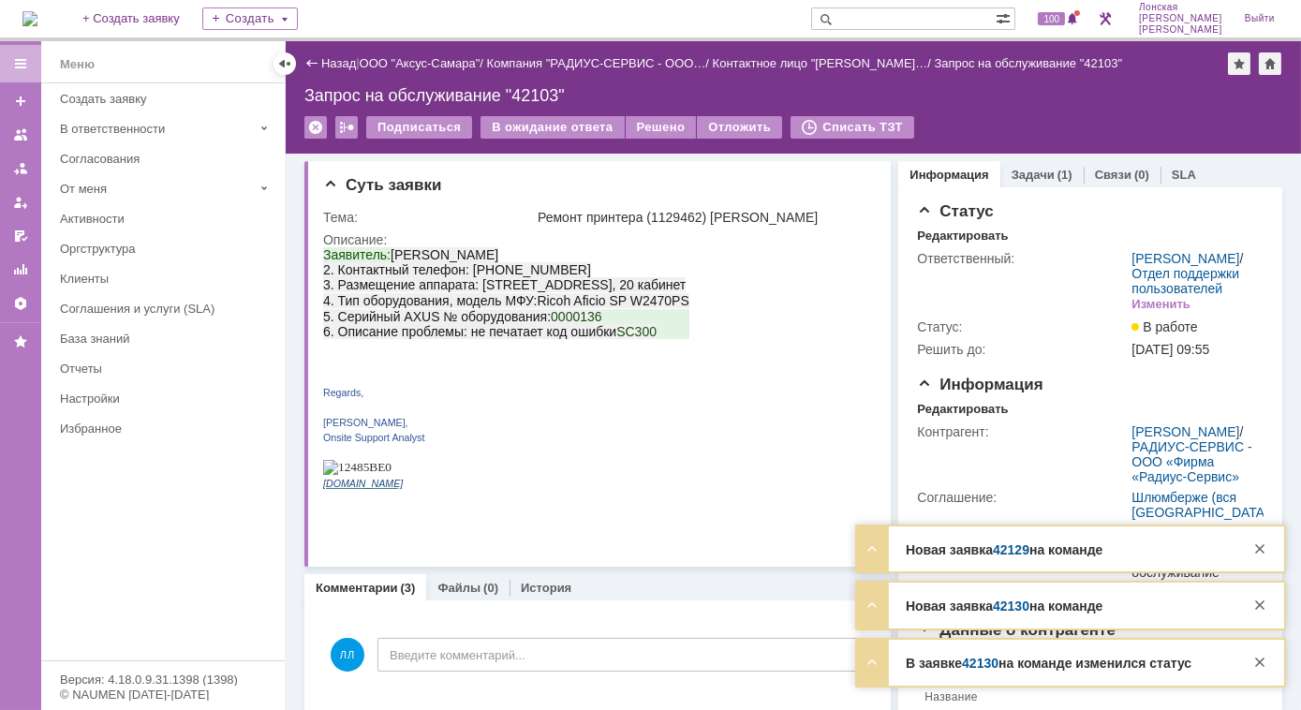
click at [971, 626] on div "Новая заявка 42130 на команде Тема RE: Создать закрытую папку Контрагент Колесо…" at bounding box center [1070, 605] width 427 height 46
click at [1015, 606] on link "42130" at bounding box center [1010, 605] width 37 height 15
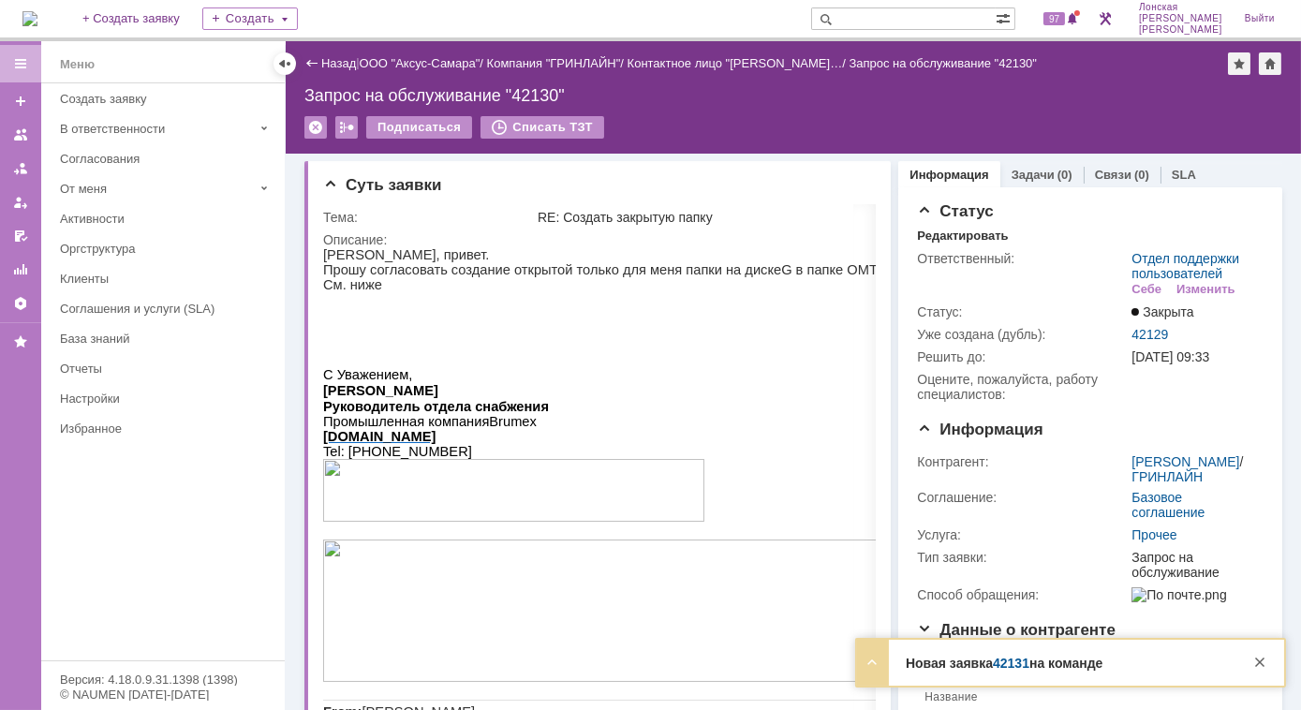
click at [986, 663] on strong "Новая заявка 42131 на команде" at bounding box center [1003, 662] width 197 height 15
click at [1008, 665] on link "42131" at bounding box center [1010, 662] width 37 height 15
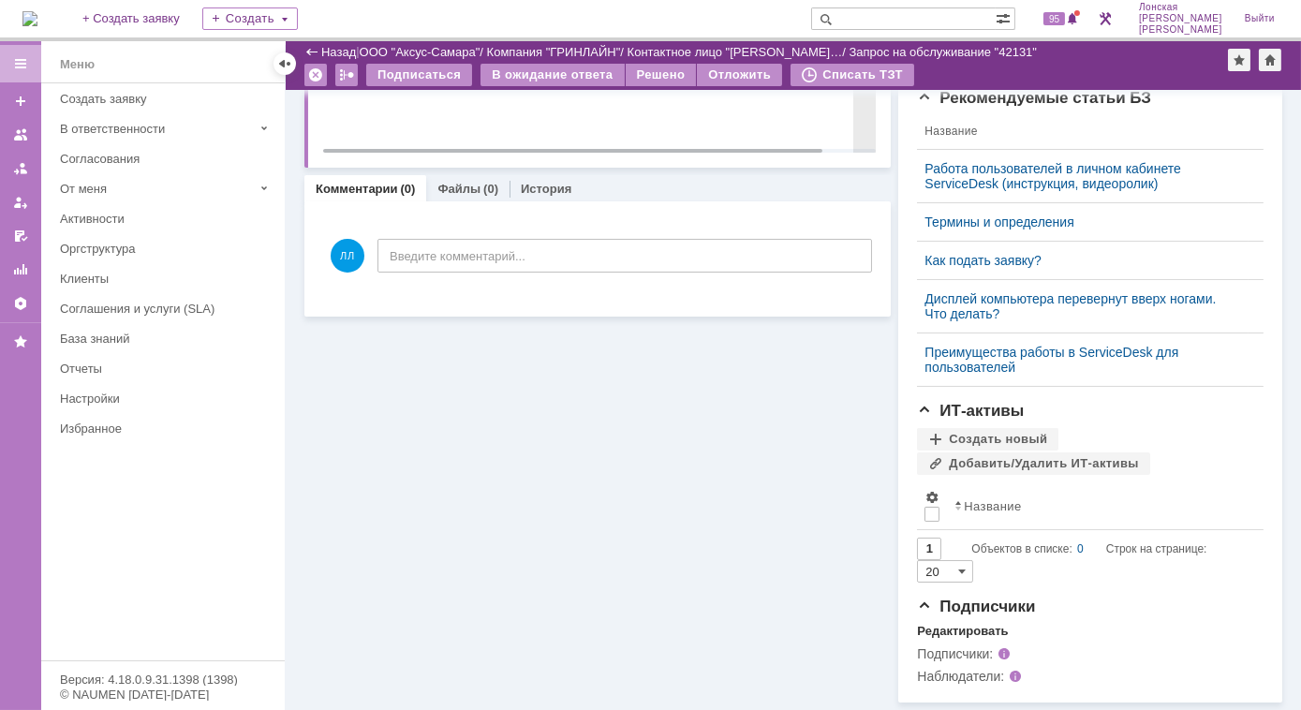
scroll to position [526, 0]
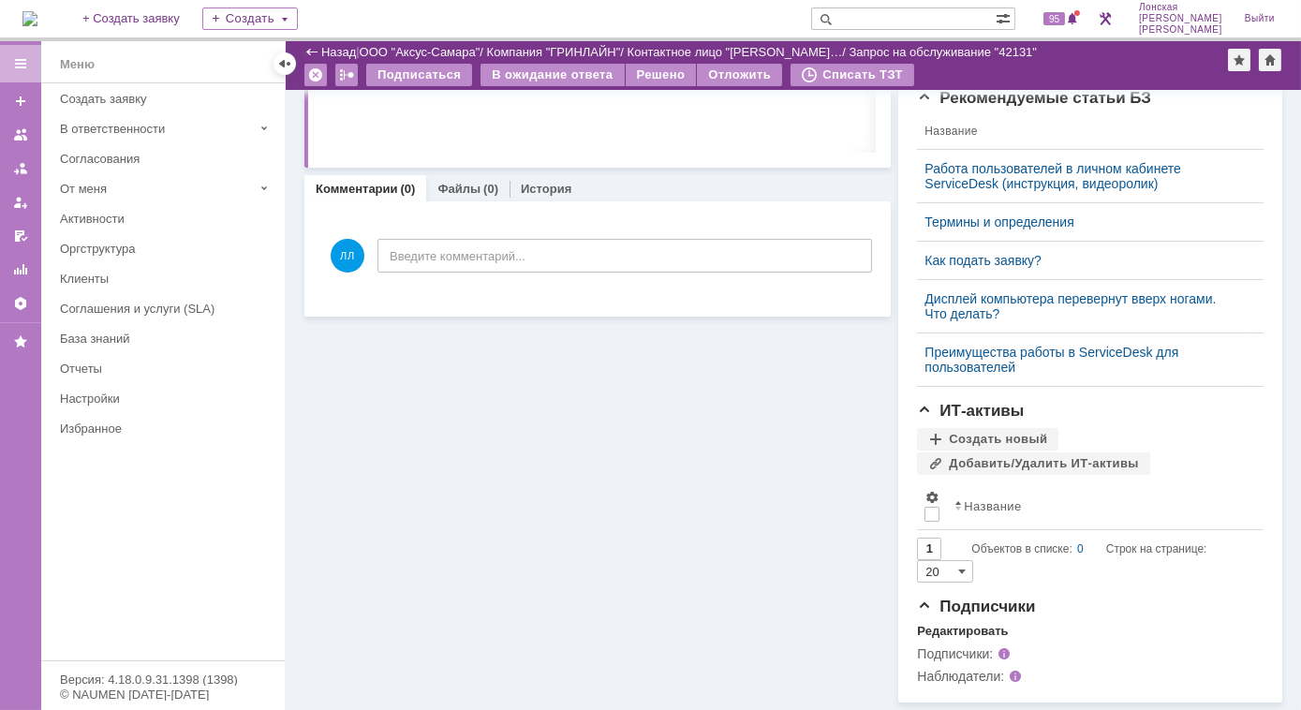
click at [35, 23] on img at bounding box center [29, 18] width 15 height 15
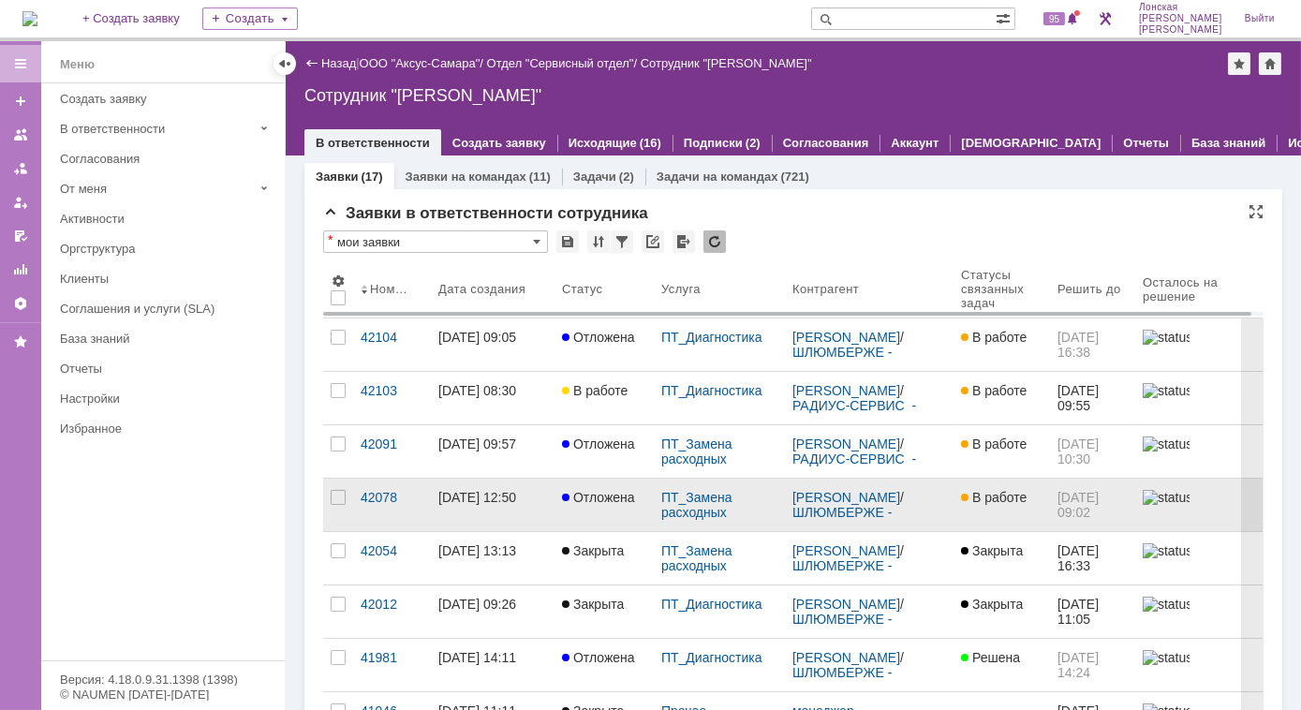
click at [474, 492] on div "[DATE] 12:50" at bounding box center [477, 497] width 78 height 15
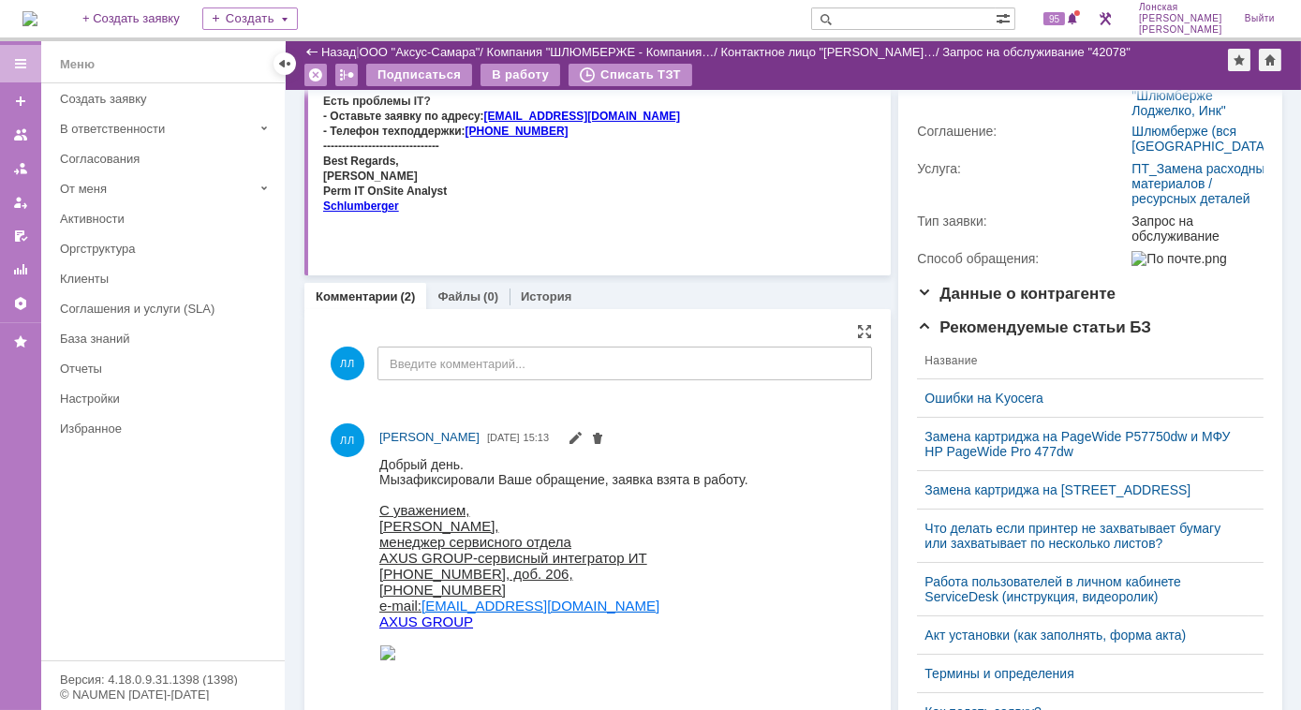
scroll to position [425, 0]
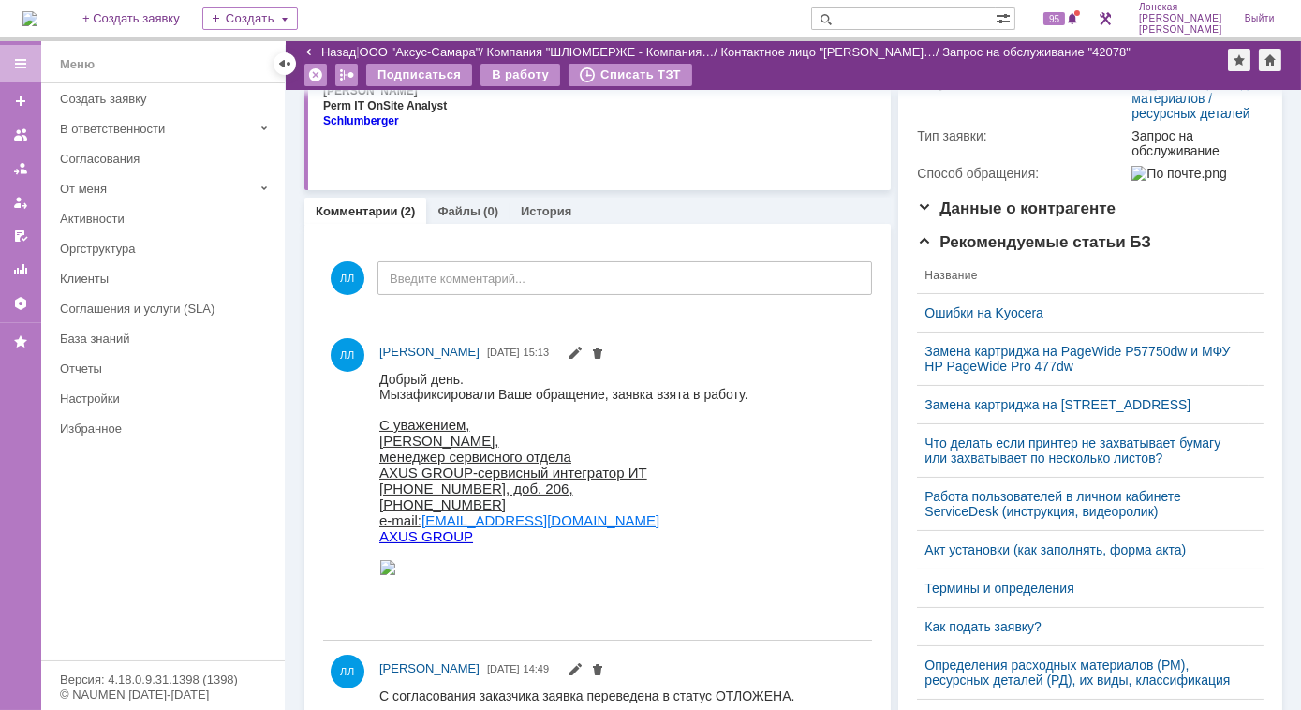
click at [37, 21] on img at bounding box center [29, 18] width 15 height 15
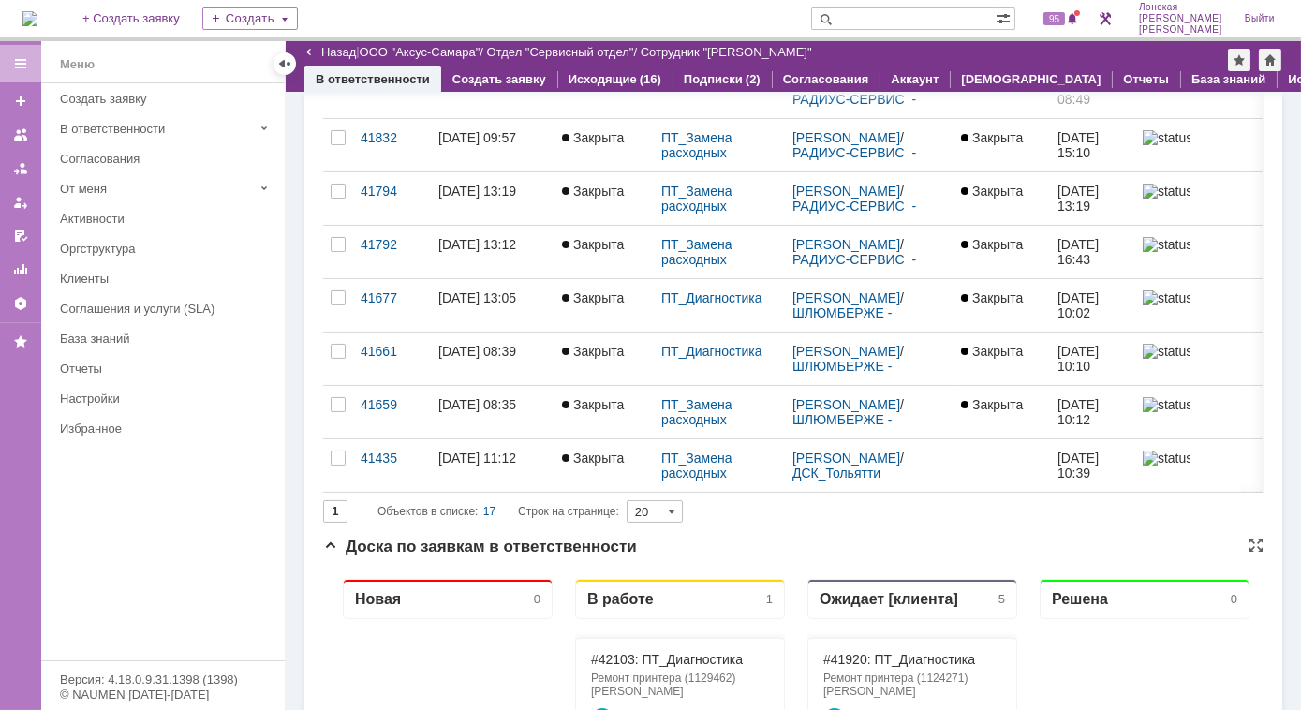
scroll to position [766, 0]
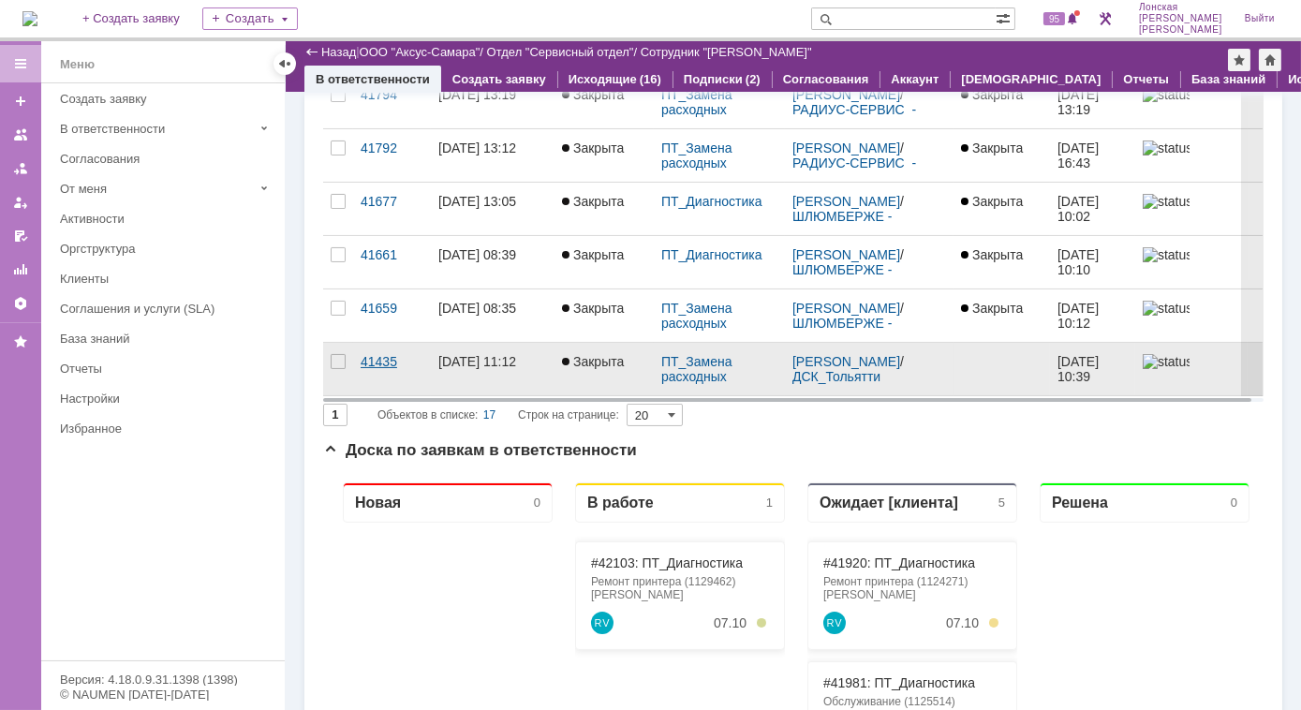
click at [405, 354] on div "41435" at bounding box center [391, 361] width 63 height 15
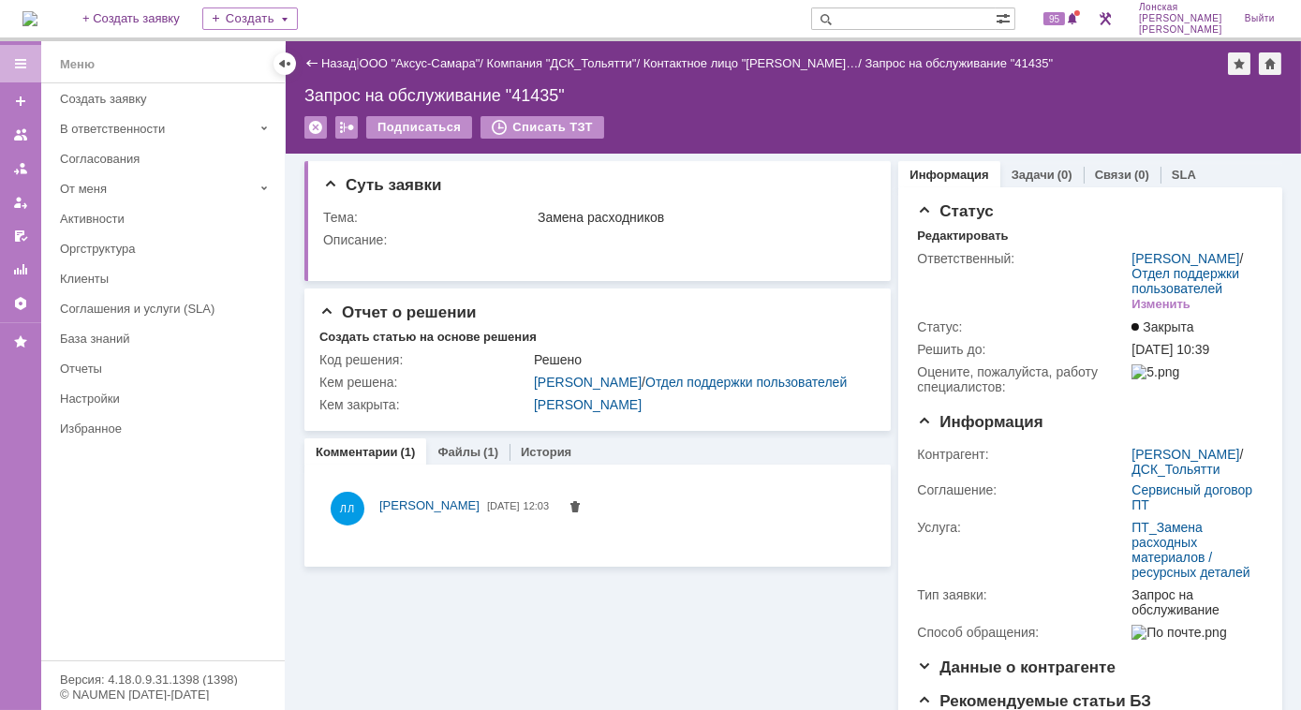
click at [37, 11] on img at bounding box center [29, 18] width 15 height 15
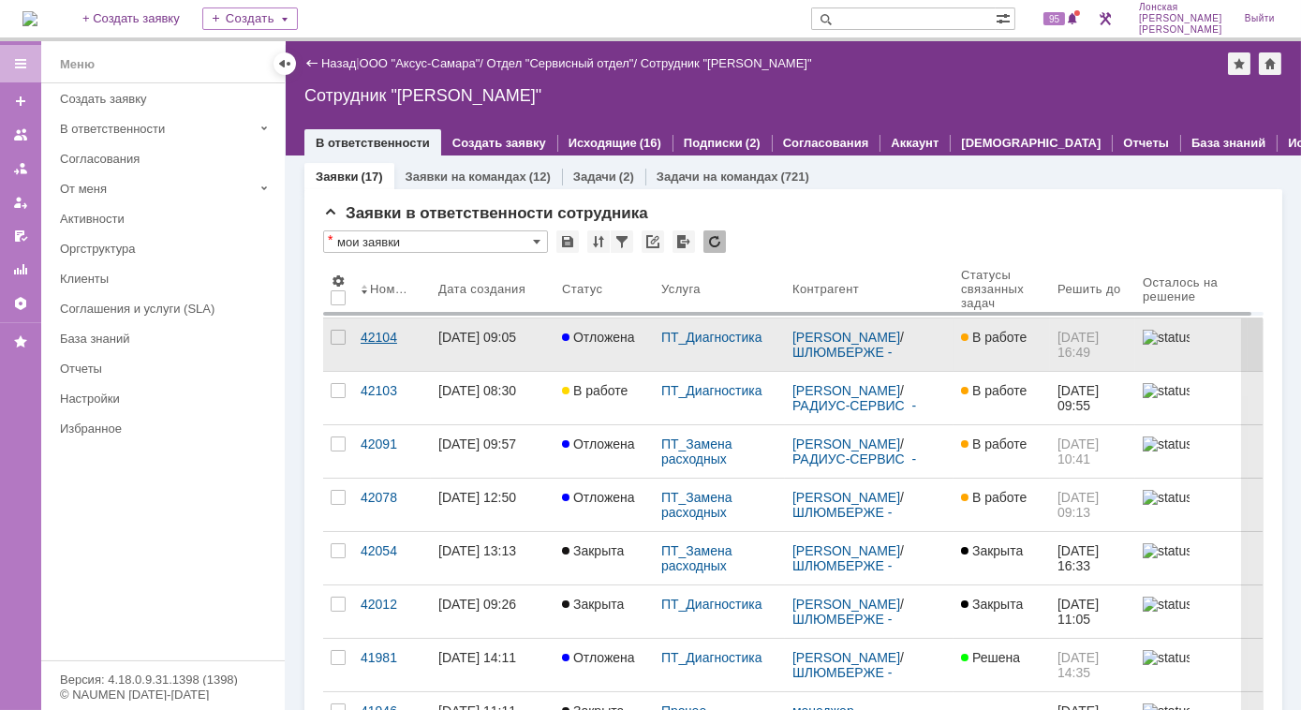
click at [382, 337] on div "42104" at bounding box center [391, 337] width 63 height 15
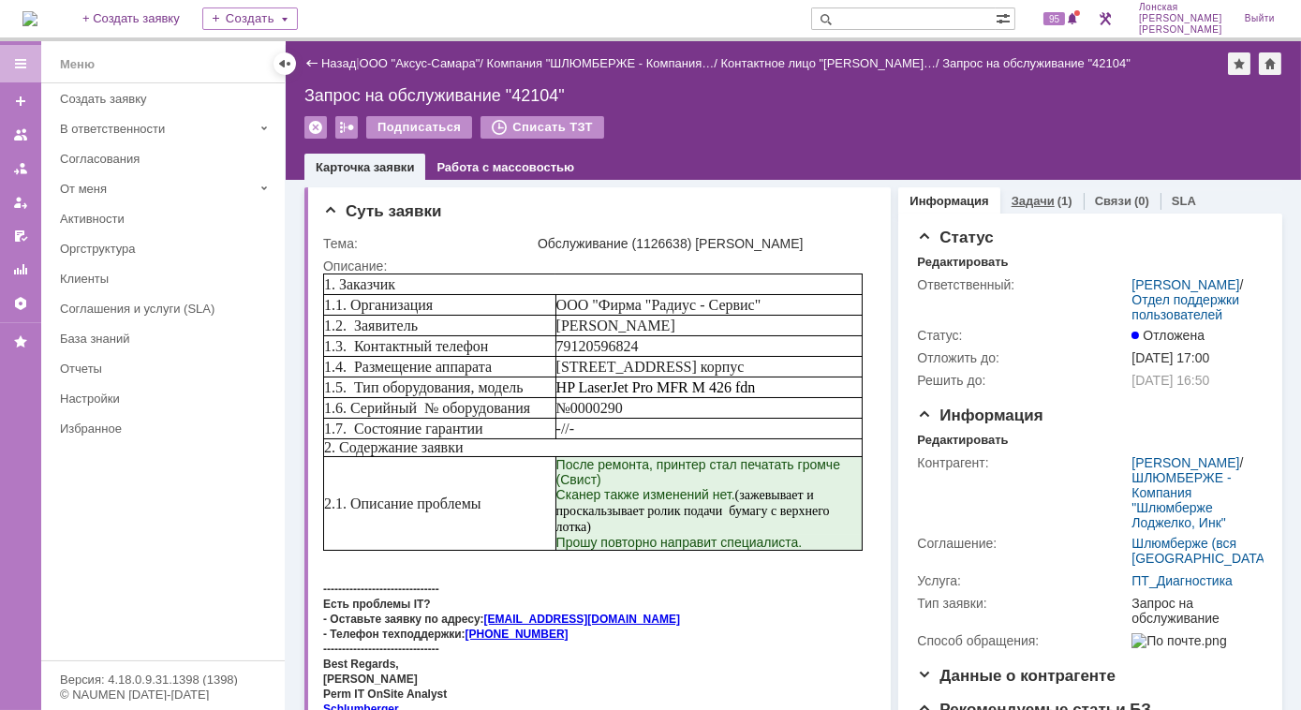
drag, startPoint x: 992, startPoint y: 203, endPoint x: 1004, endPoint y: 205, distance: 11.4
click at [1000, 208] on div "Задачи (1)" at bounding box center [1041, 200] width 83 height 27
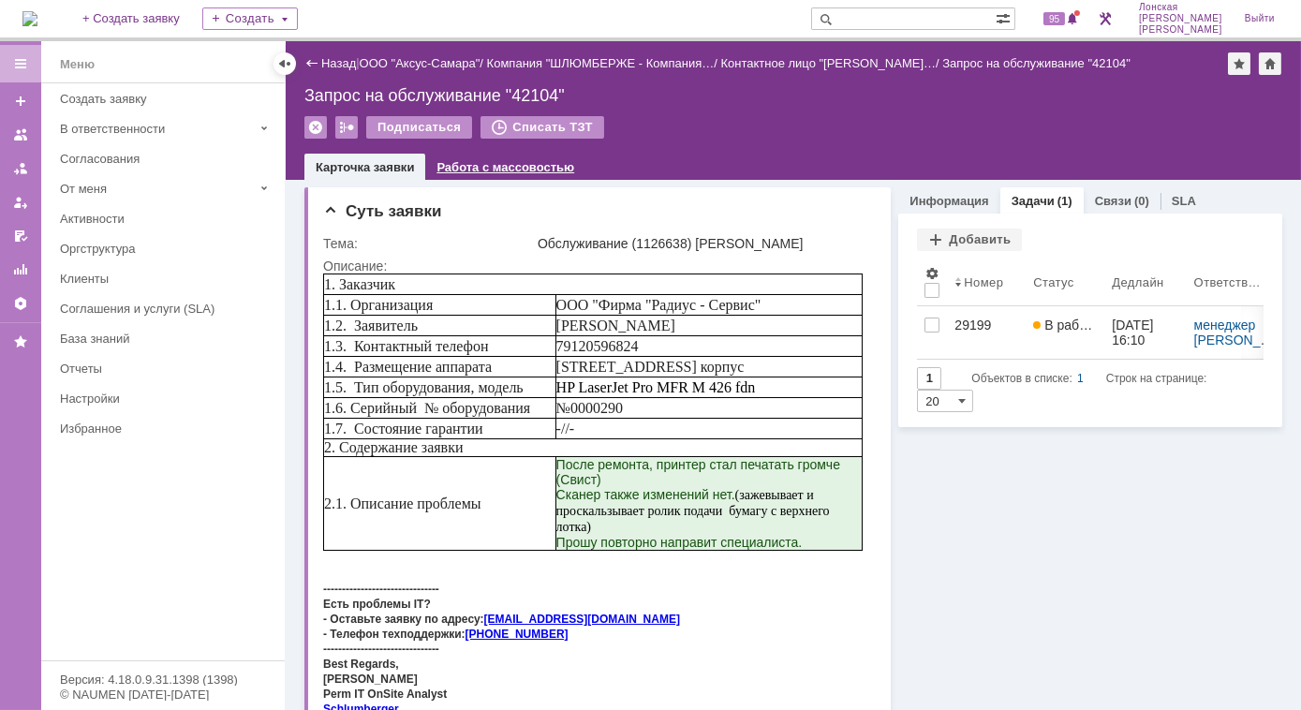
click at [514, 166] on link "Работа с массовостью" at bounding box center [505, 167] width 138 height 14
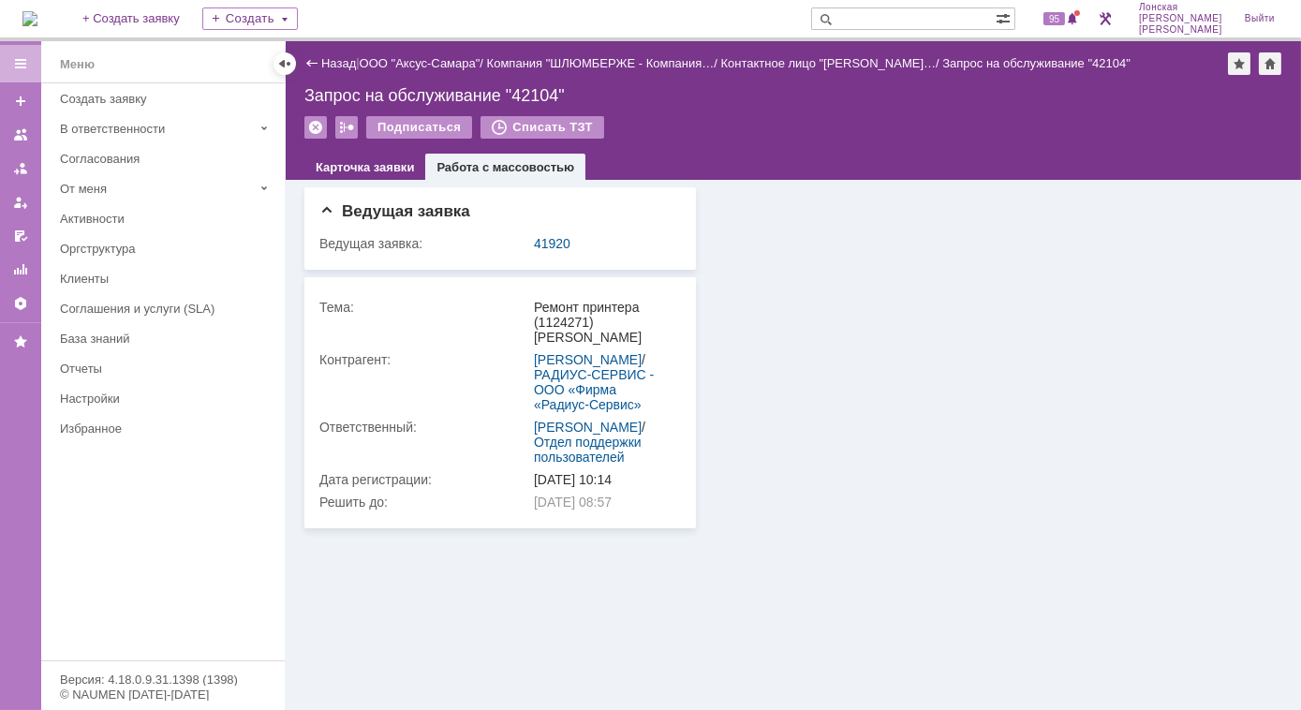
click at [37, 18] on img at bounding box center [29, 18] width 15 height 15
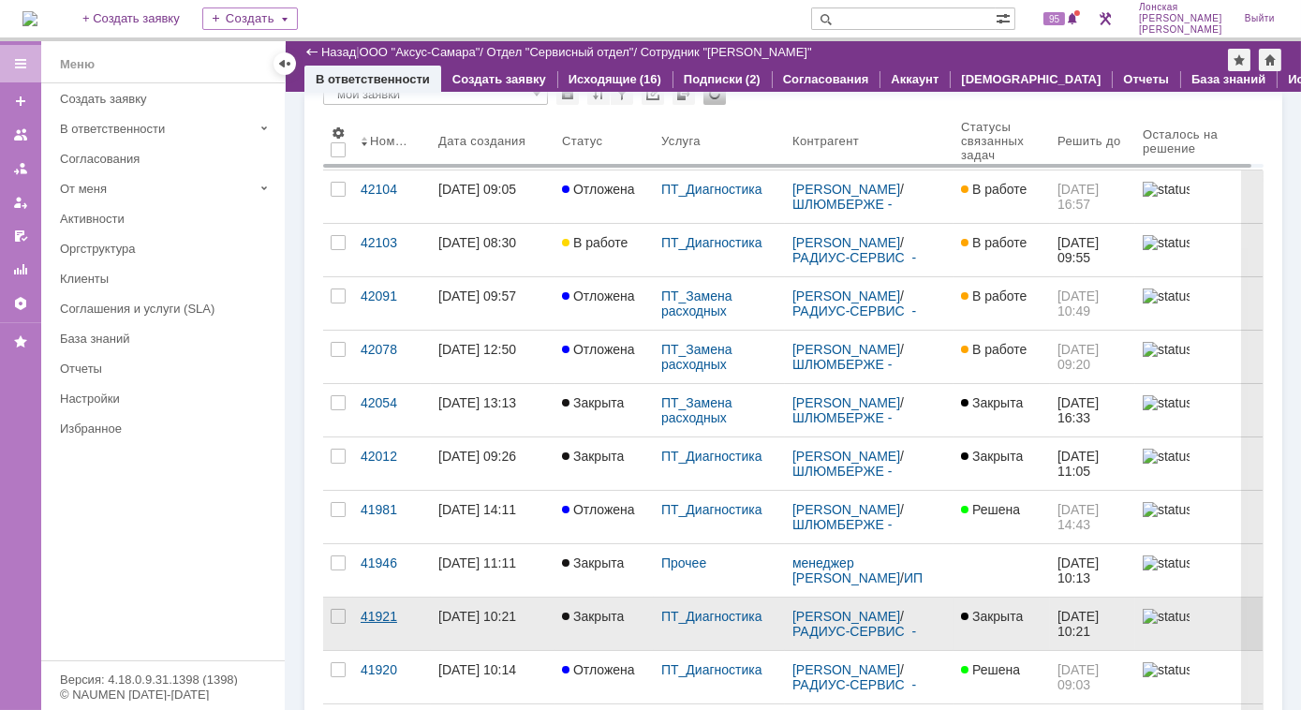
scroll to position [169, 0]
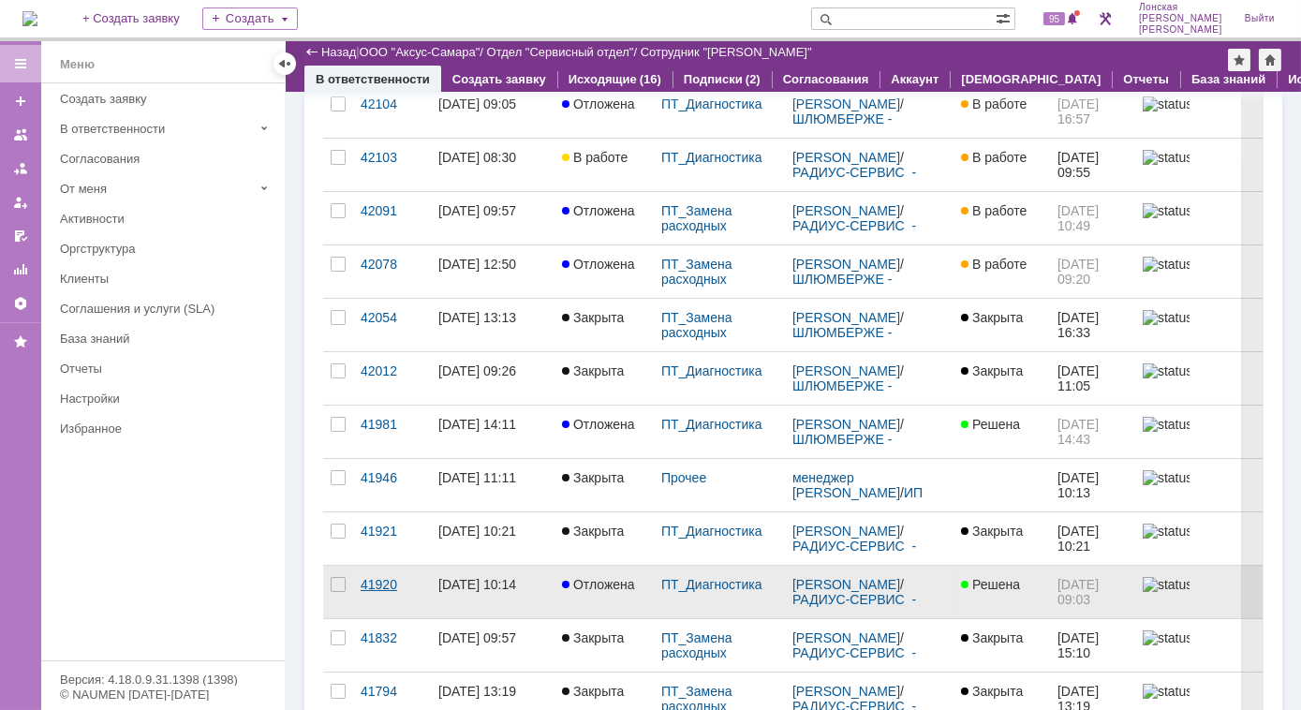
click at [382, 584] on div "41920" at bounding box center [391, 584] width 63 height 15
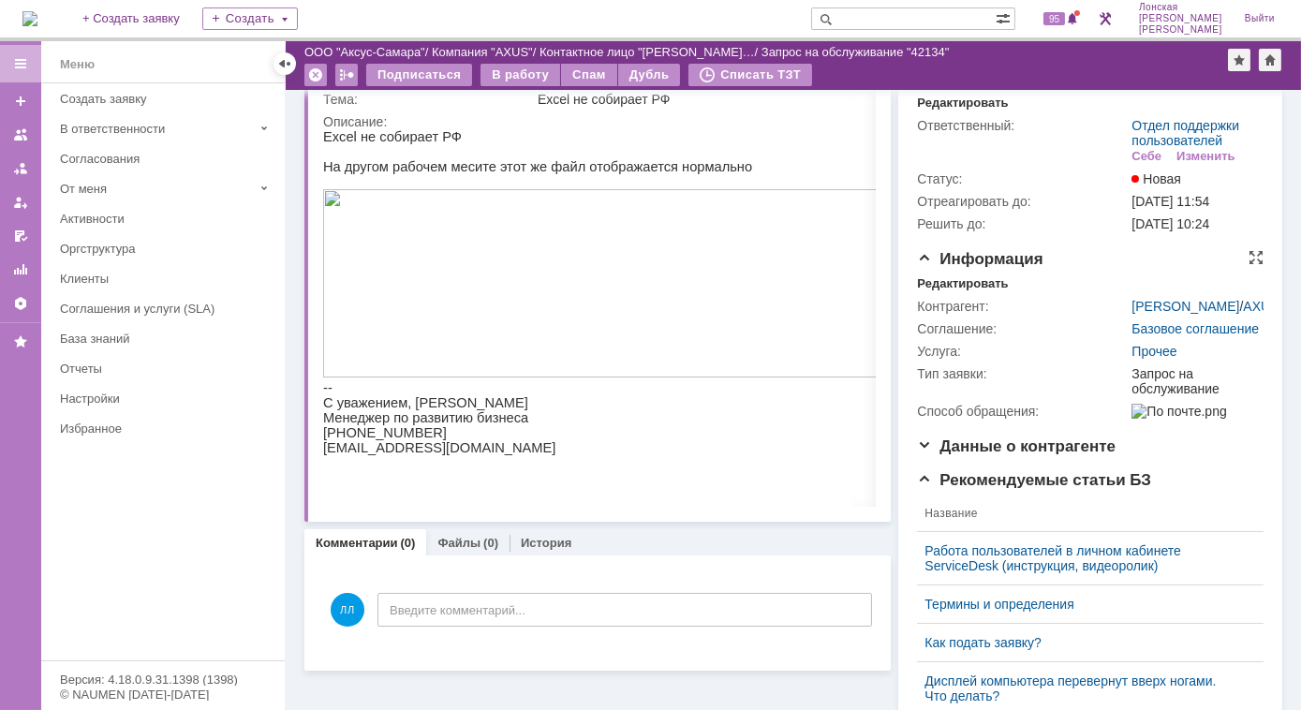
scroll to position [169, 0]
